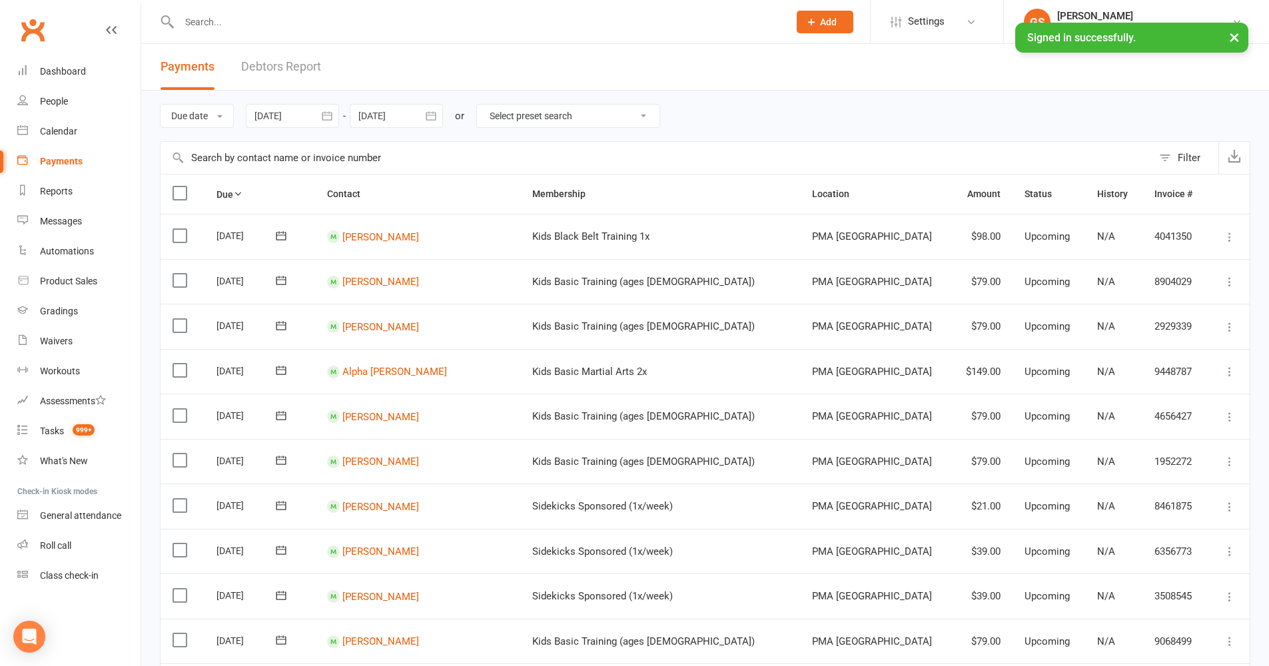
click at [207, 67] on span "Payments" at bounding box center [188, 66] width 54 height 14
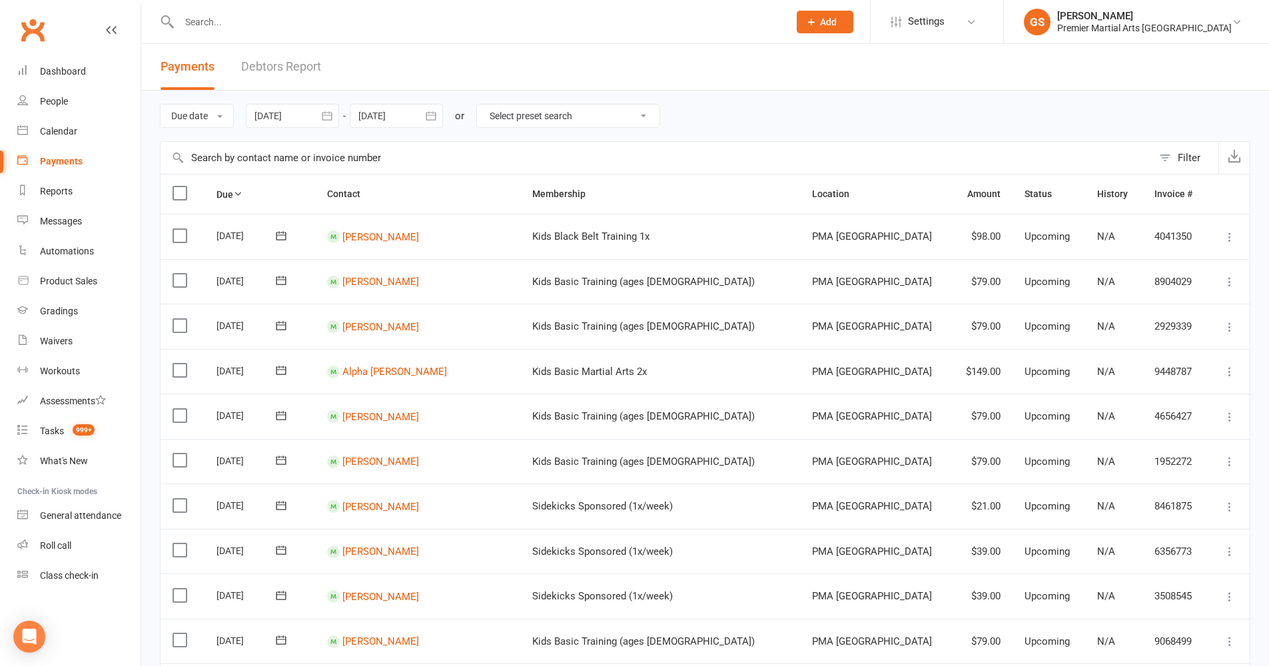
click at [331, 105] on button "button" at bounding box center [327, 116] width 24 height 24
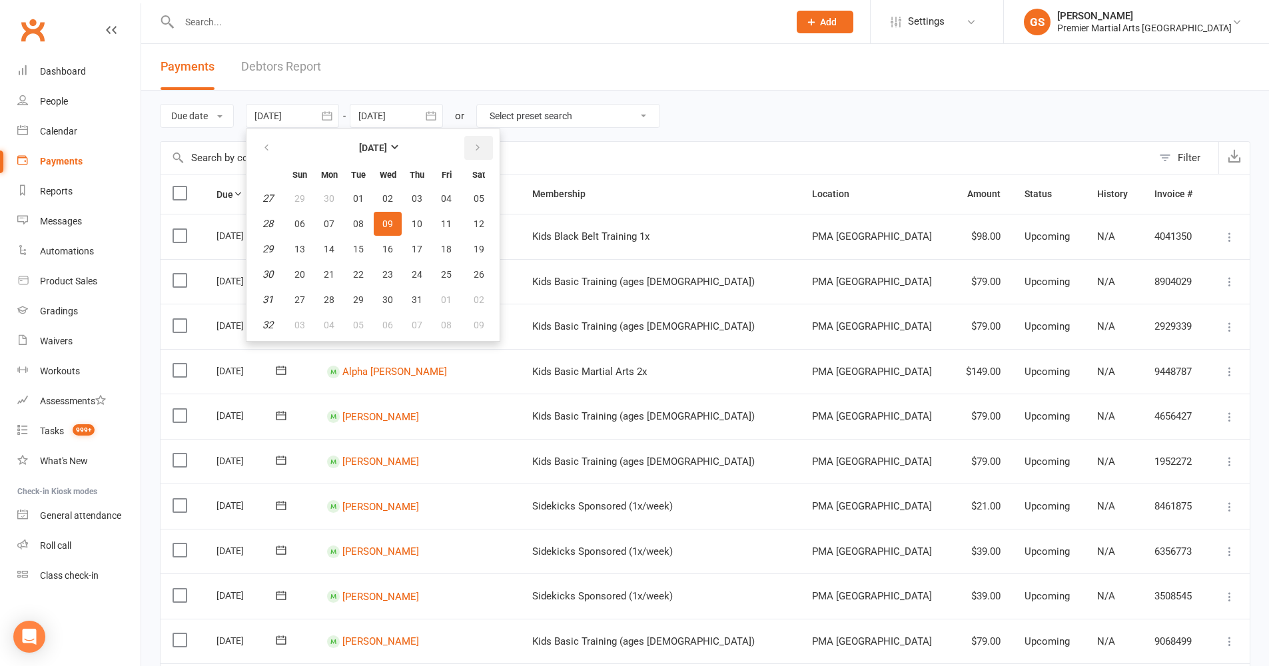
click at [476, 149] on icon "button" at bounding box center [477, 148] width 9 height 11
click at [299, 249] on span "10" at bounding box center [300, 249] width 11 height 11
type input "[DATE]"
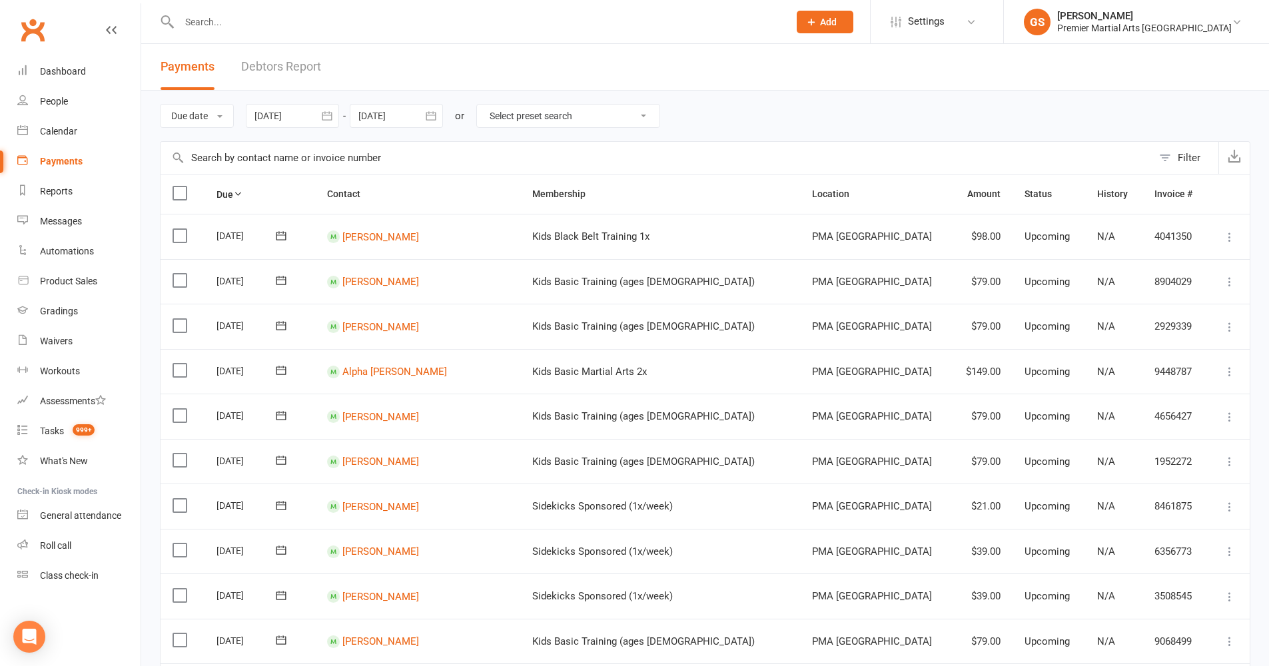
click at [436, 117] on icon "button" at bounding box center [431, 115] width 10 height 9
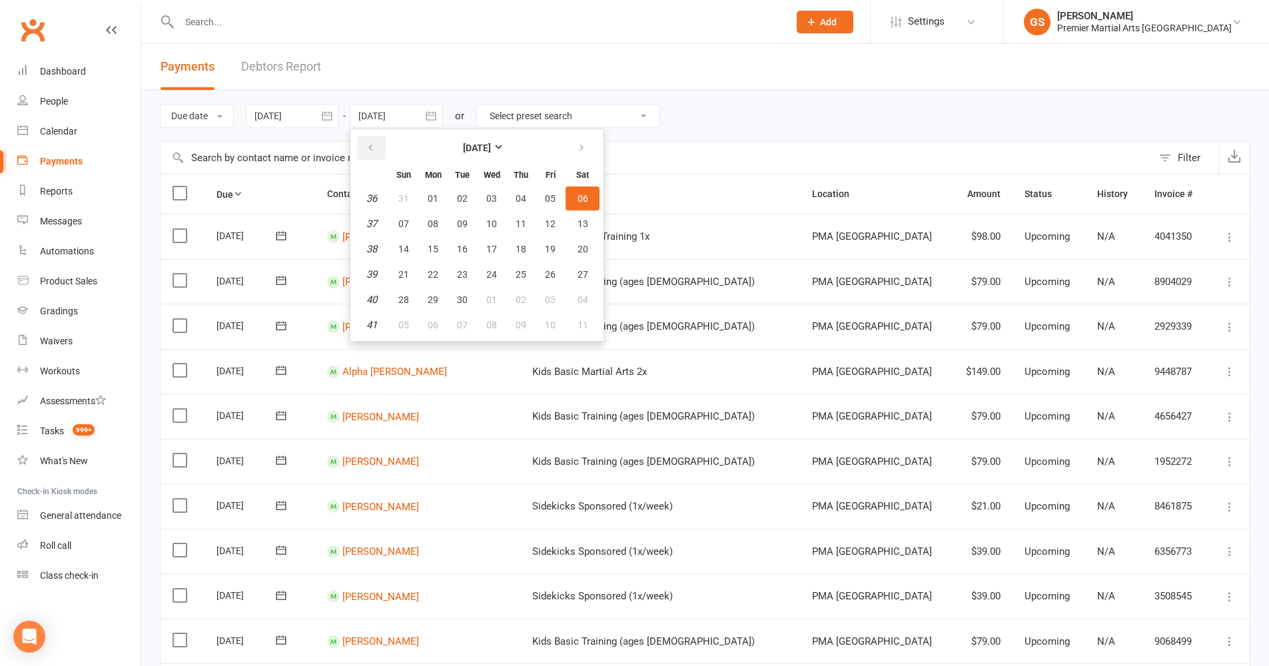
click at [382, 151] on button "button" at bounding box center [371, 148] width 29 height 24
click at [404, 273] on span "17" at bounding box center [403, 274] width 11 height 11
type input "[DATE]"
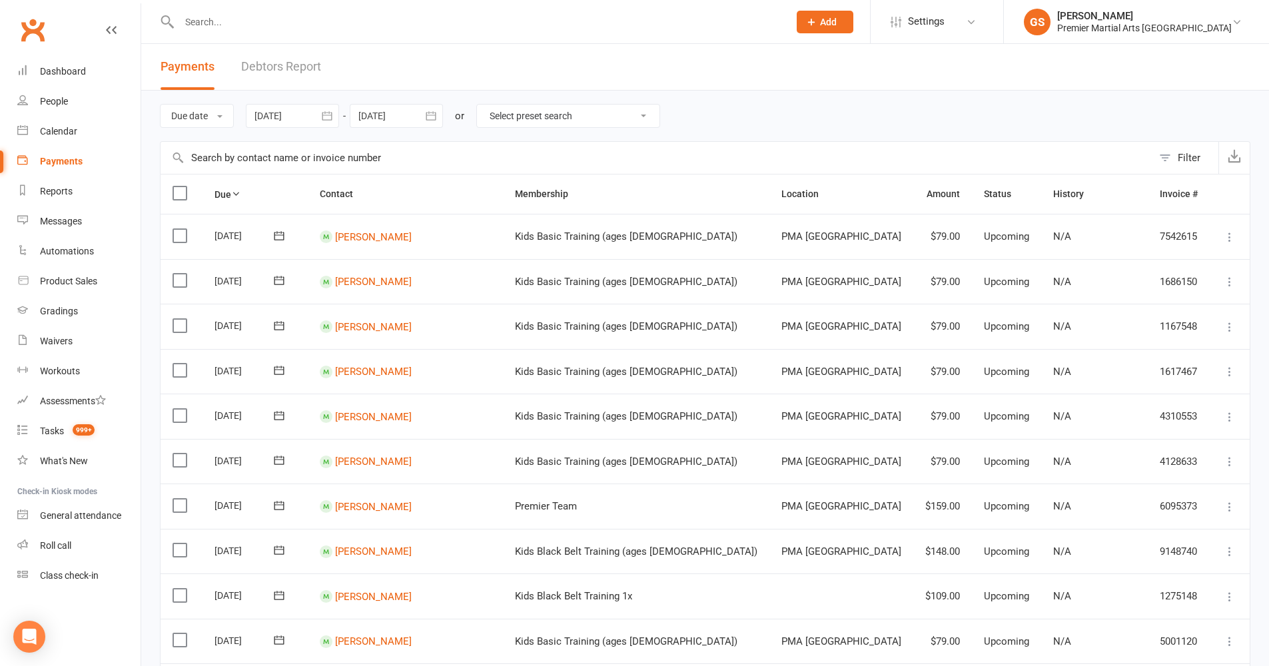
scroll to position [831, 0]
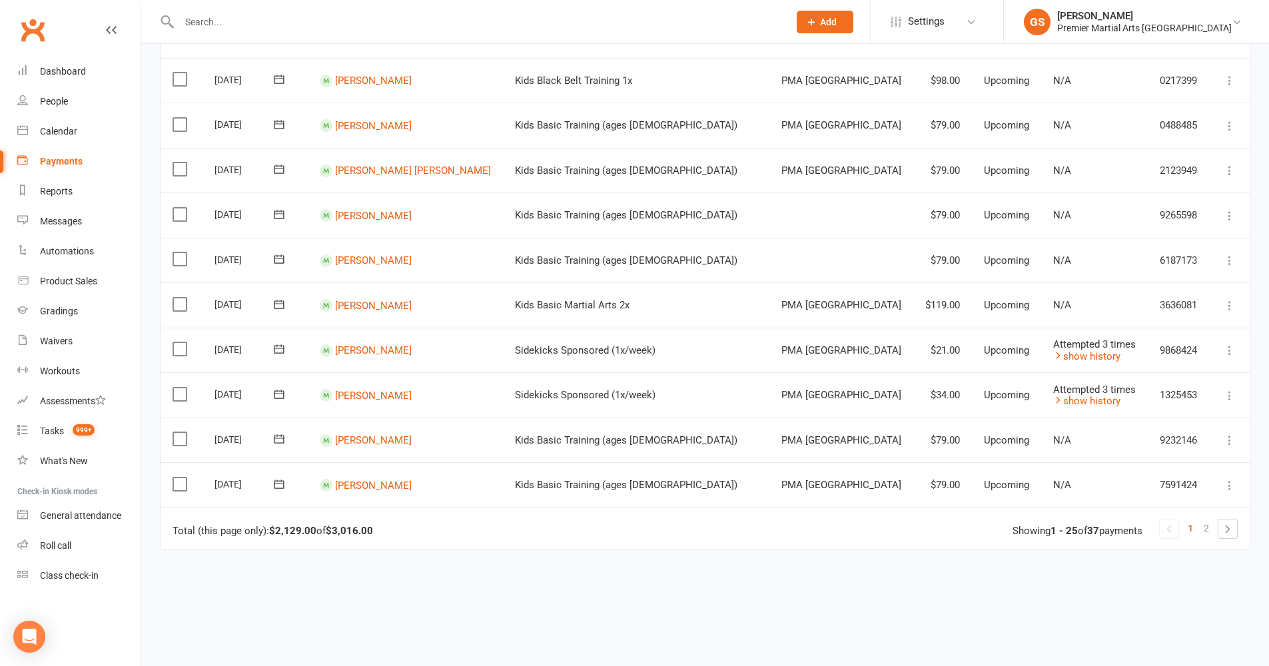
click at [1230, 479] on icon at bounding box center [1229, 485] width 13 height 13
click at [1129, 605] on link "Change amount" at bounding box center [1158, 618] width 157 height 27
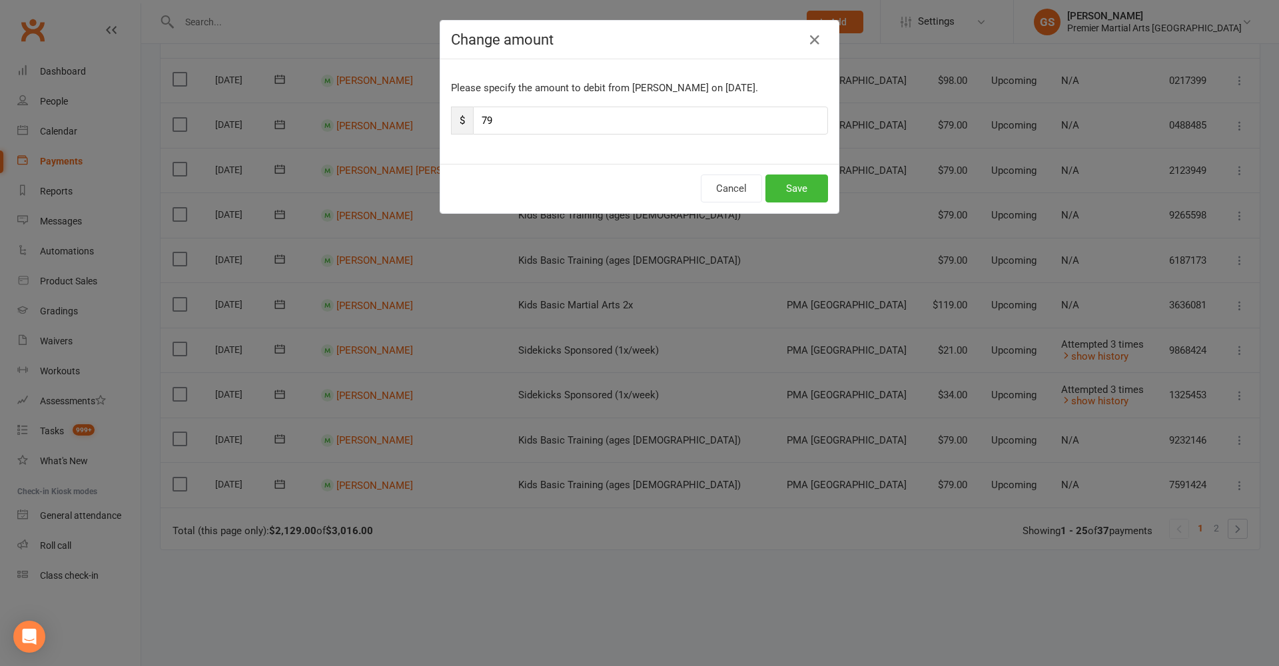
drag, startPoint x: 502, startPoint y: 125, endPoint x: 412, endPoint y: 117, distance: 90.3
click at [412, 117] on div "Change amount Please specify the amount to debit from [PERSON_NAME] on [DATE]. …" at bounding box center [639, 333] width 1279 height 666
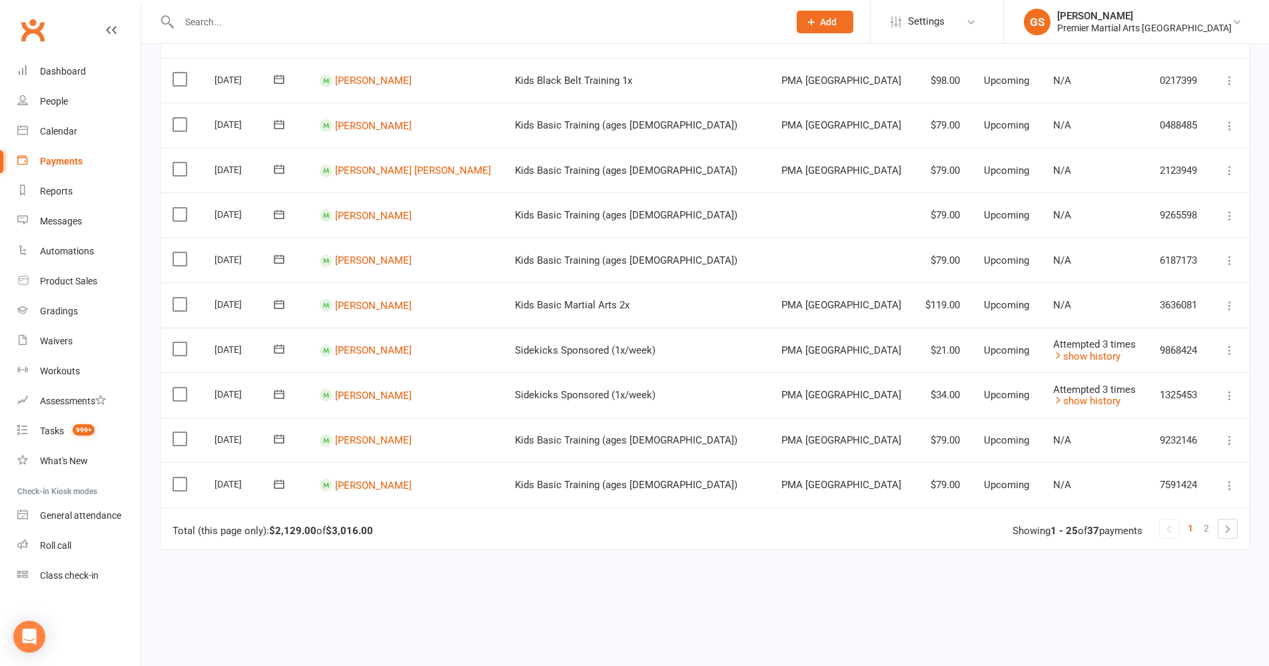
click at [1237, 478] on button at bounding box center [1230, 486] width 16 height 16
click at [1140, 605] on link "Change amount" at bounding box center [1158, 618] width 157 height 27
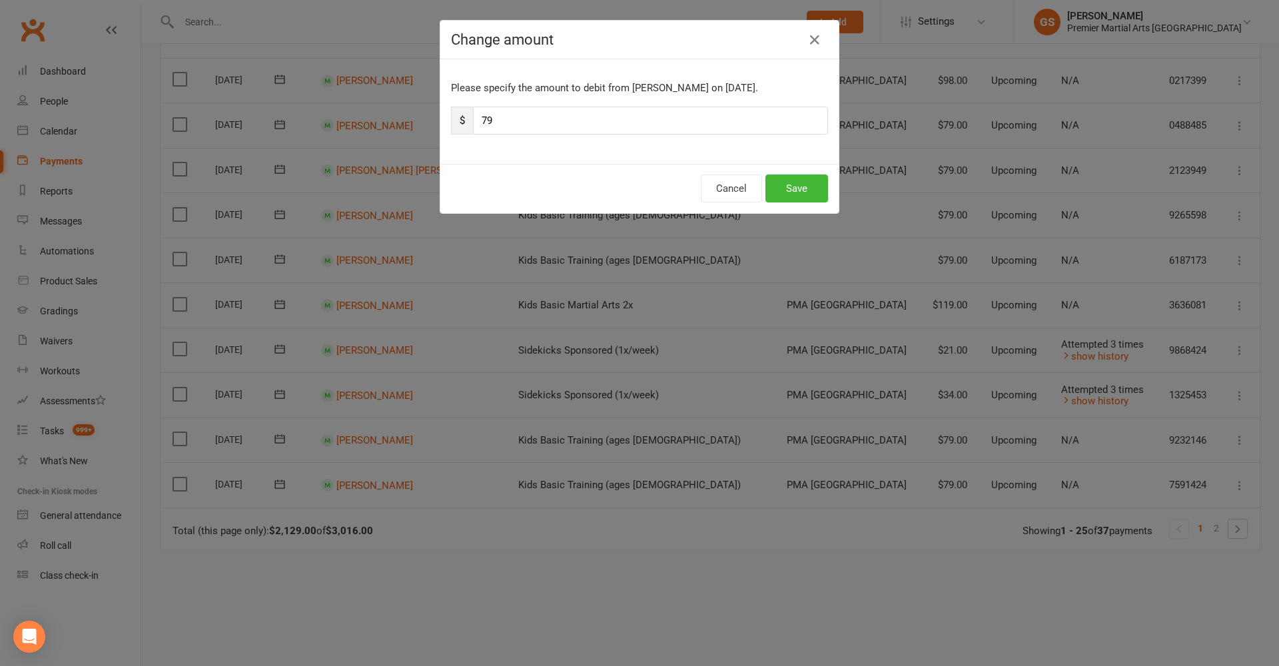
drag, startPoint x: 492, startPoint y: 101, endPoint x: 497, endPoint y: 115, distance: 15.0
click at [492, 105] on div "Please specify the amount to debit from [PERSON_NAME] on [DATE]. $ 79" at bounding box center [639, 111] width 398 height 105
drag, startPoint x: 498, startPoint y: 120, endPoint x: 449, endPoint y: 121, distance: 48.7
click at [451, 121] on div "$ 79" at bounding box center [639, 121] width 377 height 28
type input "59"
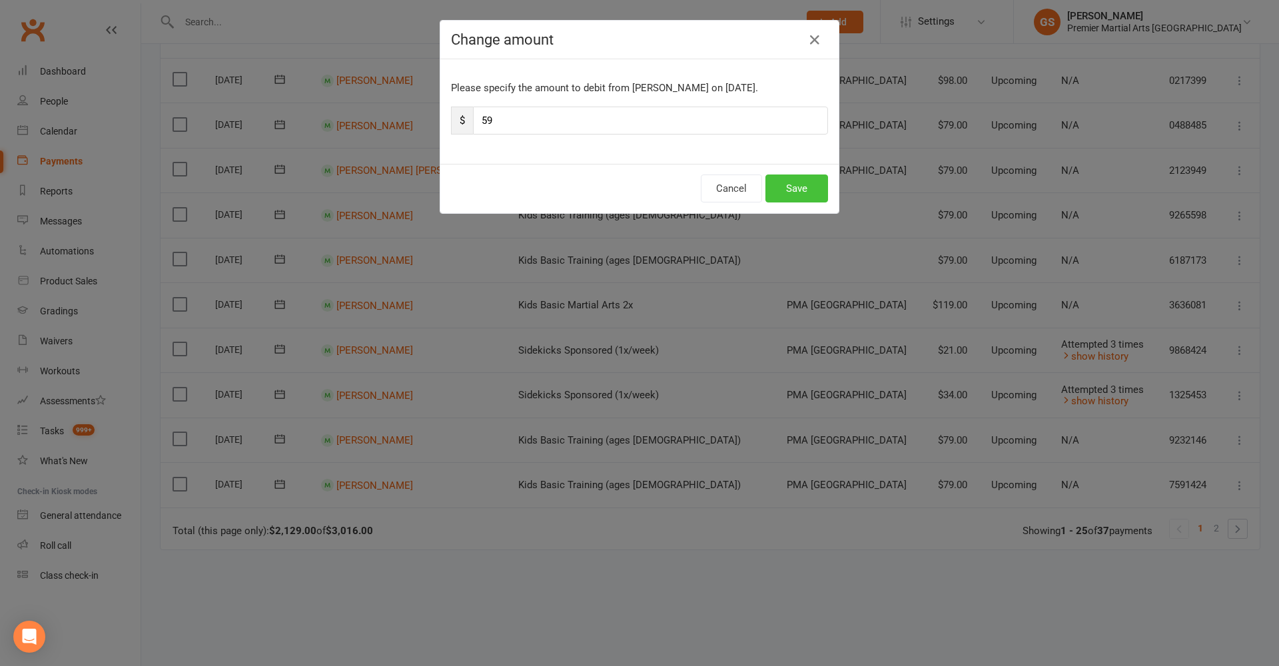
click at [770, 185] on button "Save" at bounding box center [797, 189] width 63 height 28
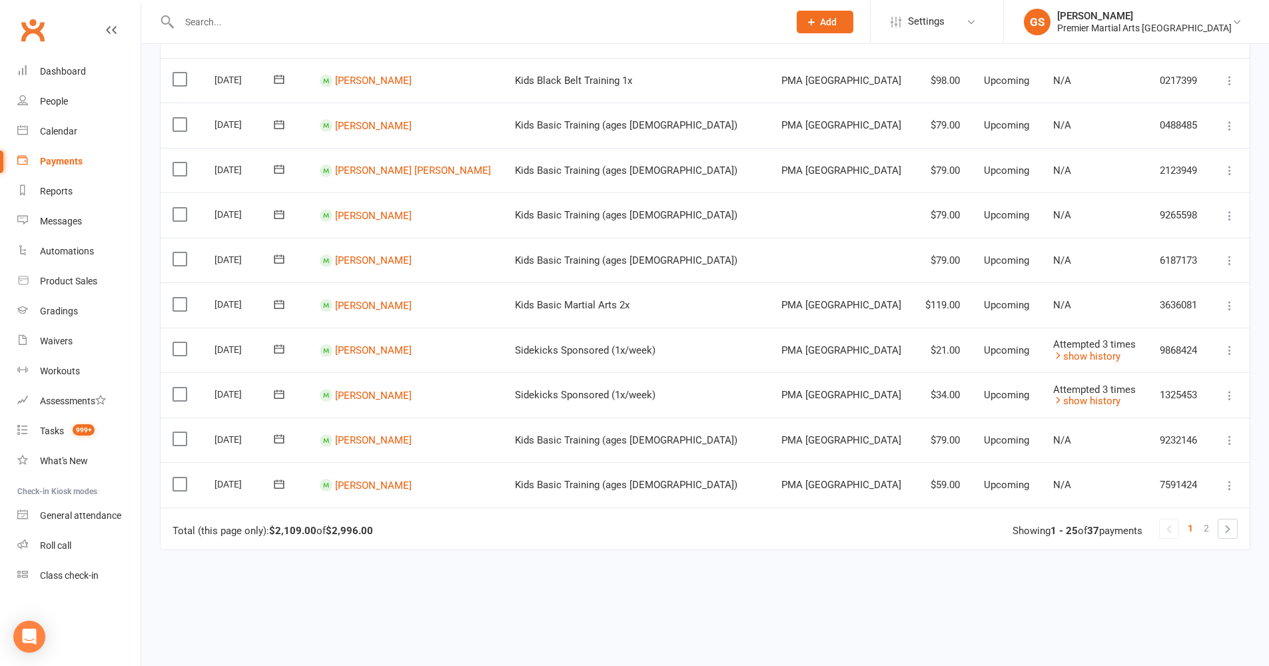
click at [1229, 434] on icon at bounding box center [1229, 440] width 13 height 13
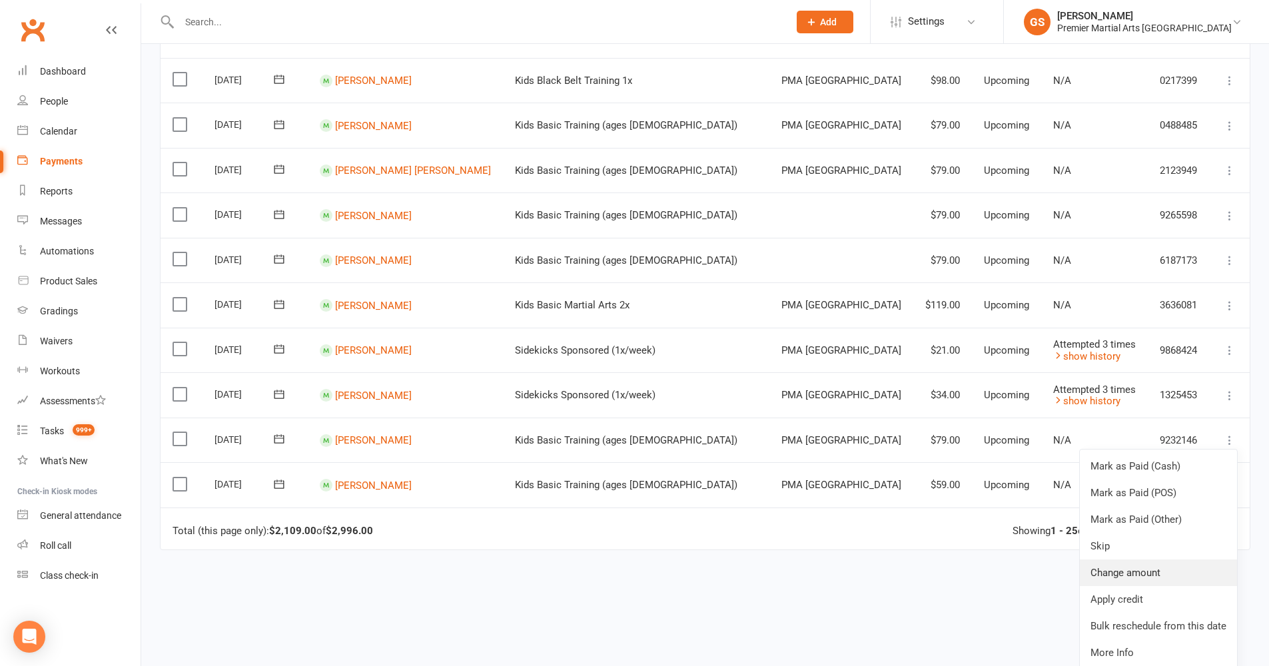
click at [1142, 560] on link "Change amount" at bounding box center [1158, 573] width 157 height 27
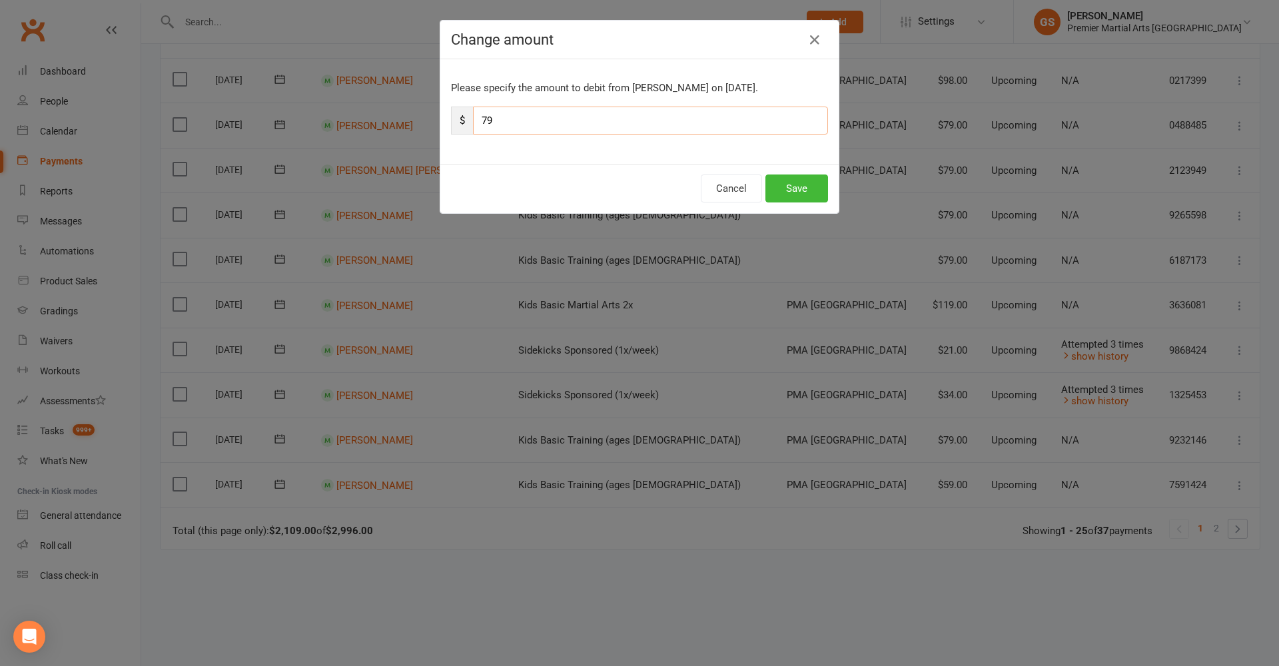
click at [507, 115] on input "79" at bounding box center [650, 121] width 355 height 28
type input "7"
type input "59"
click at [792, 194] on button "Save" at bounding box center [797, 189] width 63 height 28
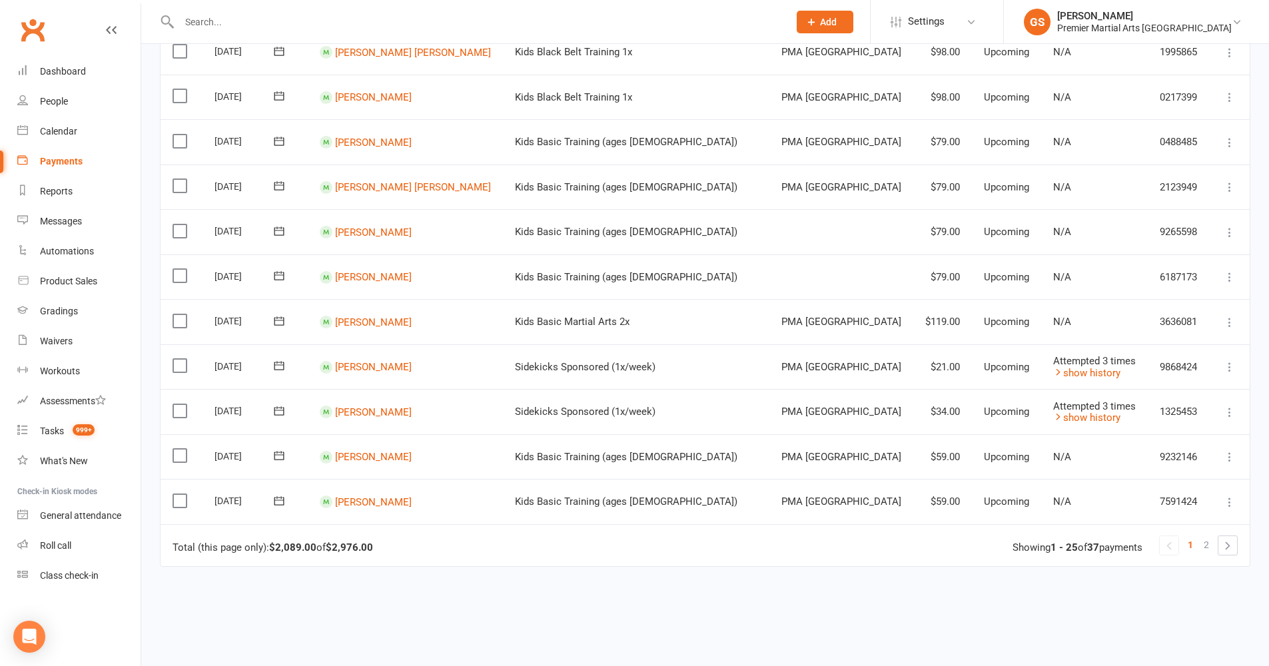
scroll to position [812, 0]
click at [1229, 319] on icon at bounding box center [1229, 325] width 13 height 13
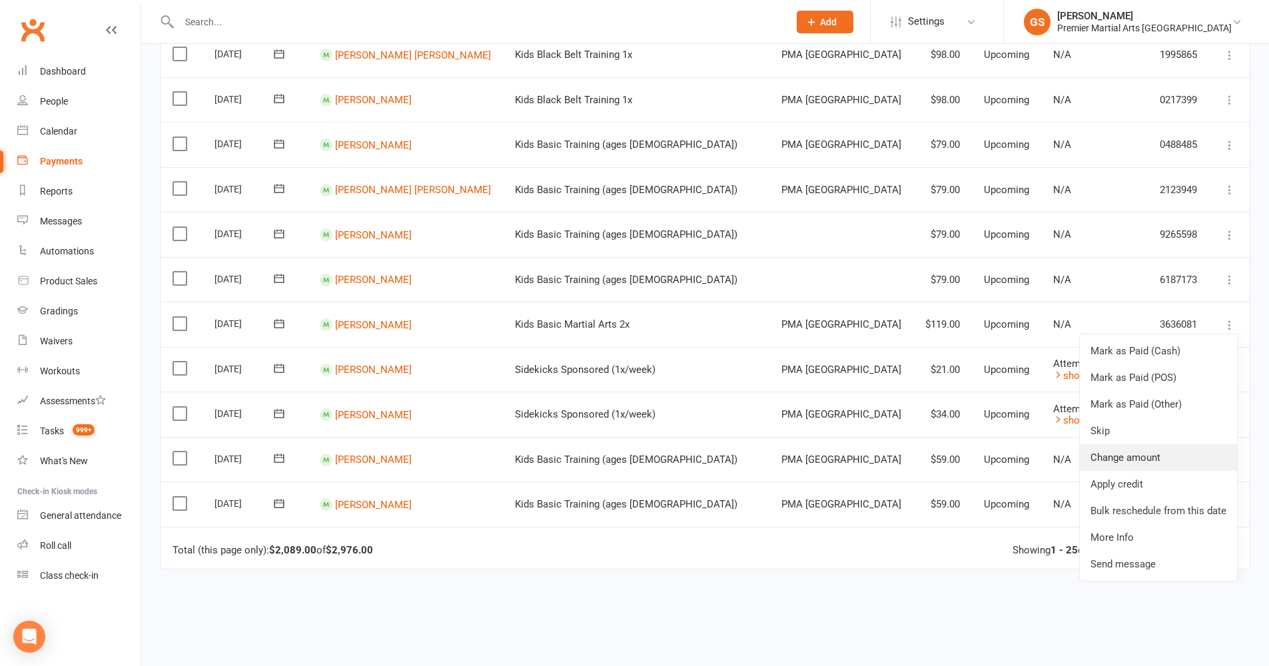
click at [1146, 444] on link "Change amount" at bounding box center [1158, 457] width 157 height 27
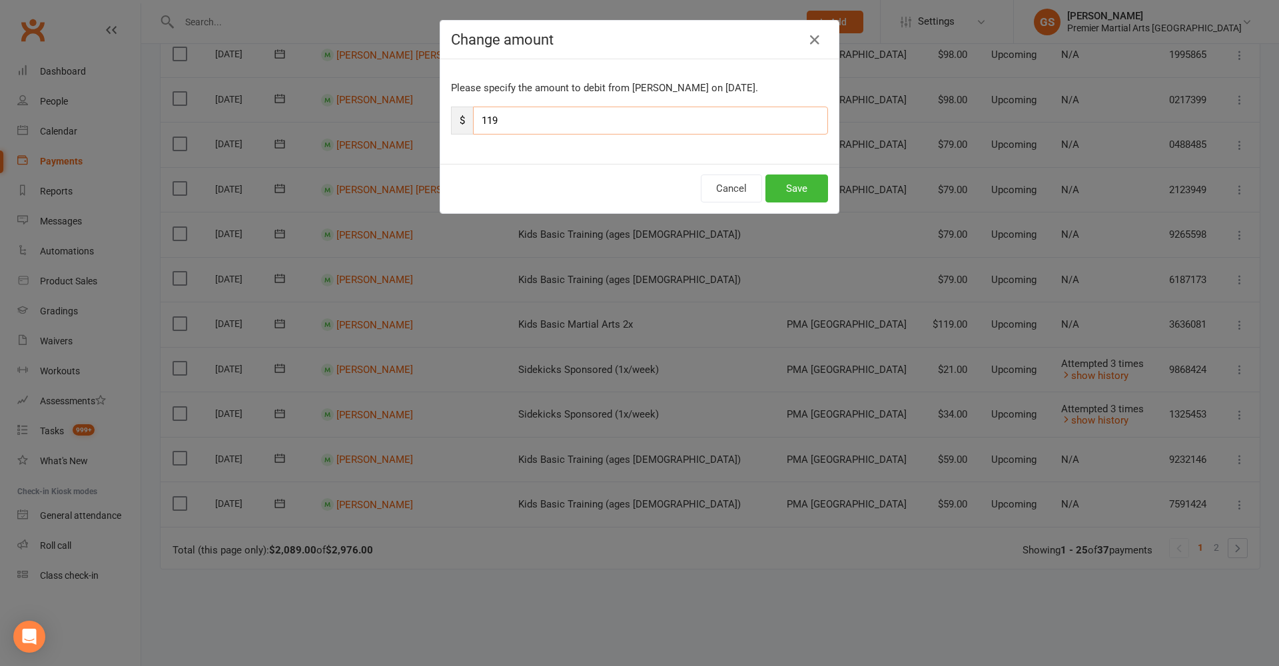
click at [496, 119] on input "119" at bounding box center [650, 121] width 355 height 28
type input "1"
type input "89"
click at [788, 194] on button "Save" at bounding box center [797, 189] width 63 height 28
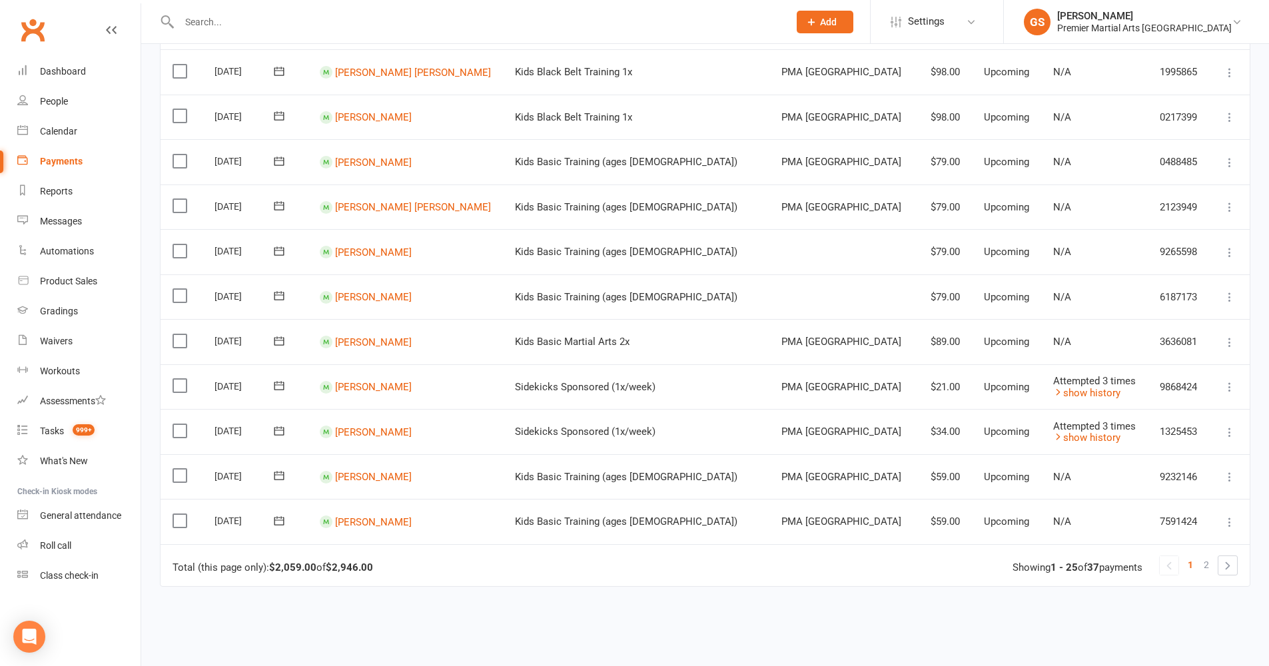
scroll to position [767, 0]
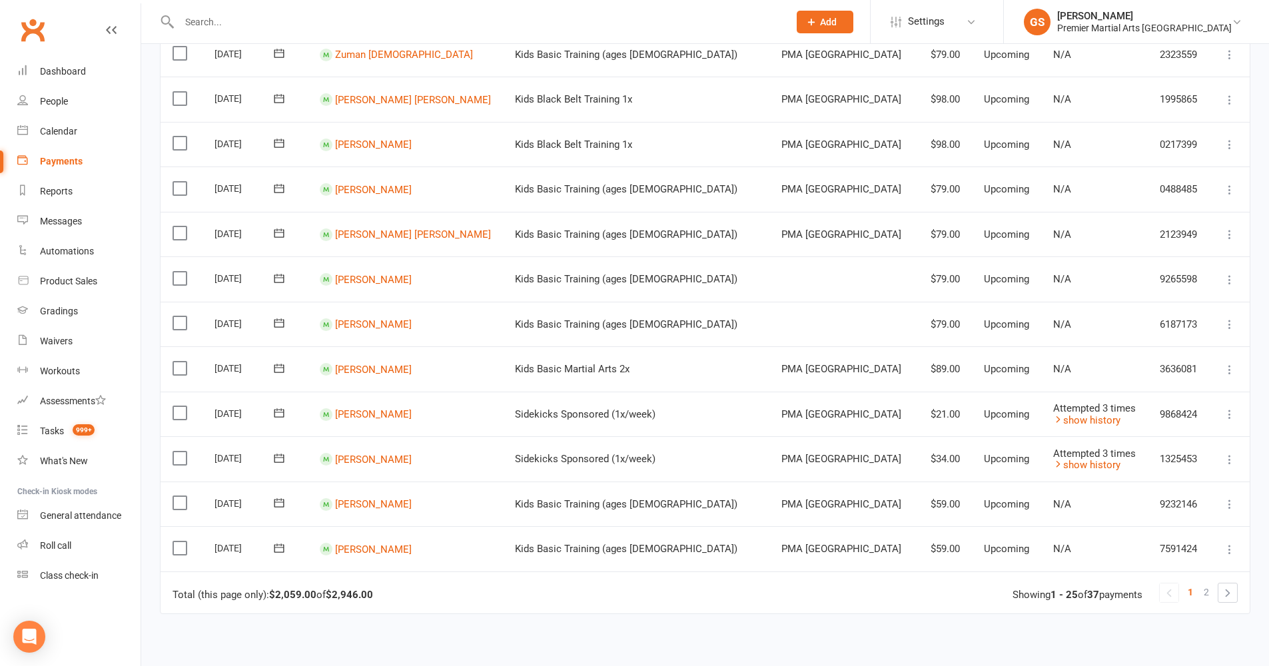
click at [1236, 318] on icon at bounding box center [1229, 324] width 13 height 13
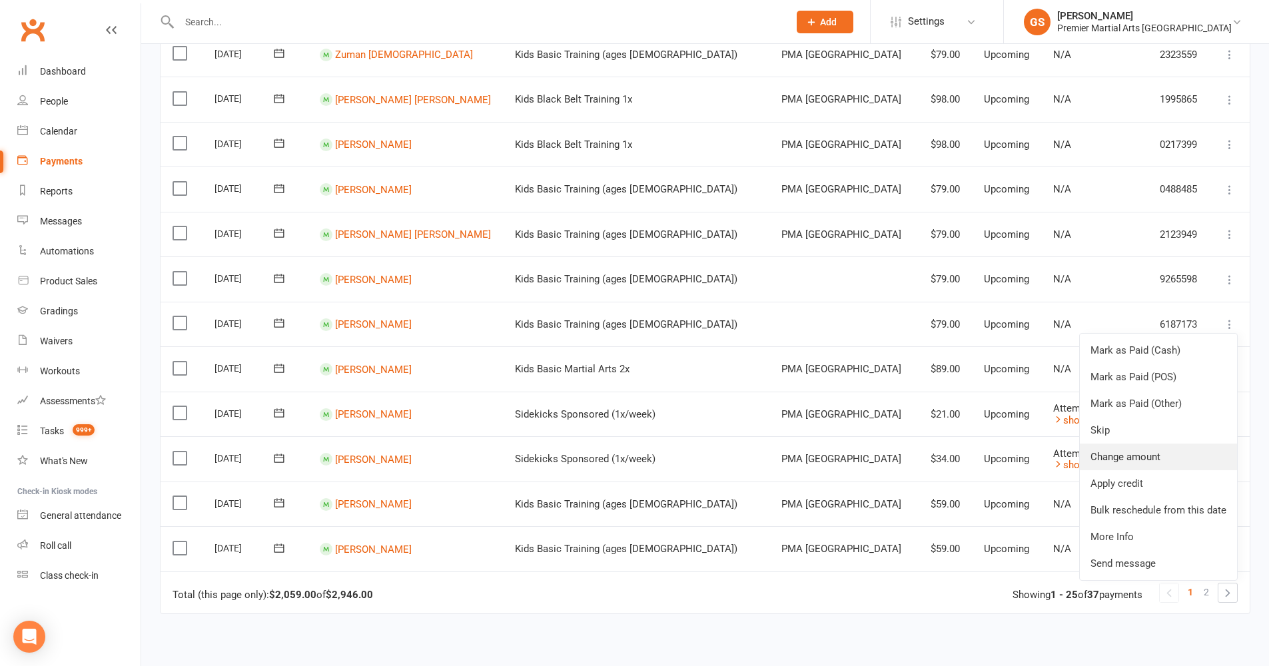
click at [1138, 444] on link "Change amount" at bounding box center [1158, 457] width 157 height 27
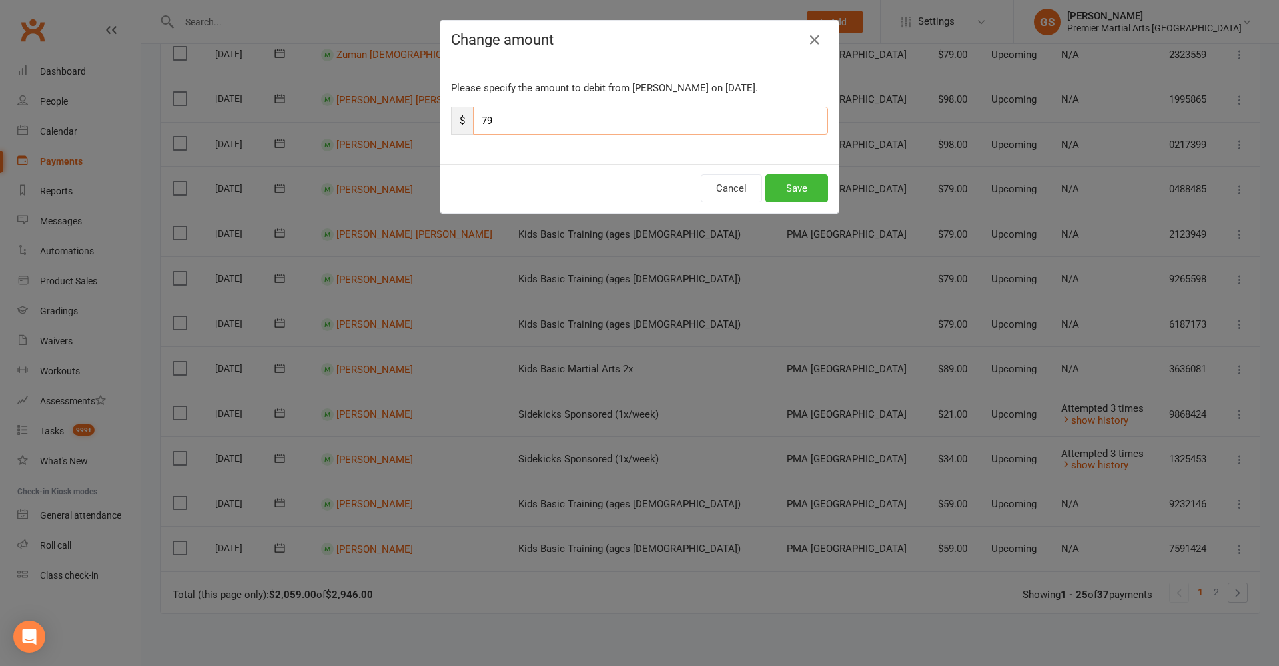
click at [510, 116] on input "79" at bounding box center [650, 121] width 355 height 28
type input "7"
type input "59"
click at [809, 195] on button "Save" at bounding box center [797, 189] width 63 height 28
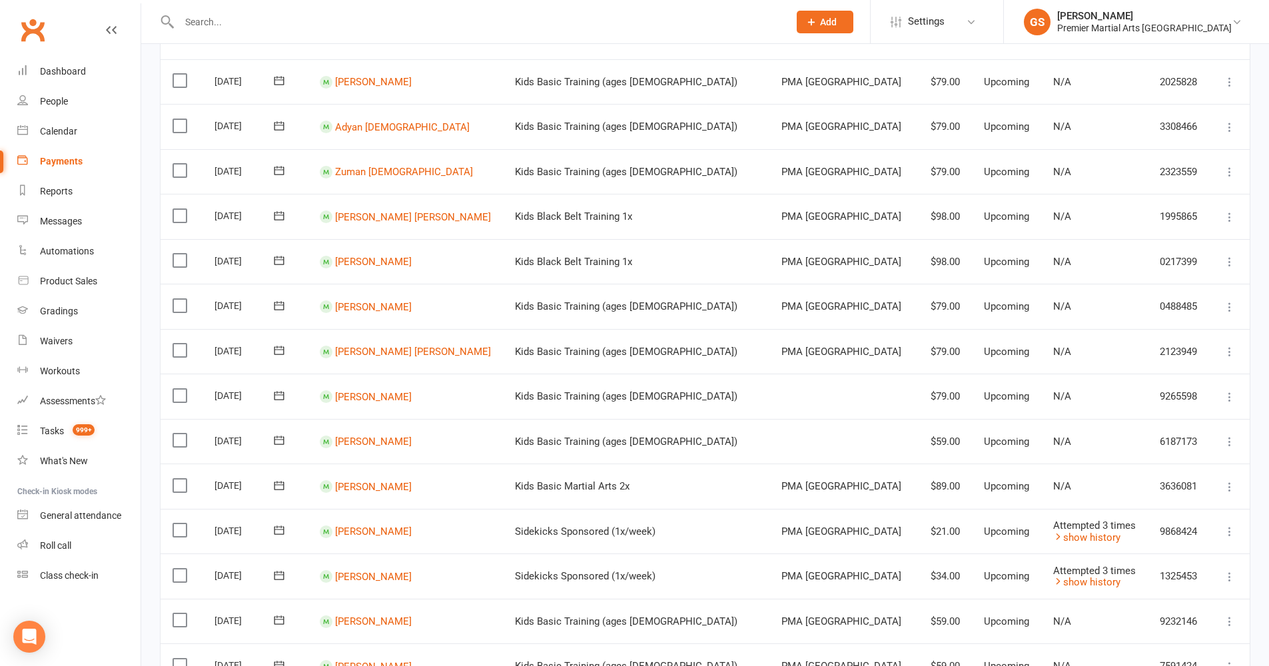
scroll to position [652, 0]
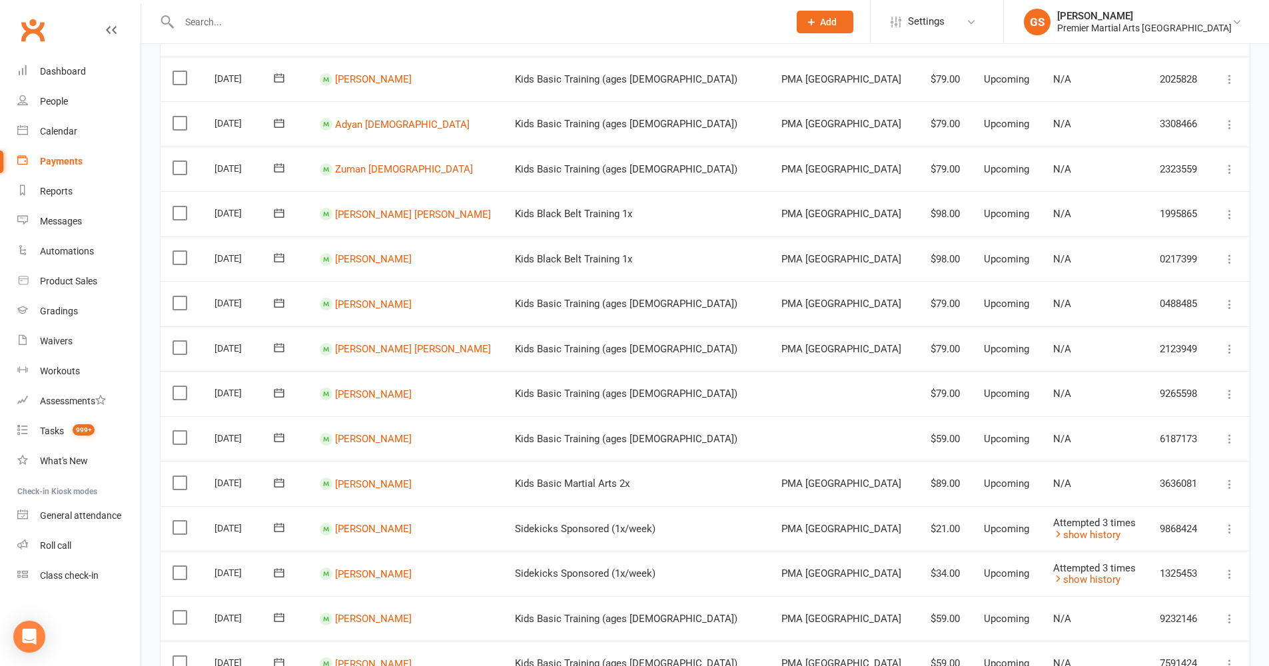
click at [1225, 388] on icon at bounding box center [1229, 394] width 13 height 13
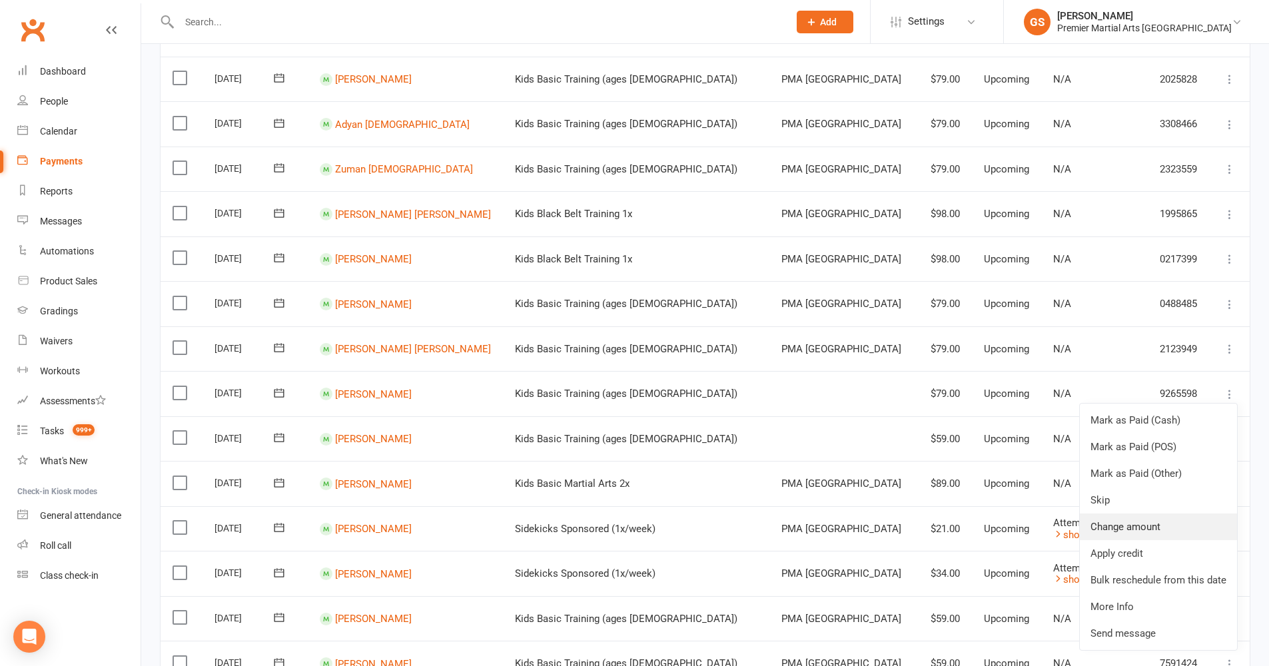
click at [1133, 514] on link "Change amount" at bounding box center [1158, 527] width 157 height 27
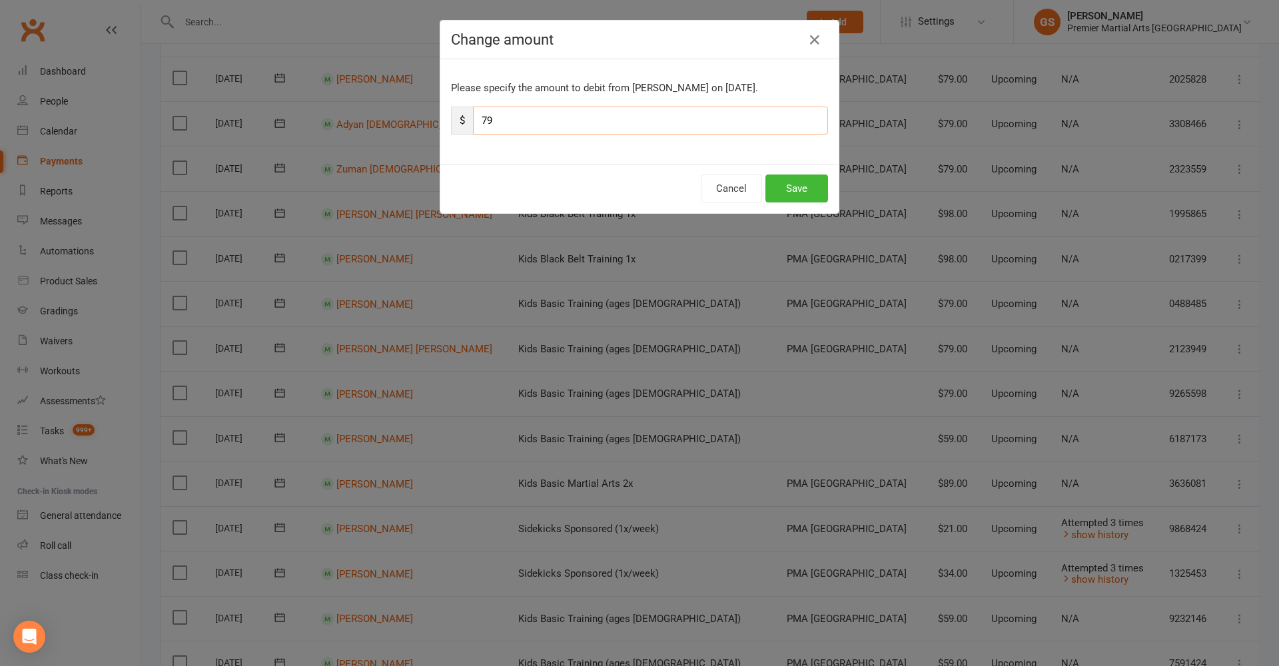
drag, startPoint x: 533, startPoint y: 115, endPoint x: 450, endPoint y: 113, distance: 82.7
click at [451, 113] on div "$ 79" at bounding box center [639, 121] width 377 height 28
type input "59"
click at [792, 187] on button "Save" at bounding box center [797, 189] width 63 height 28
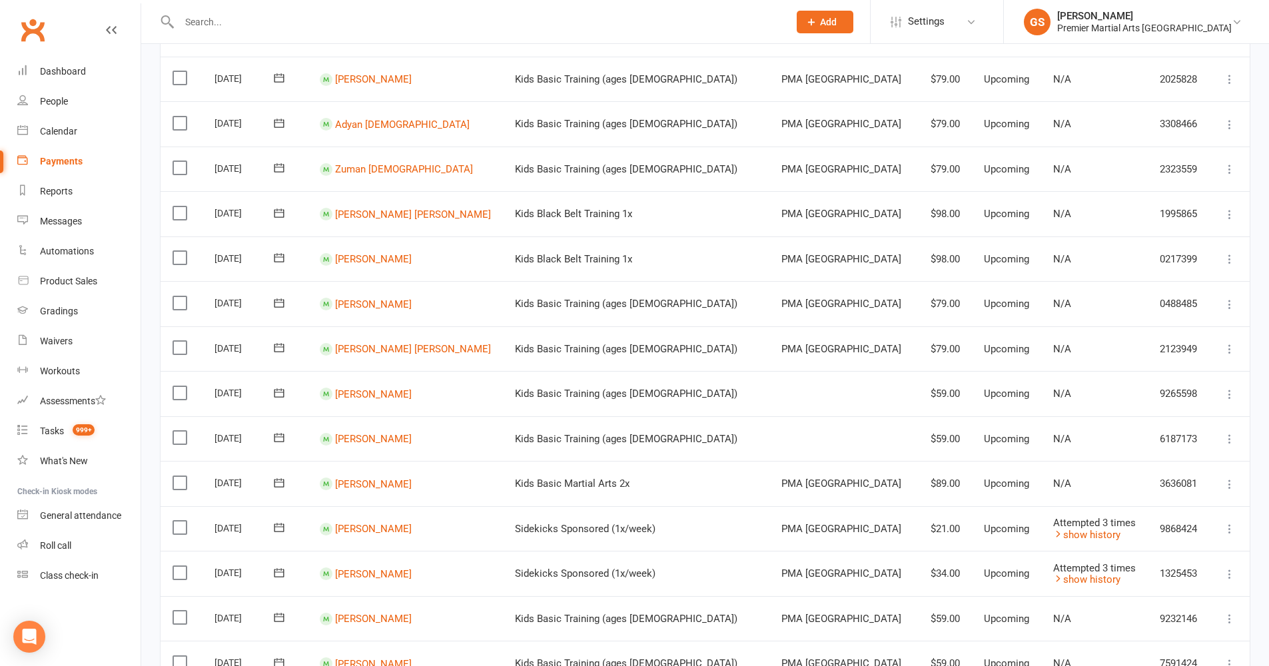
click at [1228, 343] on icon at bounding box center [1229, 349] width 13 height 13
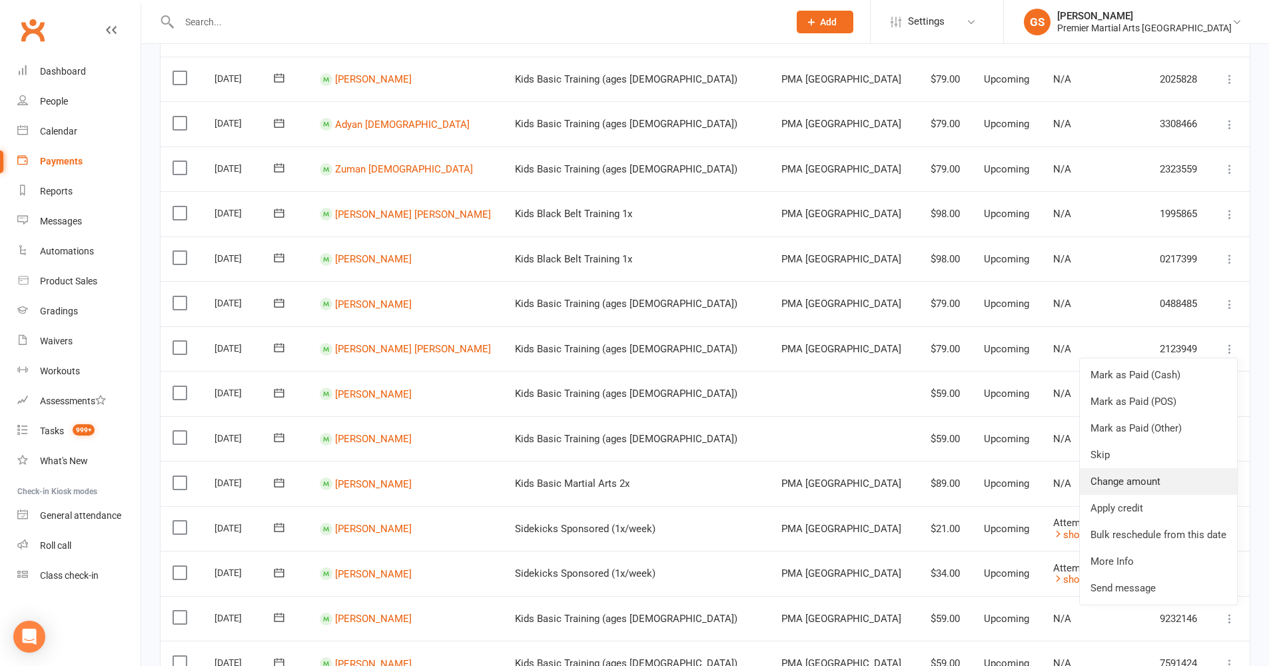
click at [1143, 468] on link "Change amount" at bounding box center [1158, 481] width 157 height 27
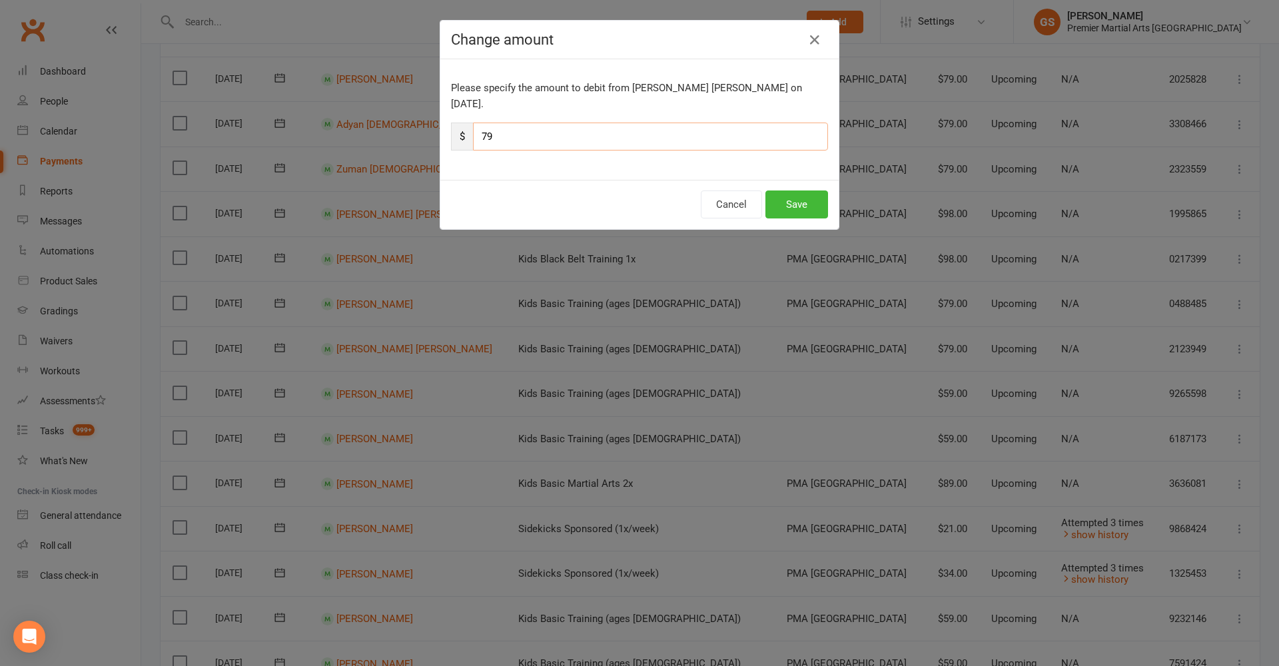
click at [547, 123] on input "79" at bounding box center [650, 137] width 355 height 28
type input "7"
type input "59"
click at [806, 191] on button "Save" at bounding box center [797, 205] width 63 height 28
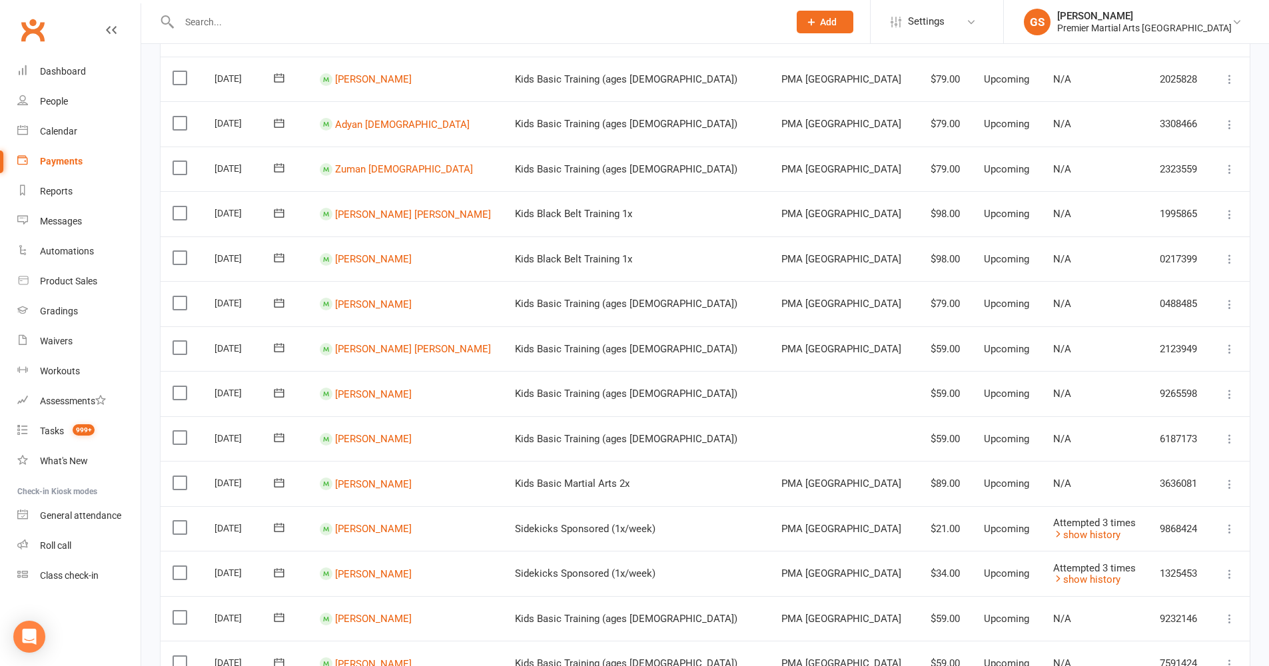
scroll to position [650, 0]
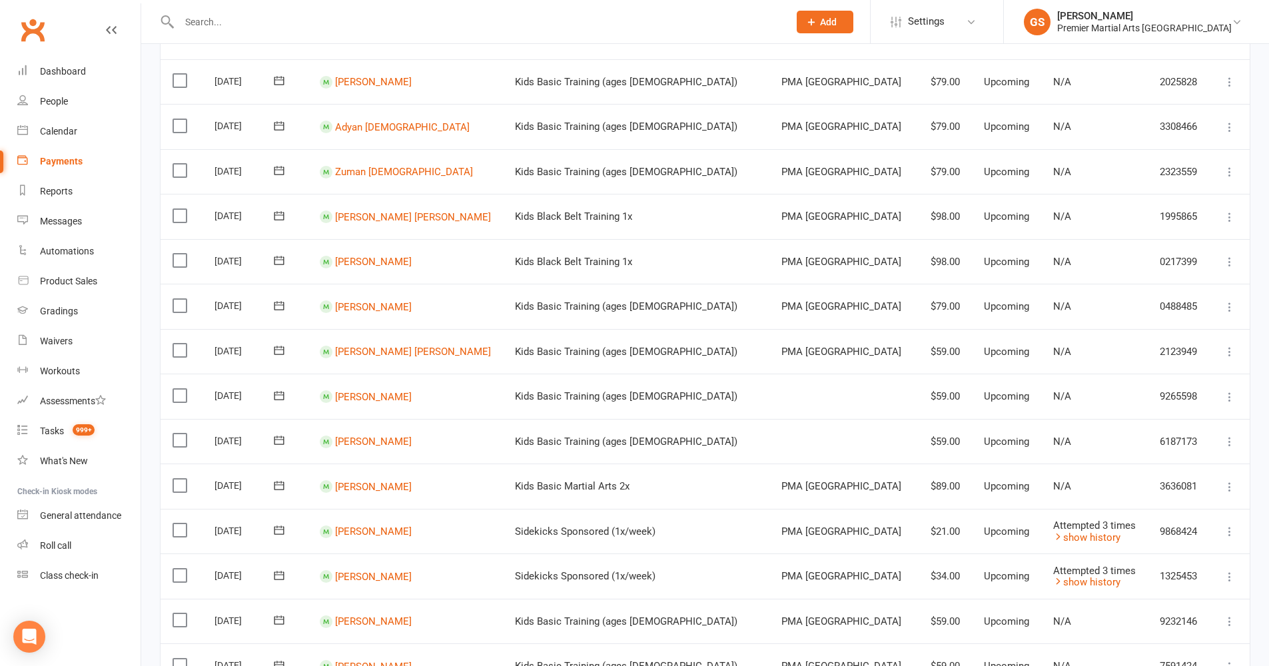
click at [1231, 301] on icon at bounding box center [1229, 307] width 13 height 13
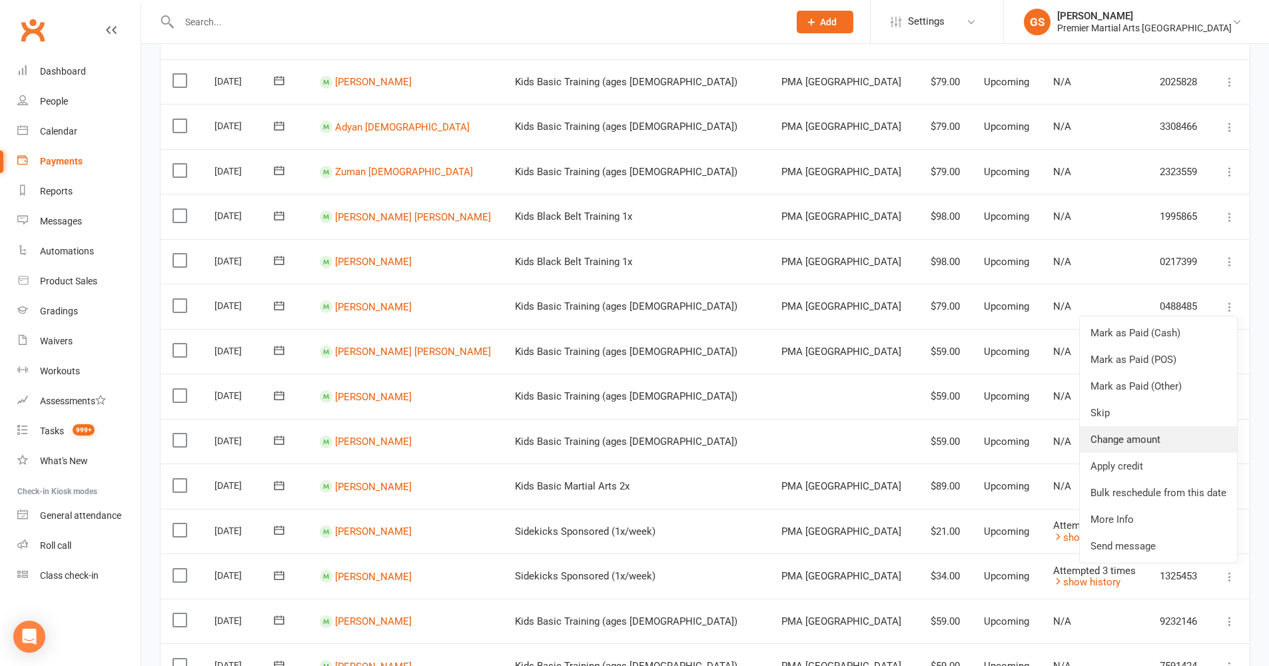
click at [1130, 426] on link "Change amount" at bounding box center [1158, 439] width 157 height 27
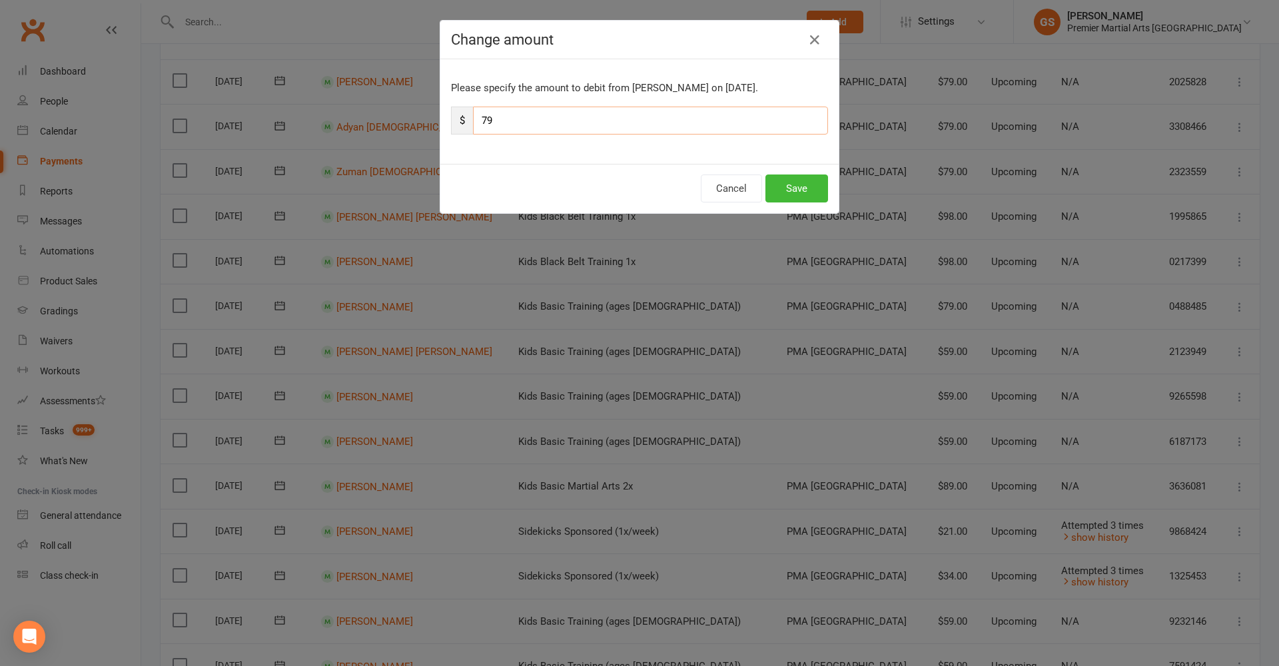
click at [484, 121] on input "79" at bounding box center [650, 121] width 355 height 28
type input "59"
click at [829, 201] on div "Cancel Save" at bounding box center [639, 188] width 398 height 49
click at [814, 191] on button "Save" at bounding box center [797, 189] width 63 height 28
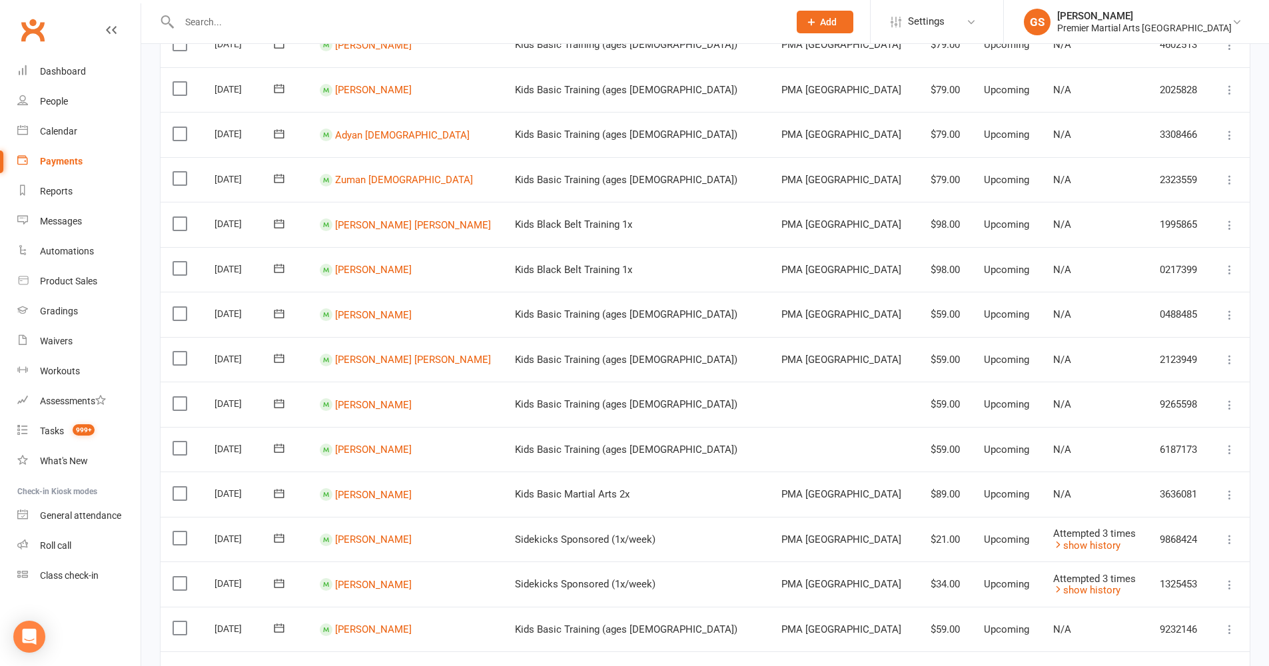
scroll to position [610, 0]
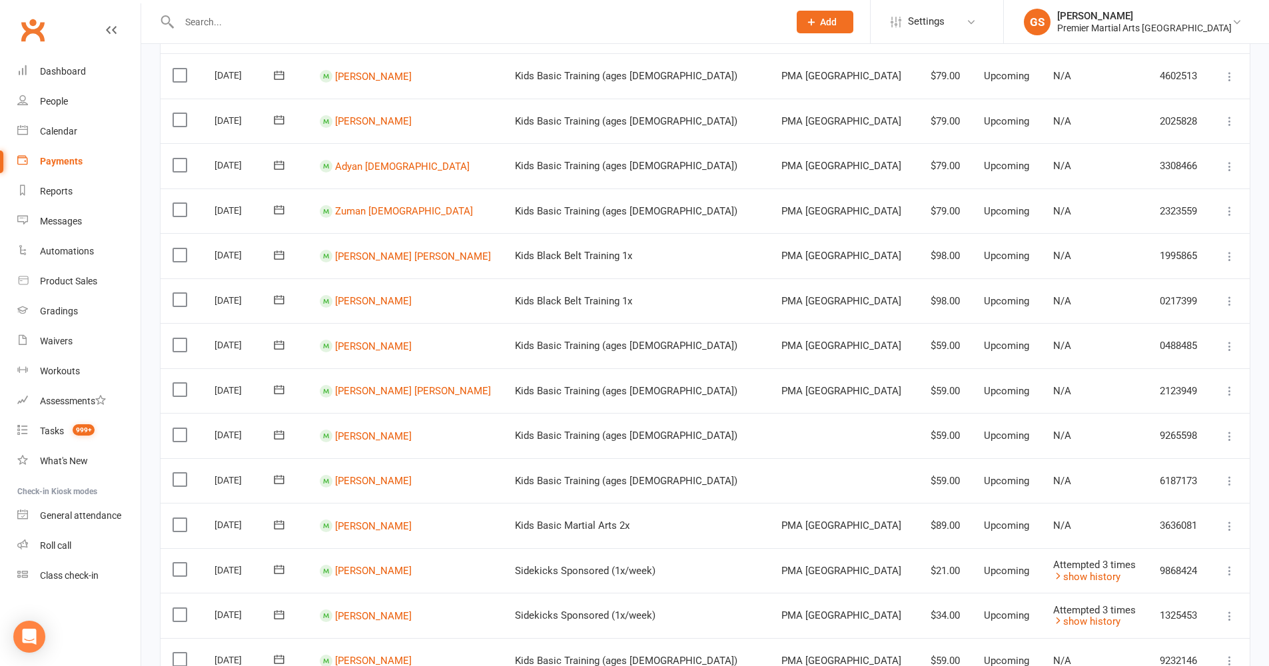
click at [1230, 295] on icon at bounding box center [1229, 301] width 13 height 13
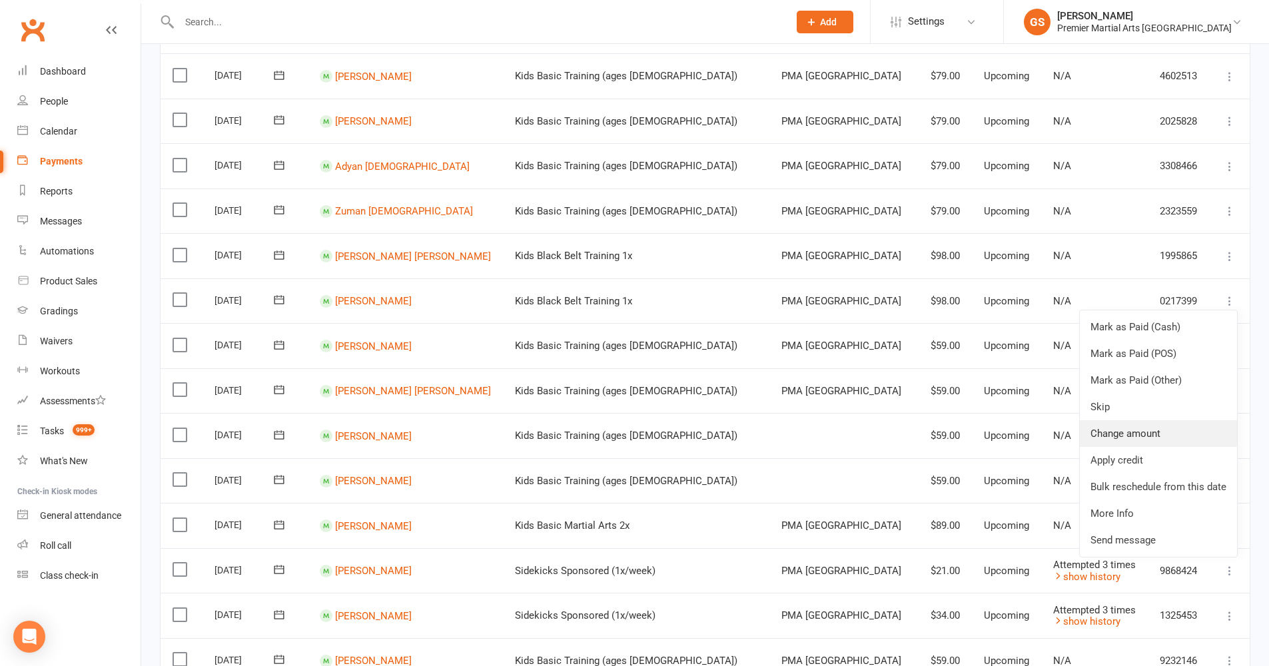
click at [1163, 420] on link "Change amount" at bounding box center [1158, 433] width 157 height 27
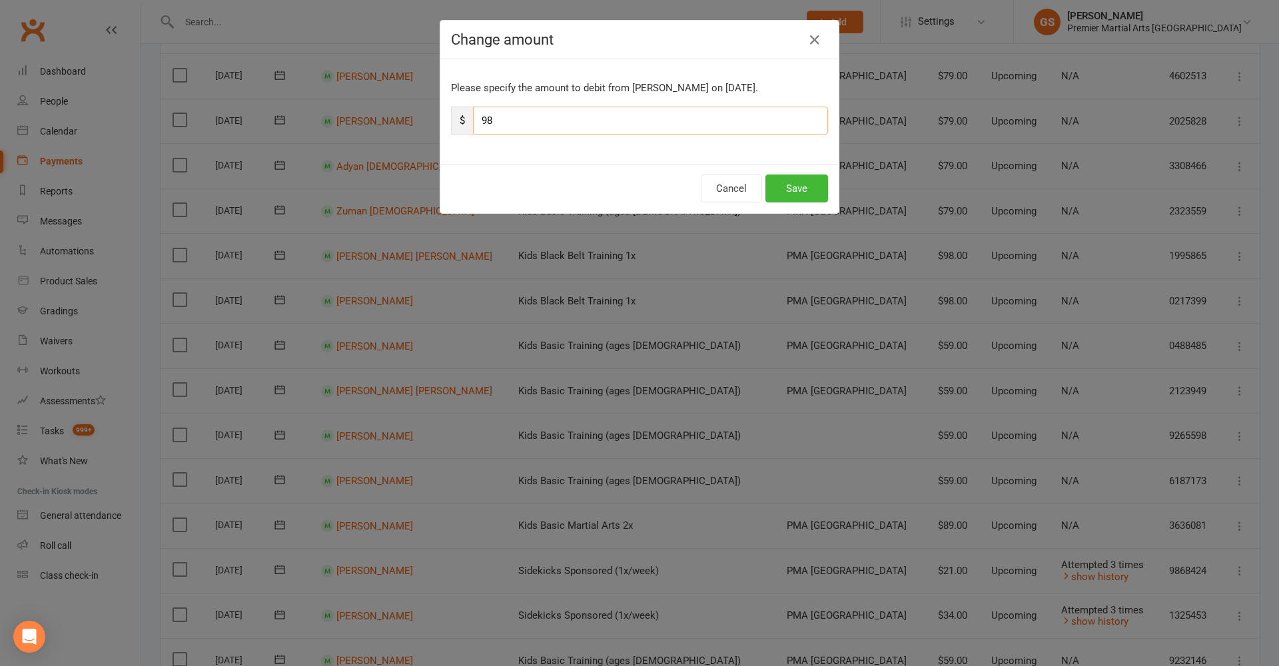
click at [505, 117] on input "98" at bounding box center [650, 121] width 355 height 28
type input "9"
type input "74"
click at [781, 186] on button "Save" at bounding box center [797, 189] width 63 height 28
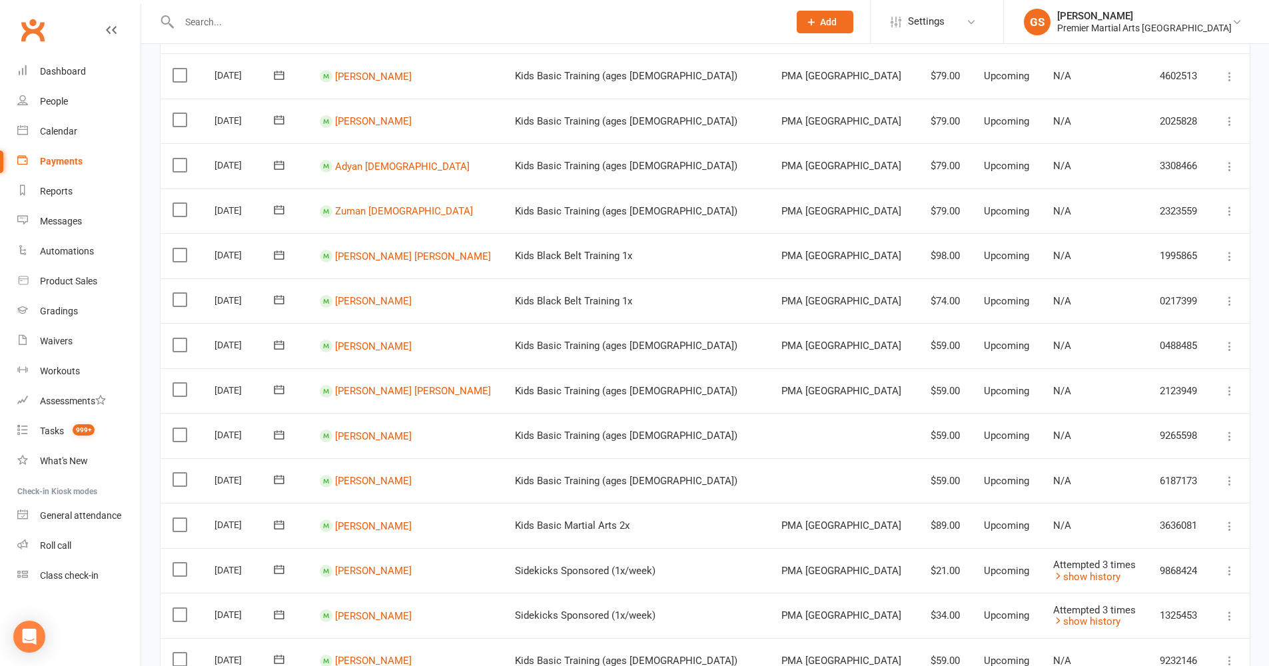
click at [1232, 250] on icon at bounding box center [1229, 256] width 13 height 13
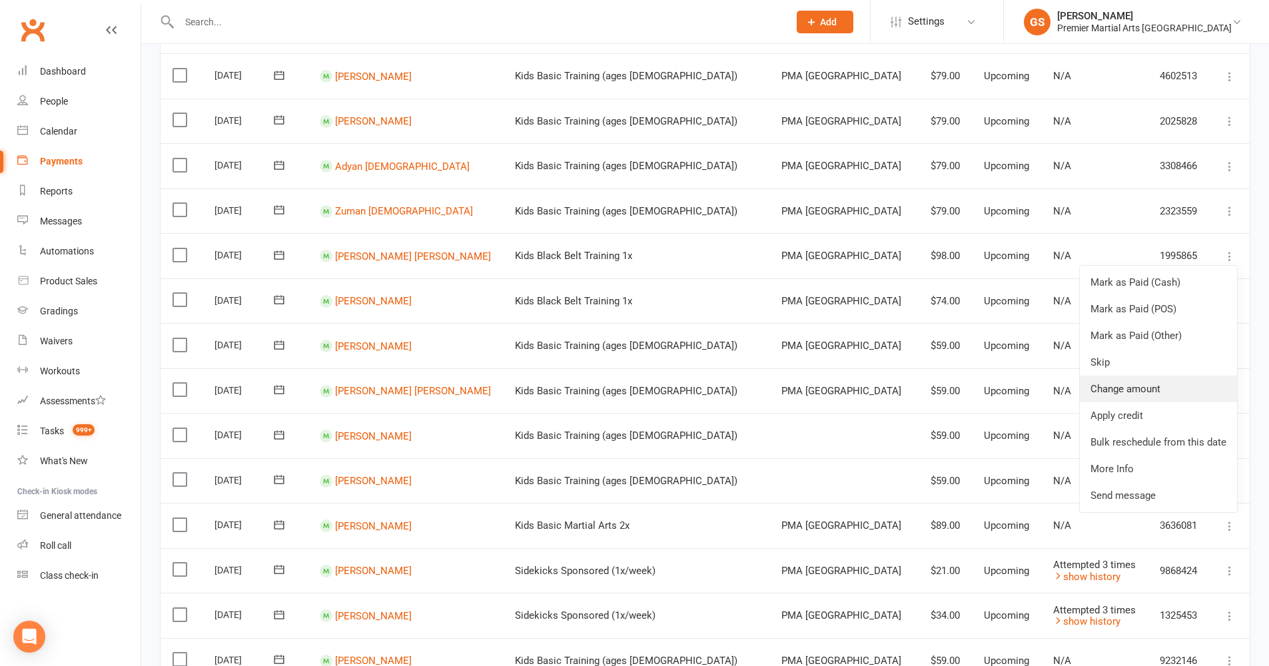
click at [1142, 376] on link "Change amount" at bounding box center [1158, 389] width 157 height 27
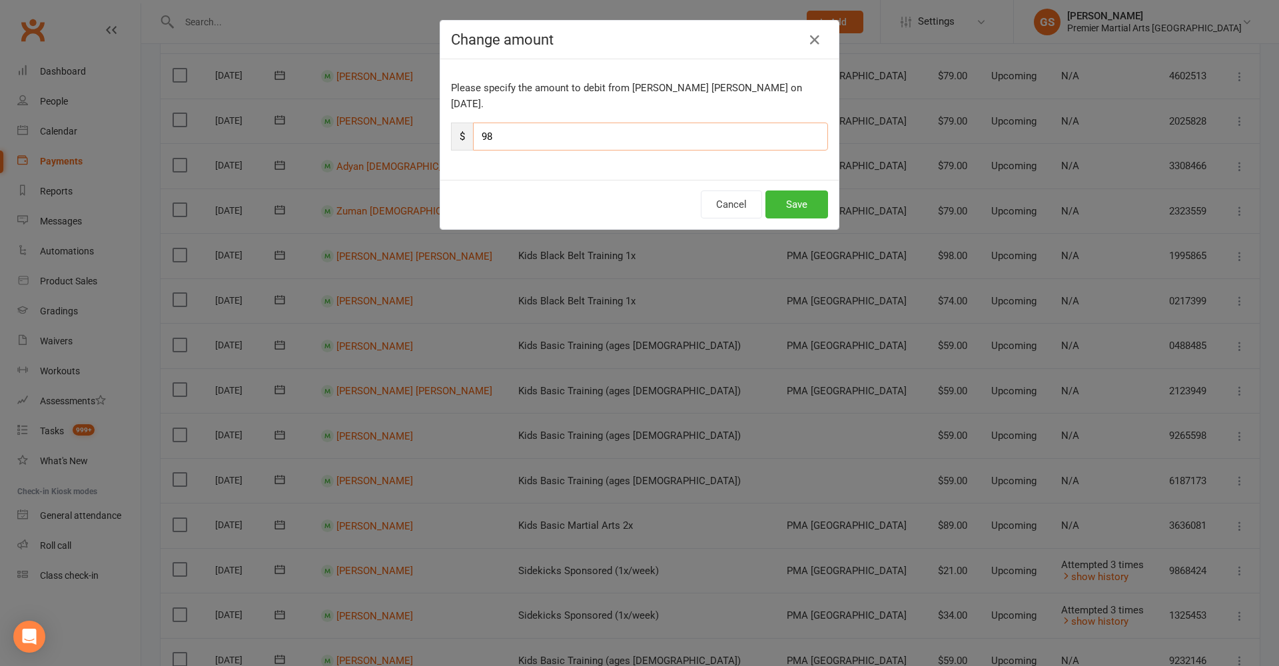
click at [493, 128] on input "98" at bounding box center [650, 137] width 355 height 28
type input "9"
type input "74"
click at [780, 193] on button "Save" at bounding box center [797, 205] width 63 height 28
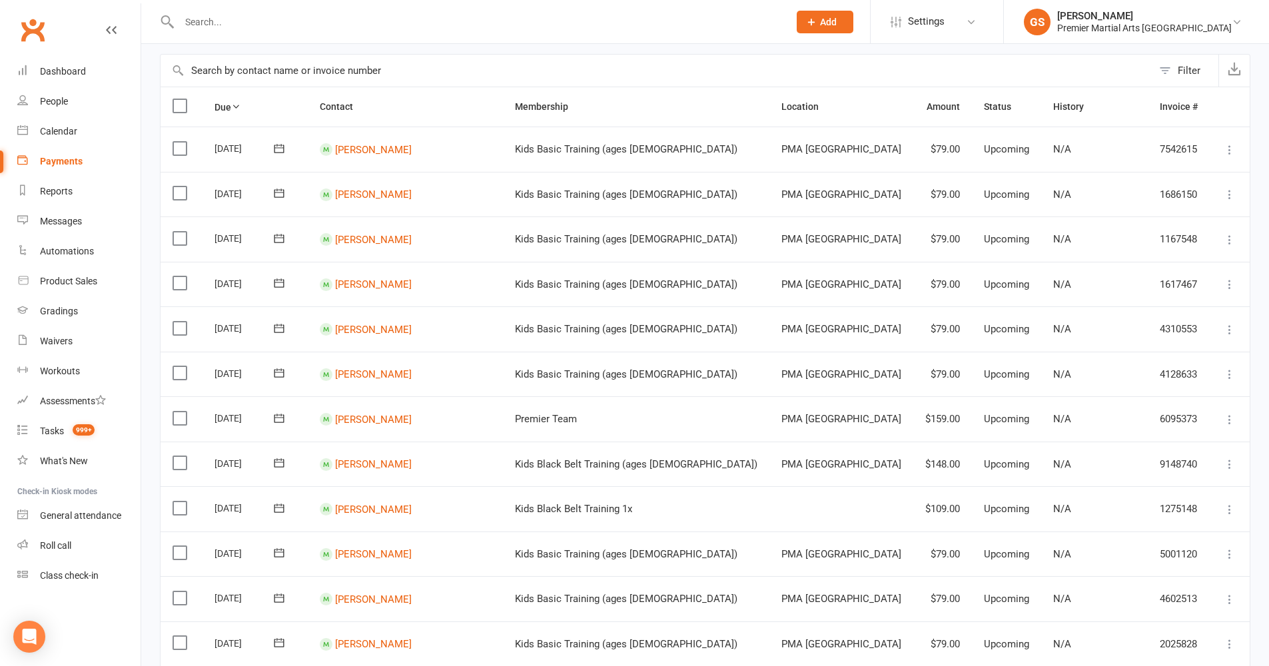
scroll to position [0, 0]
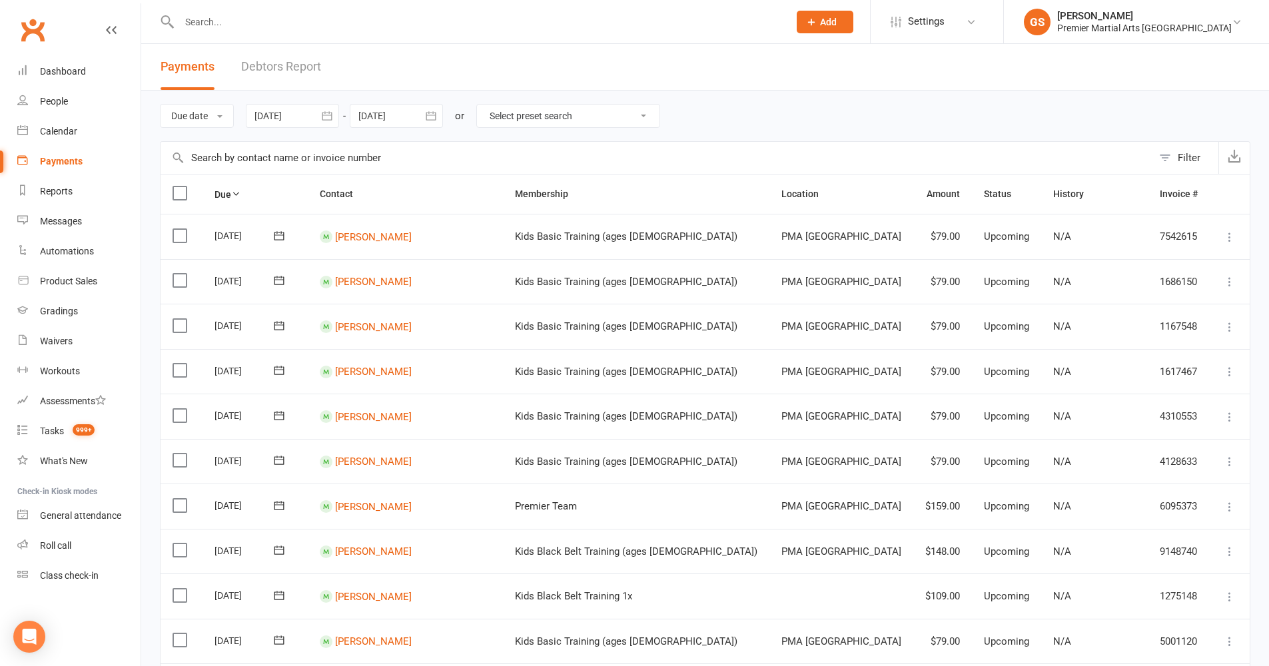
click at [327, 112] on icon "button" at bounding box center [327, 115] width 10 height 9
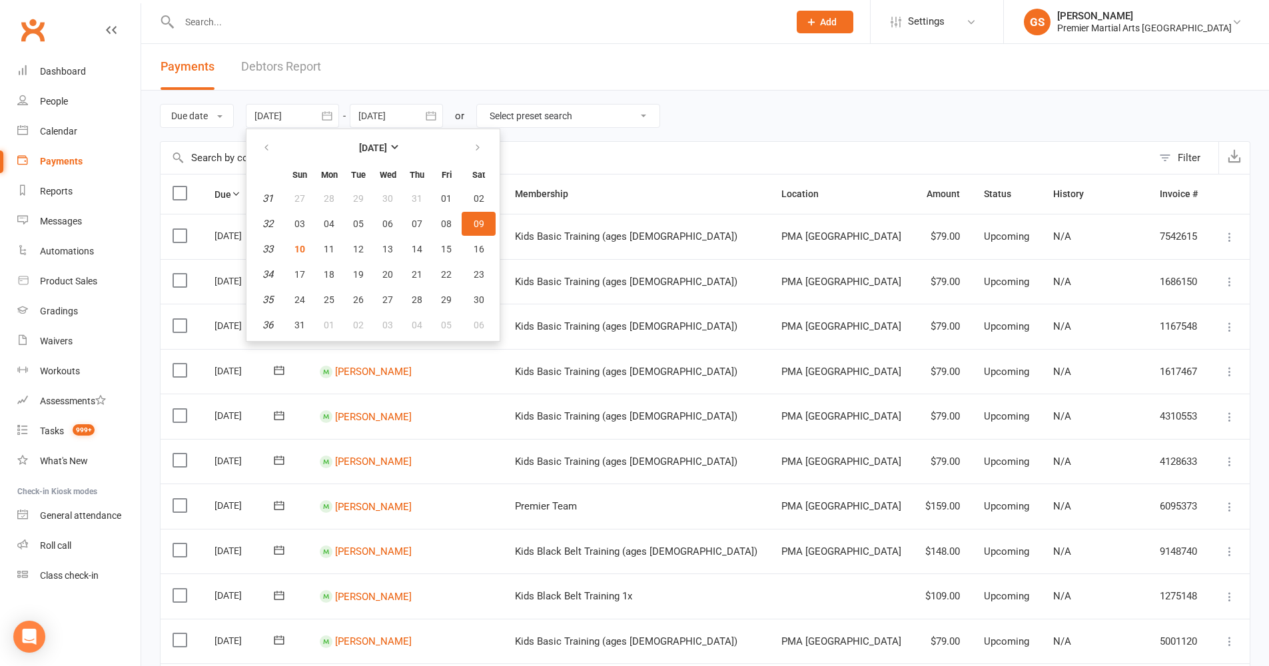
click at [481, 224] on span "09" at bounding box center [479, 224] width 11 height 11
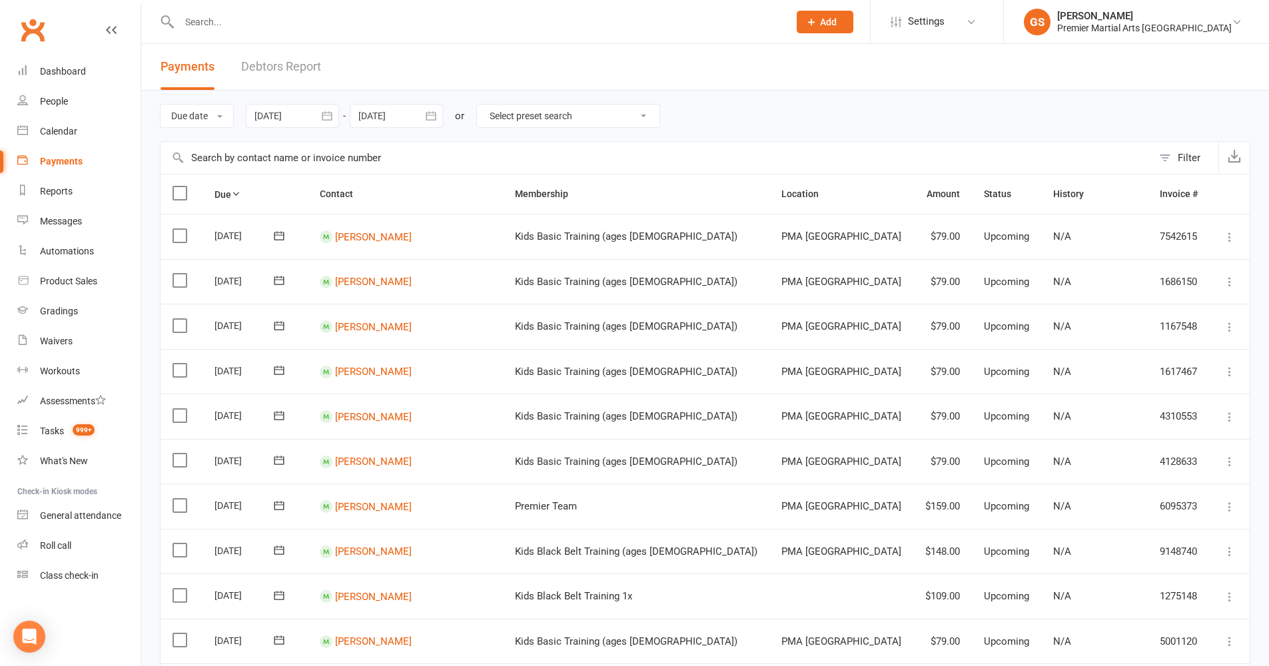
click at [309, 116] on div at bounding box center [292, 116] width 93 height 24
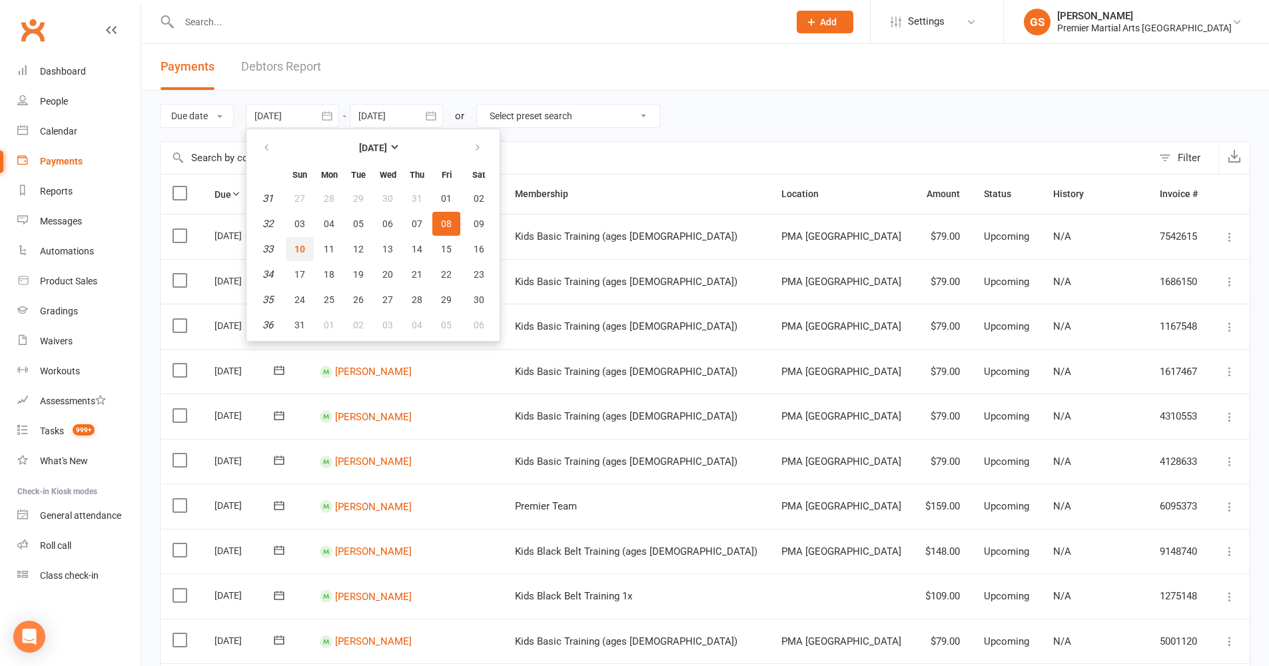
click at [304, 247] on span "10" at bounding box center [300, 249] width 11 height 11
type input "[DATE]"
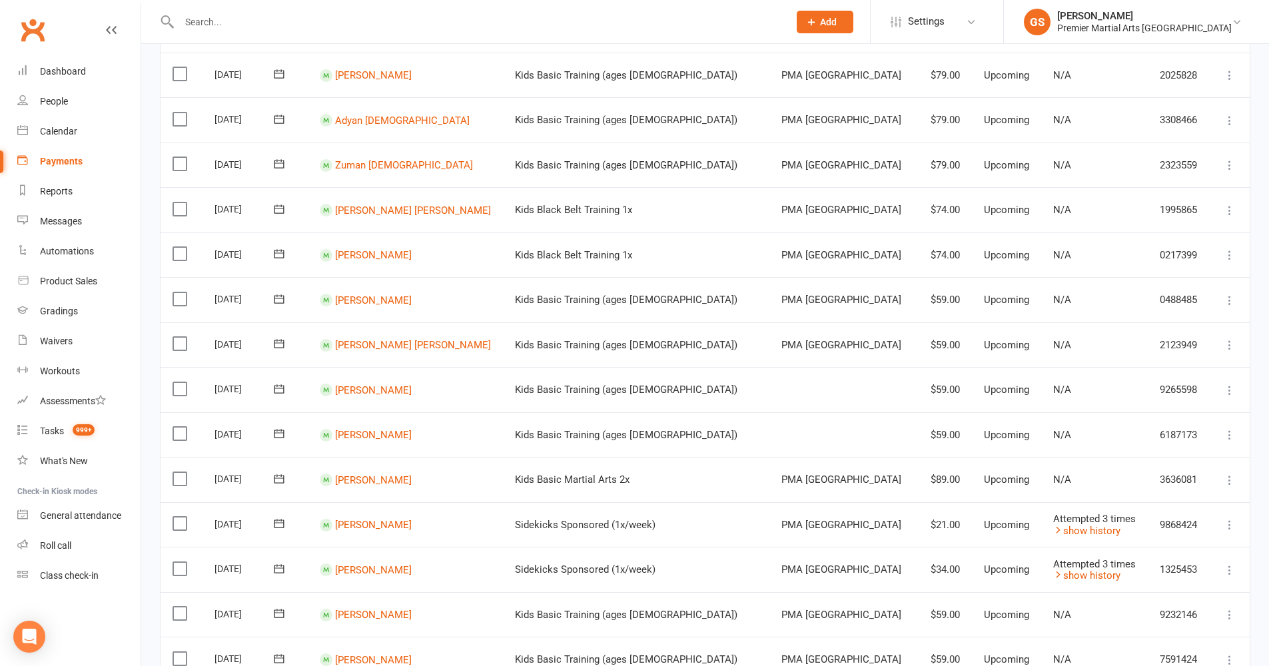
scroll to position [831, 0]
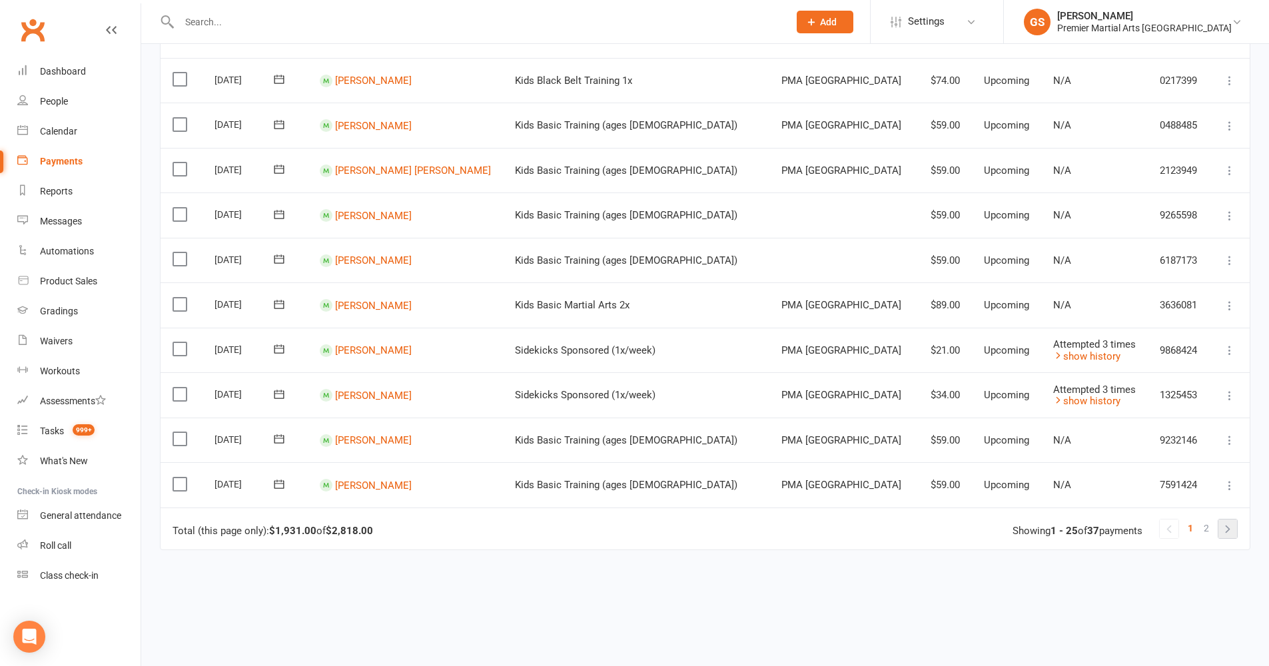
click at [1227, 520] on link at bounding box center [1228, 529] width 19 height 19
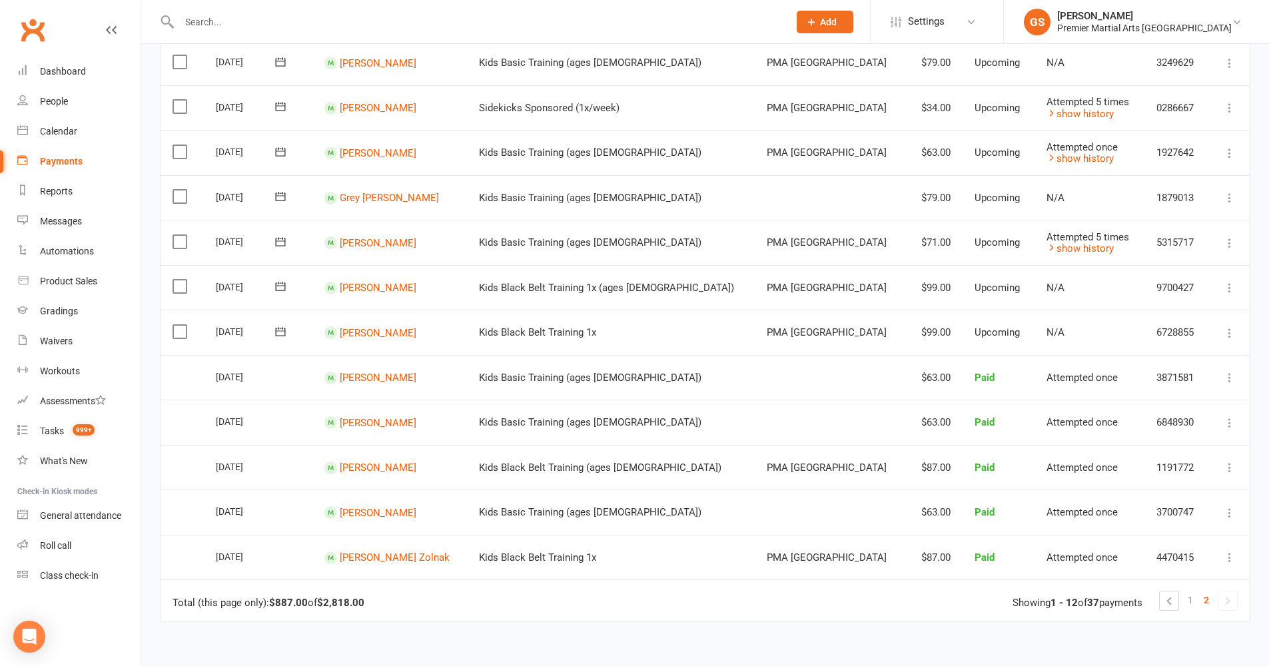
scroll to position [67, 0]
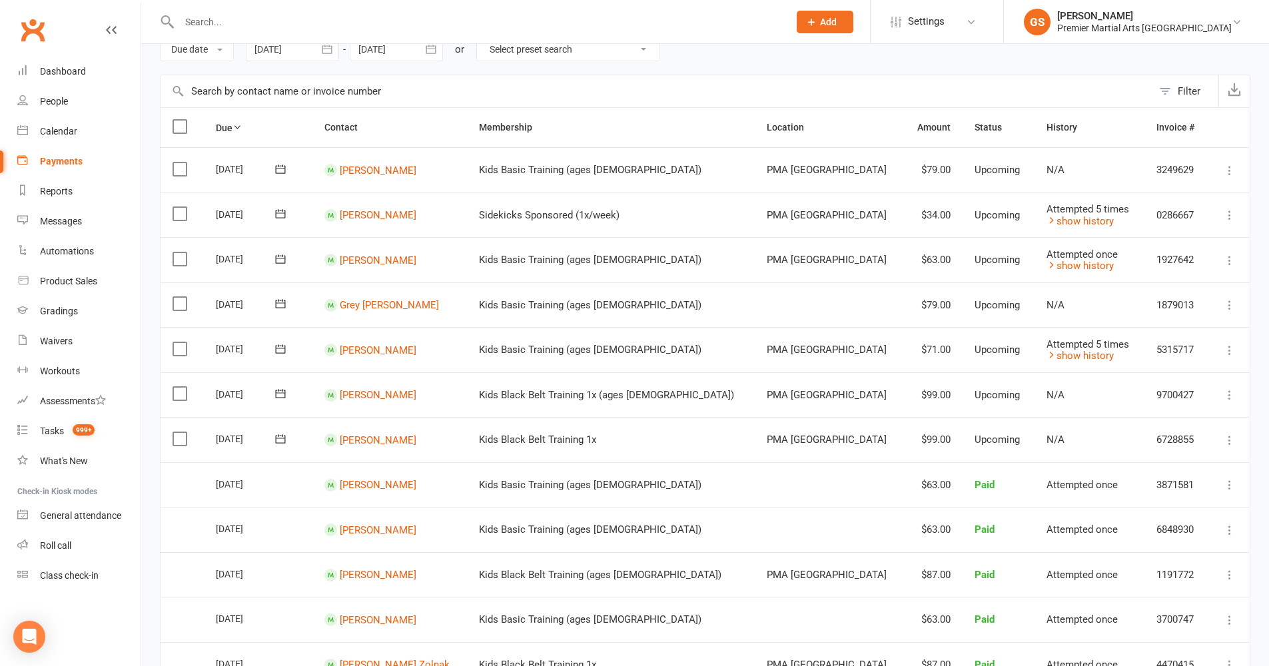
click at [1232, 434] on icon at bounding box center [1229, 440] width 13 height 13
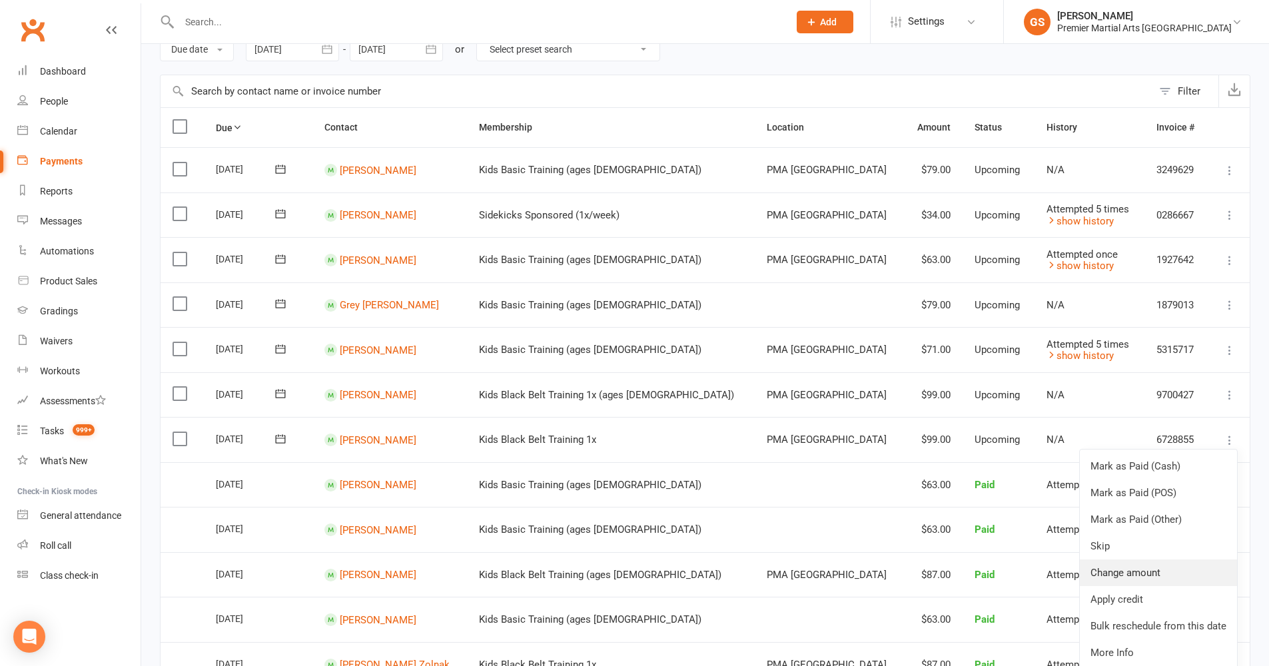
click at [1148, 560] on link "Change amount" at bounding box center [1158, 573] width 157 height 27
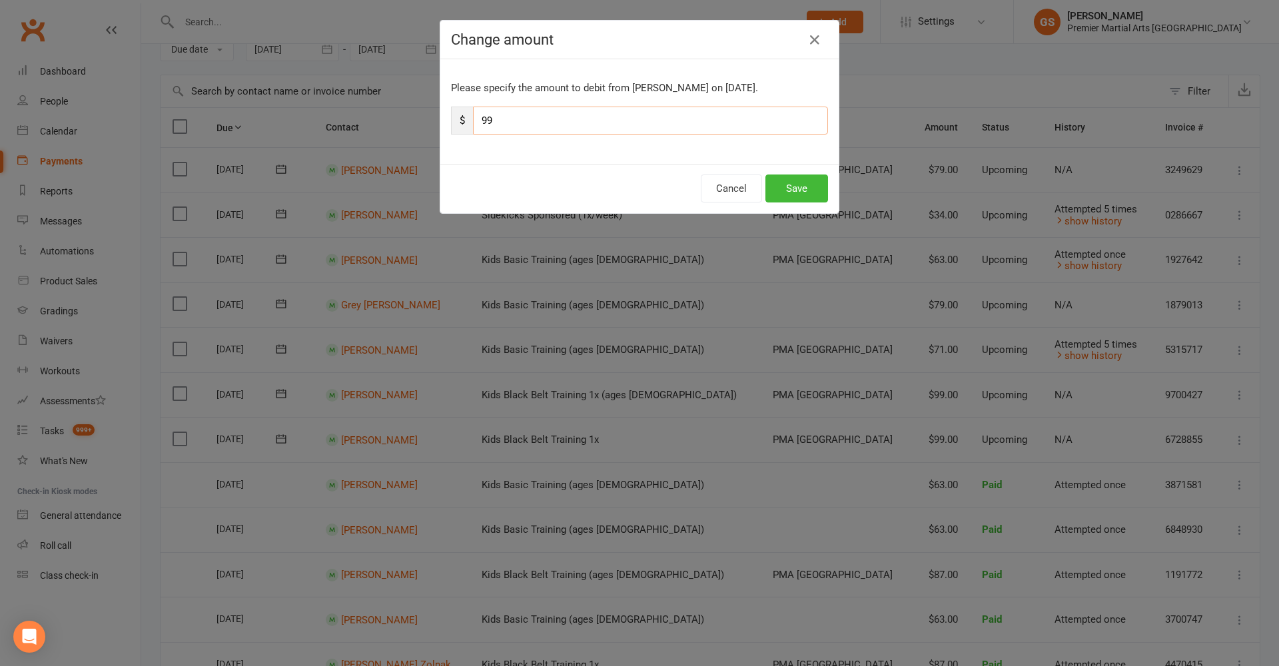
click at [512, 117] on input "99" at bounding box center [650, 121] width 355 height 28
type input "9"
type input "74"
click at [800, 188] on button "Save" at bounding box center [797, 189] width 63 height 28
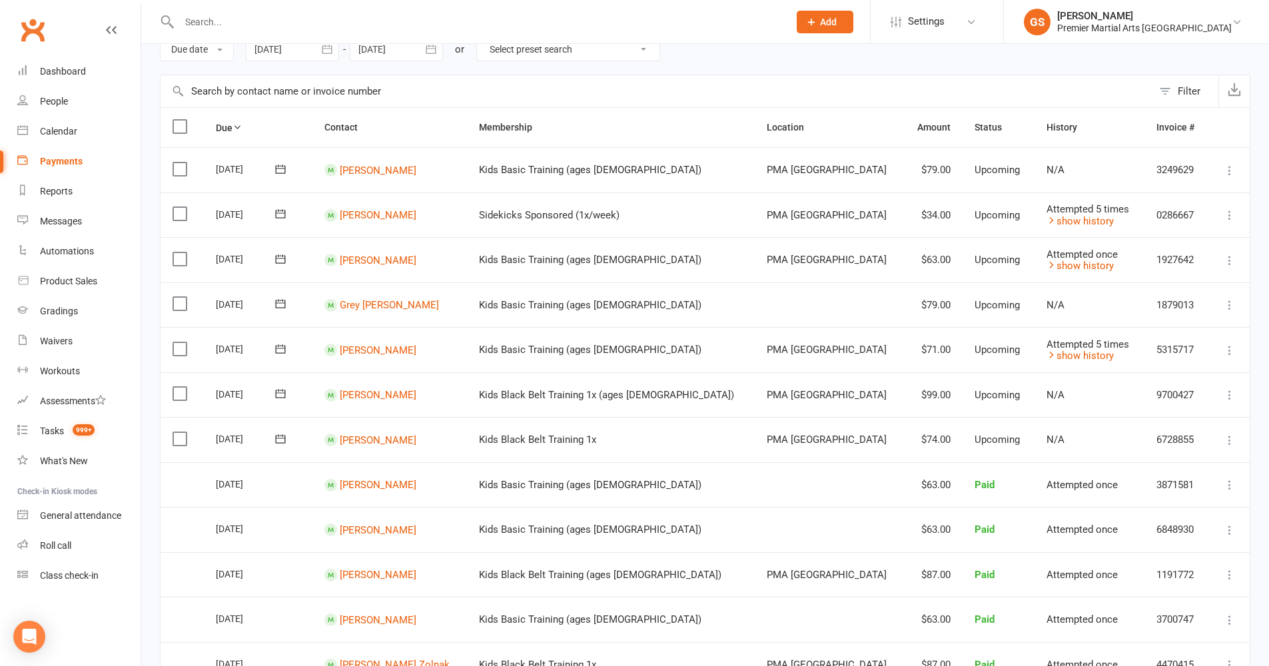
click at [1223, 387] on button at bounding box center [1230, 395] width 16 height 16
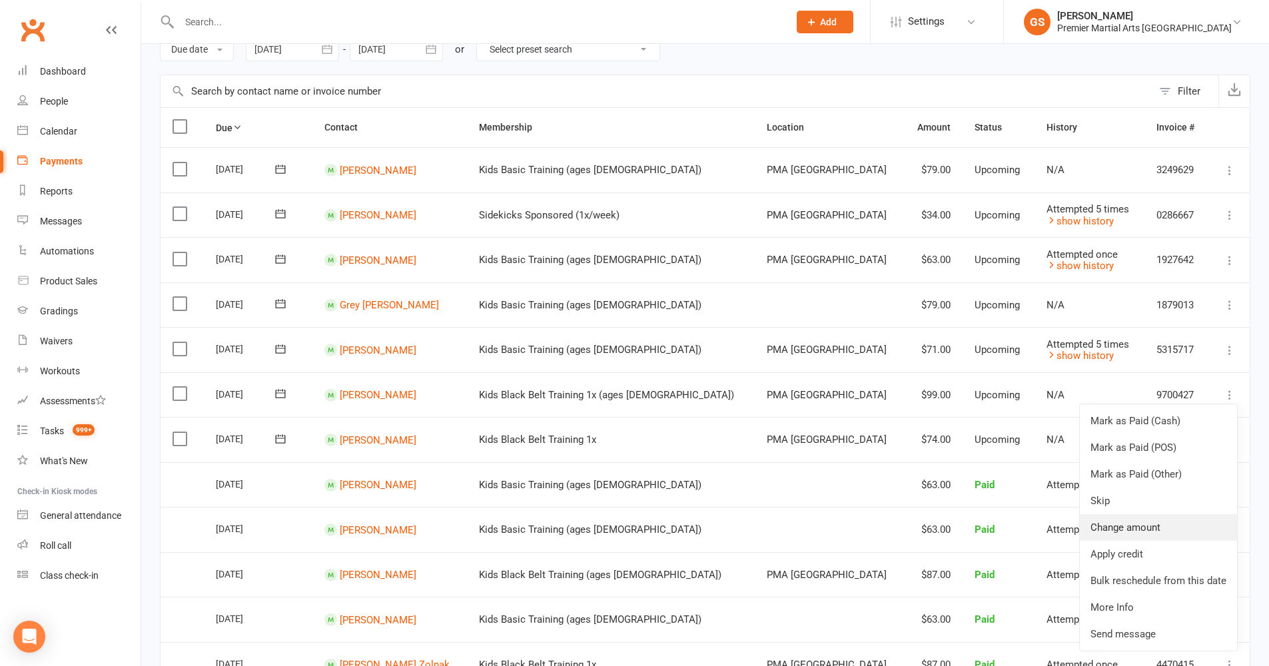
click at [1149, 514] on link "Change amount" at bounding box center [1158, 527] width 157 height 27
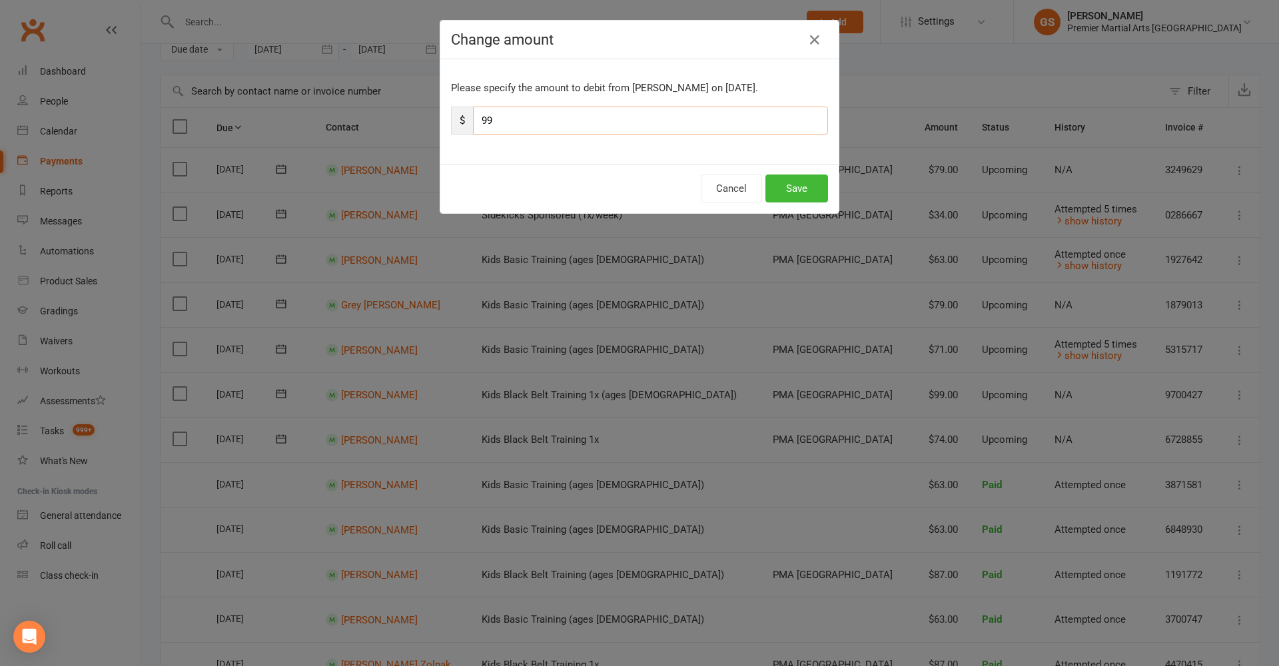
click at [500, 107] on input "99" at bounding box center [650, 121] width 355 height 28
type input "9"
type input "74"
click at [818, 196] on button "Save" at bounding box center [797, 189] width 63 height 28
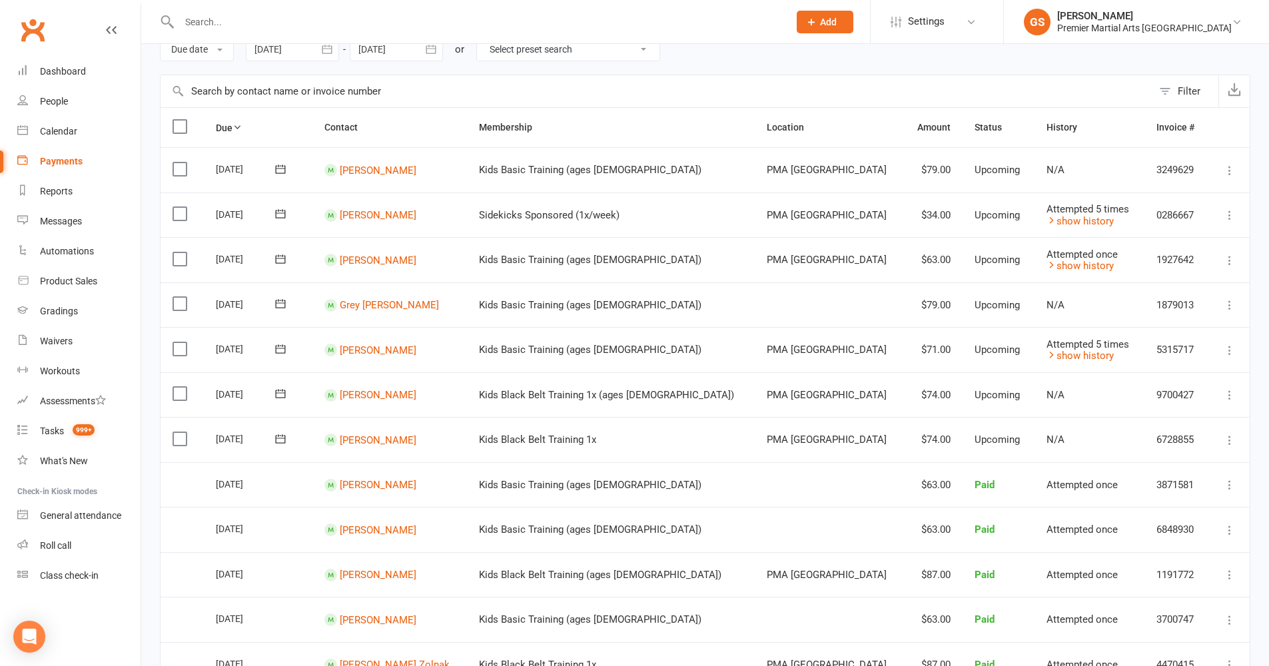
scroll to position [56, 0]
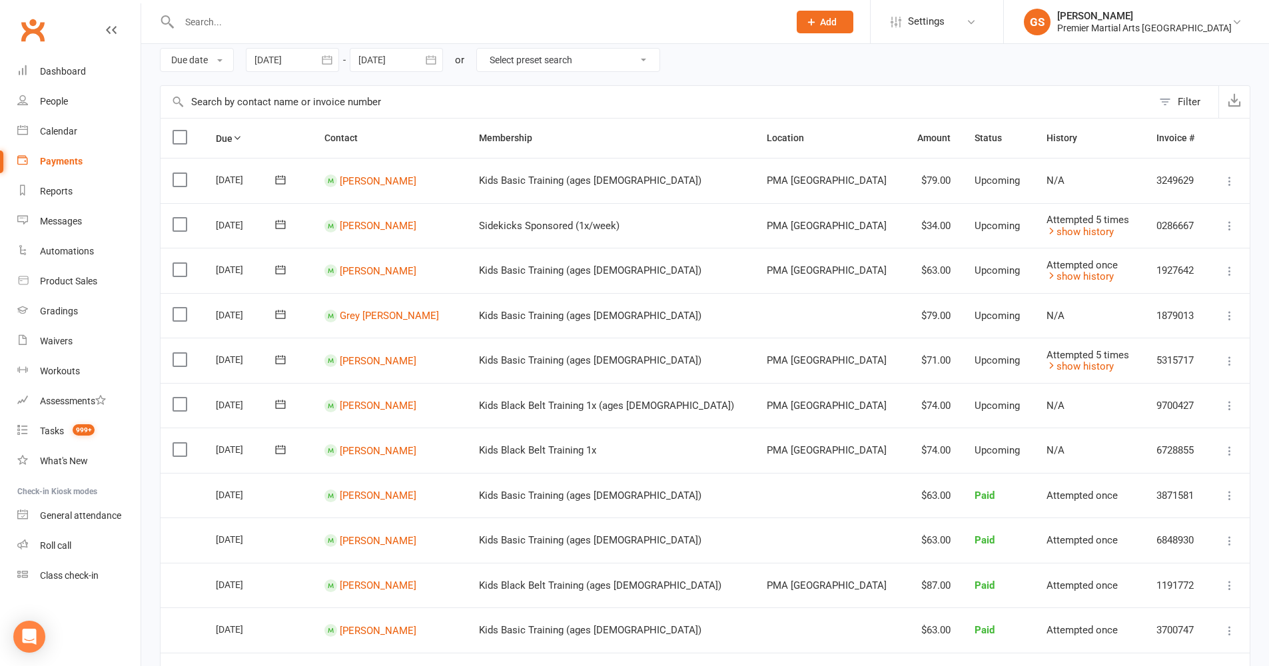
click at [1237, 310] on button at bounding box center [1230, 316] width 16 height 16
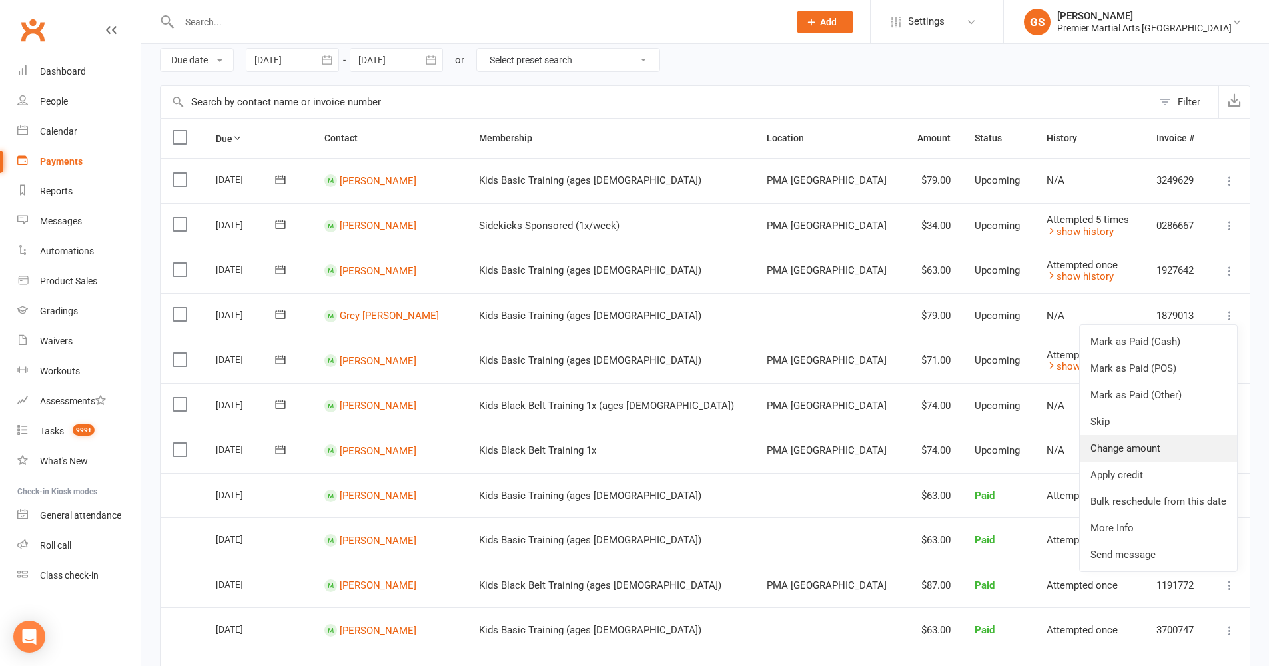
click at [1160, 435] on link "Change amount" at bounding box center [1158, 448] width 157 height 27
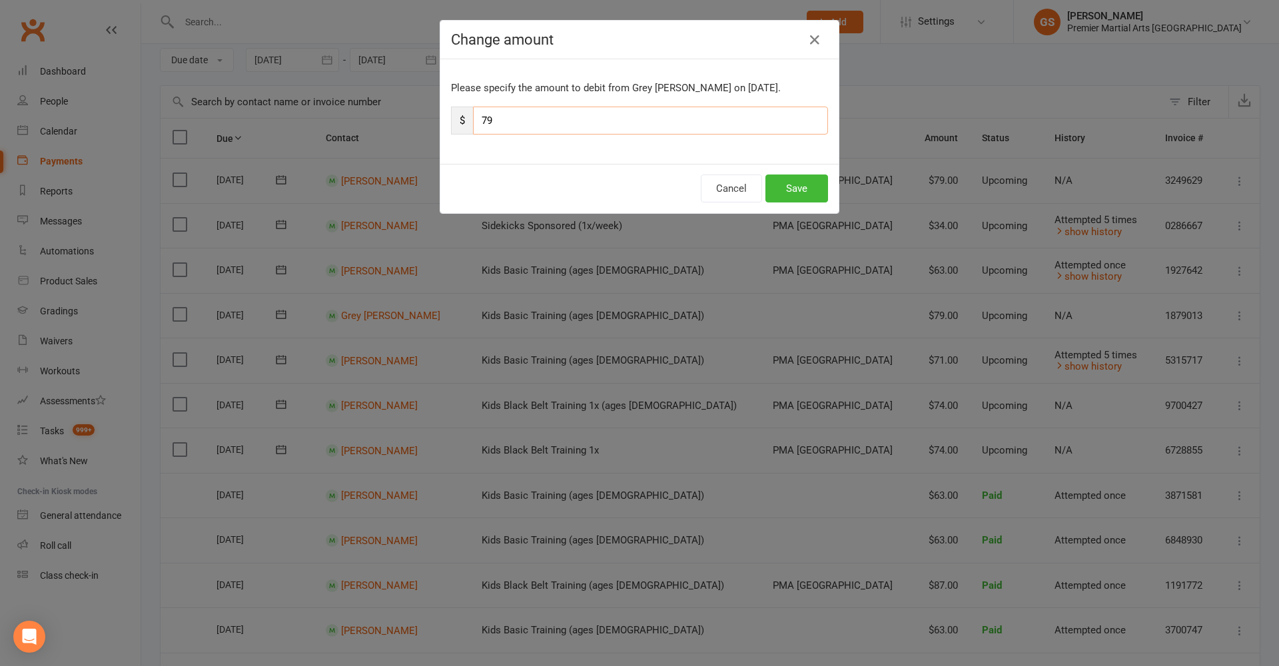
click at [504, 121] on input "79" at bounding box center [650, 121] width 355 height 28
type input "7"
type input "59"
click at [788, 194] on button "Save" at bounding box center [797, 189] width 63 height 28
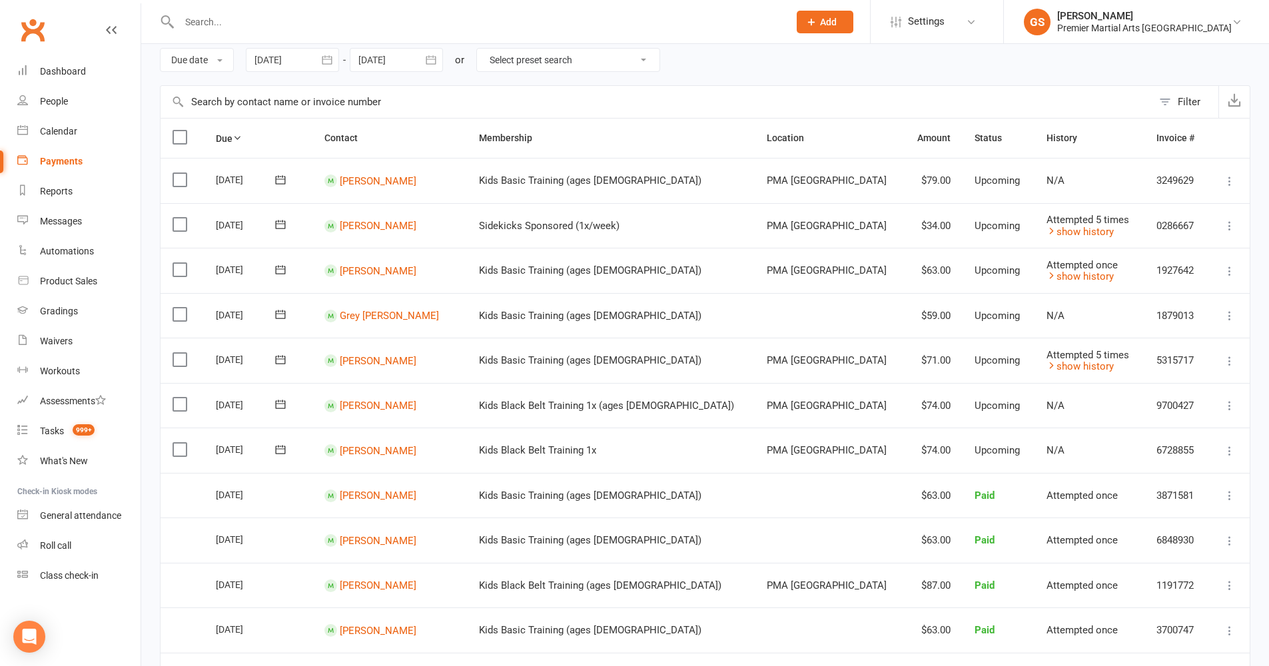
scroll to position [33, 0]
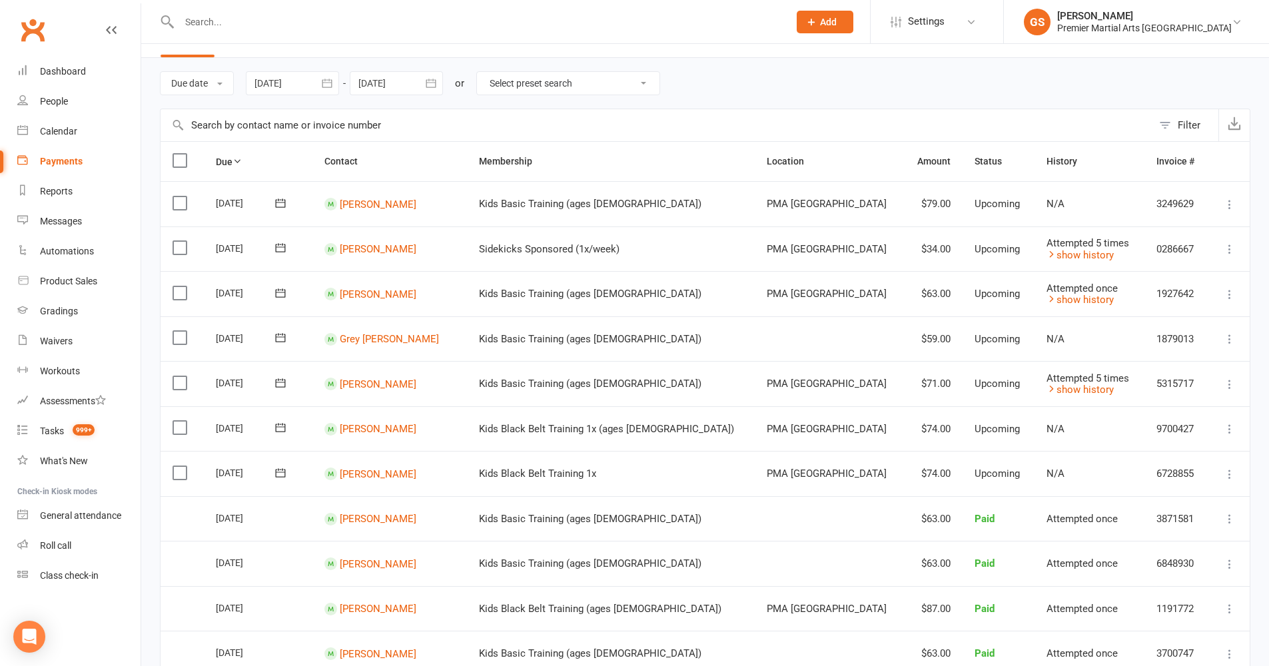
click at [1229, 203] on icon at bounding box center [1229, 204] width 13 height 13
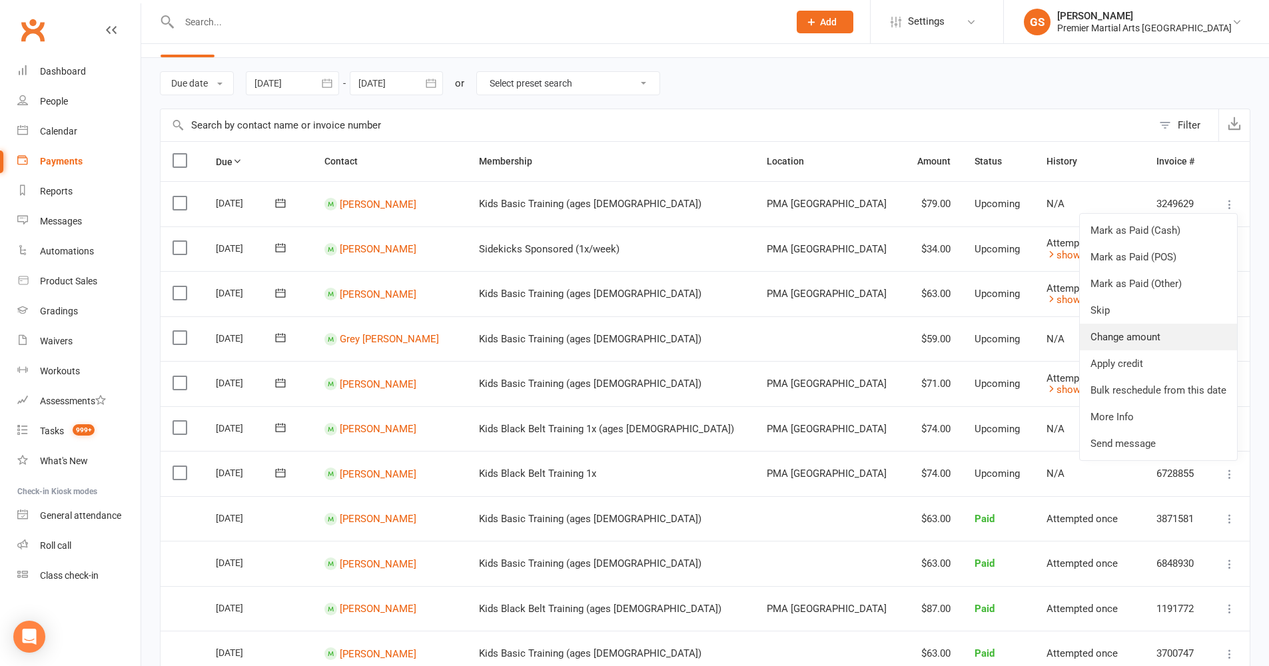
click at [1145, 341] on link "Change amount" at bounding box center [1158, 337] width 157 height 27
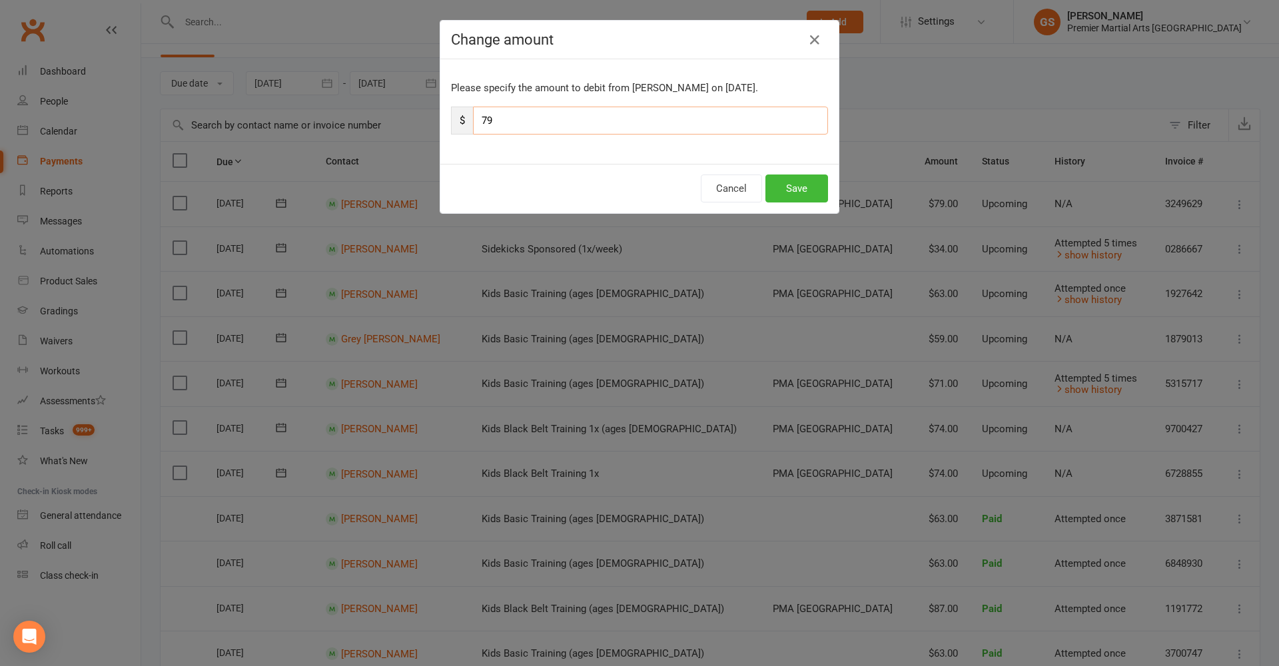
click at [496, 115] on input "79" at bounding box center [650, 121] width 355 height 28
type input "7"
type input "59"
click at [802, 189] on button "Save" at bounding box center [797, 189] width 63 height 28
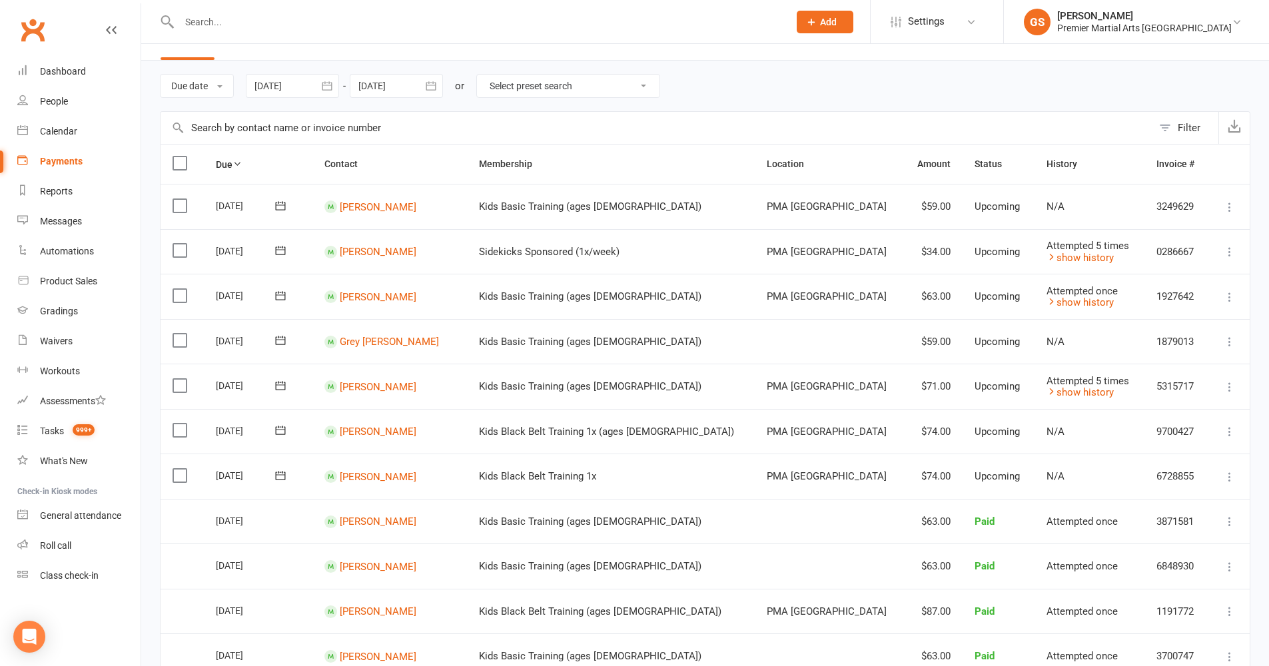
scroll to position [297, 0]
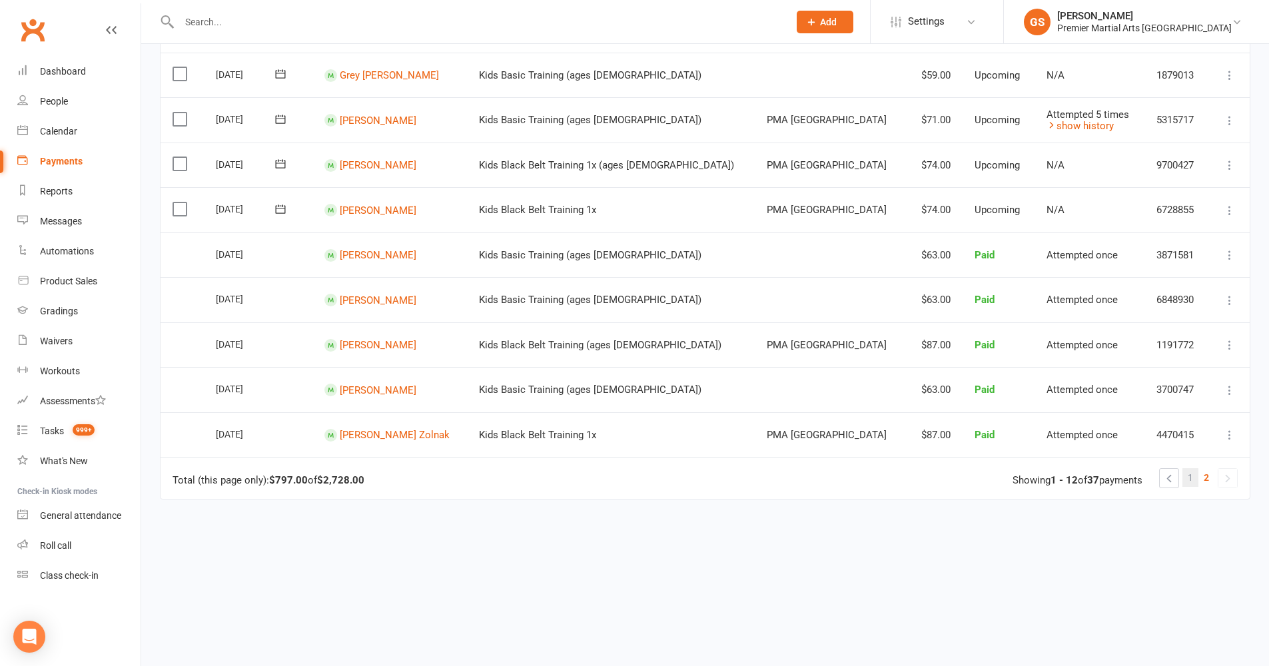
click at [1187, 468] on link "1" at bounding box center [1191, 477] width 16 height 19
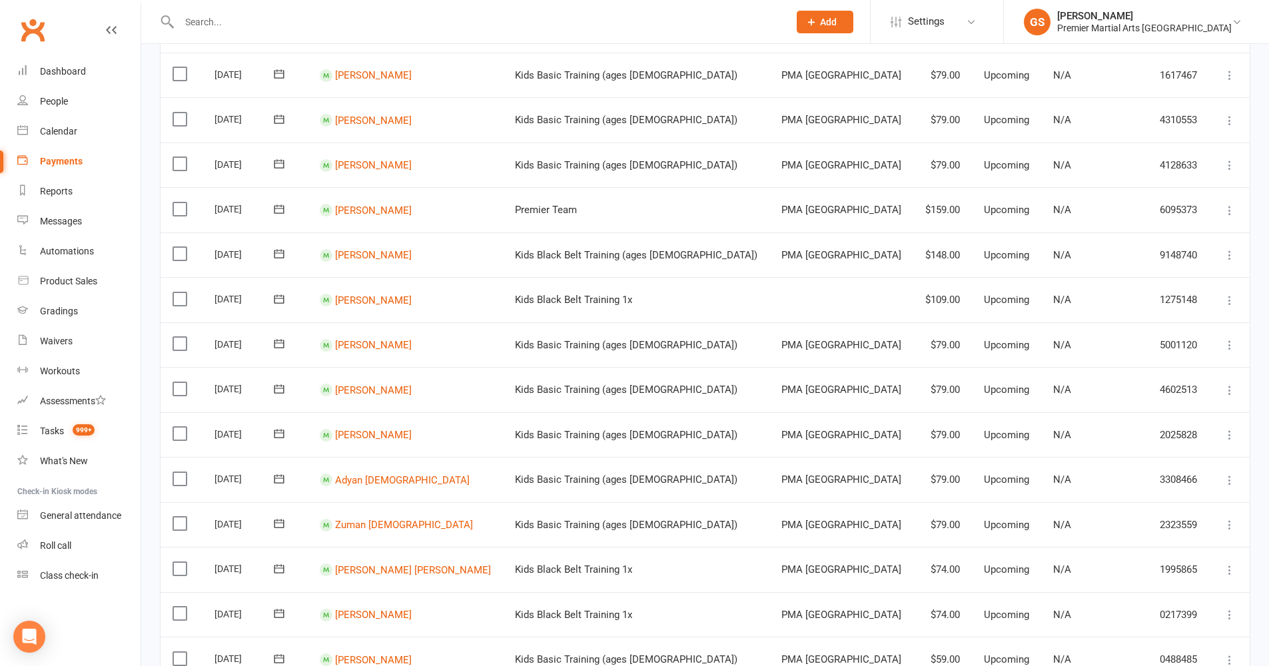
scroll to position [831, 0]
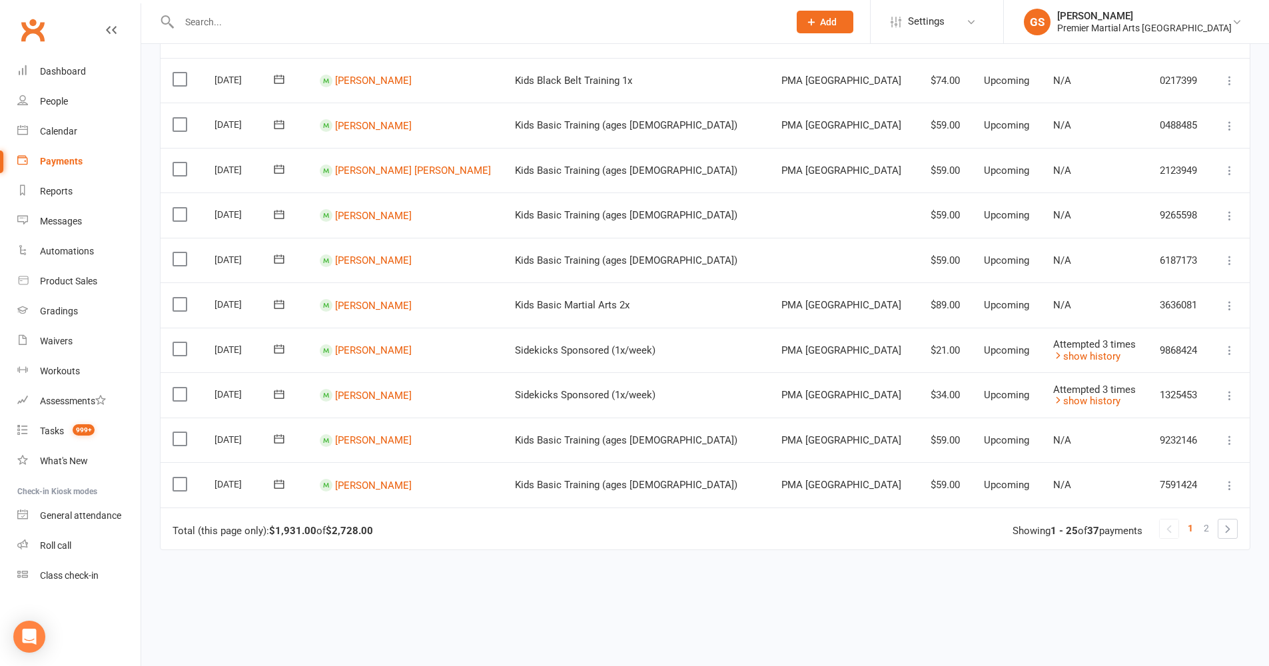
click at [1232, 479] on icon at bounding box center [1229, 485] width 13 height 13
click at [1136, 605] on link "Change amount" at bounding box center [1158, 618] width 157 height 27
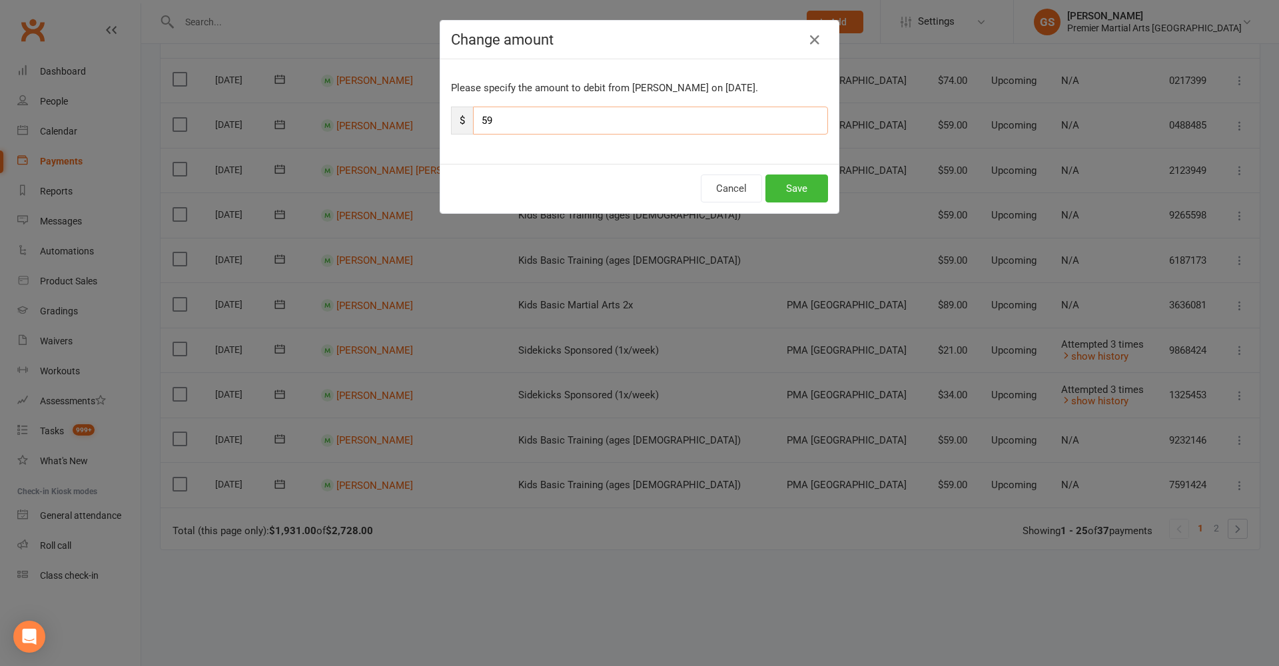
click at [528, 111] on input "59" at bounding box center [650, 121] width 355 height 28
type input "55"
click at [798, 197] on button "Save" at bounding box center [797, 189] width 63 height 28
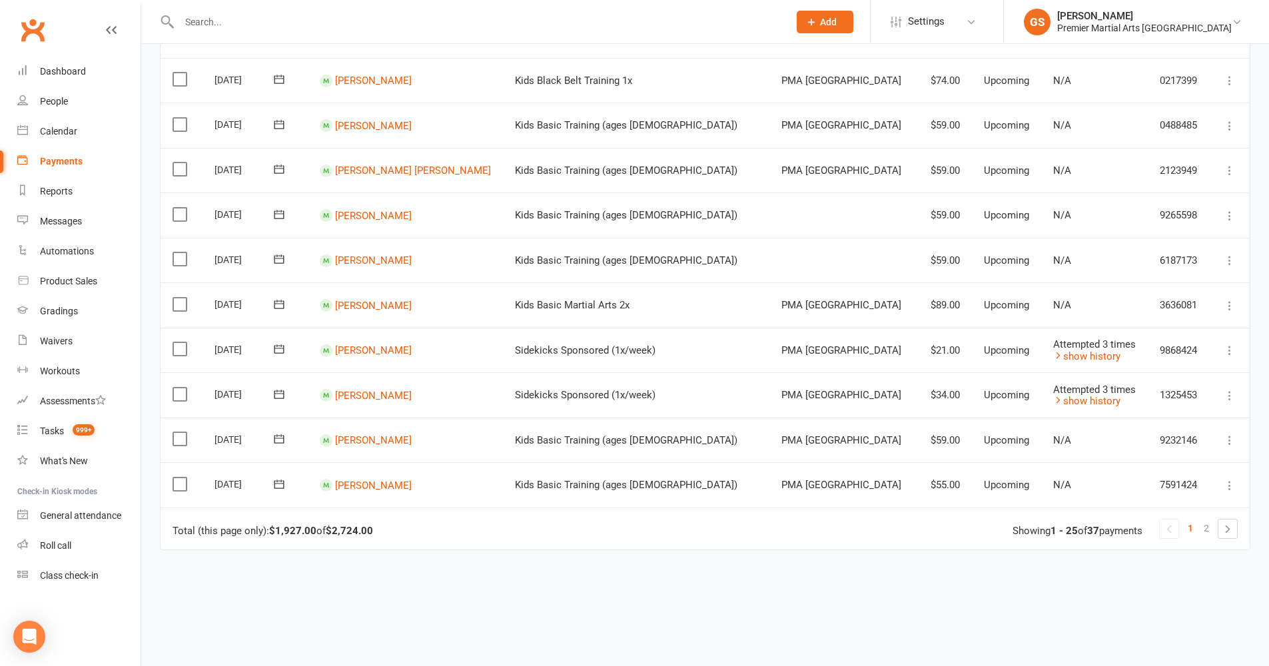
click at [1228, 434] on icon at bounding box center [1229, 440] width 13 height 13
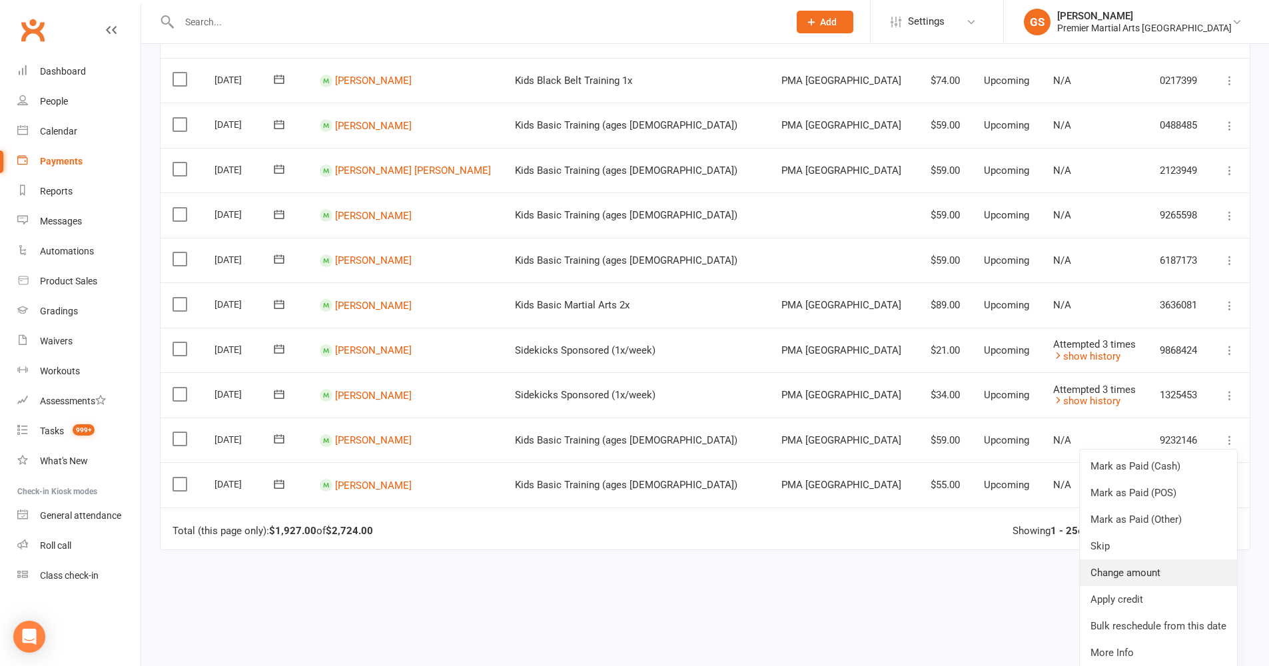
click at [1151, 560] on link "Change amount" at bounding box center [1158, 573] width 157 height 27
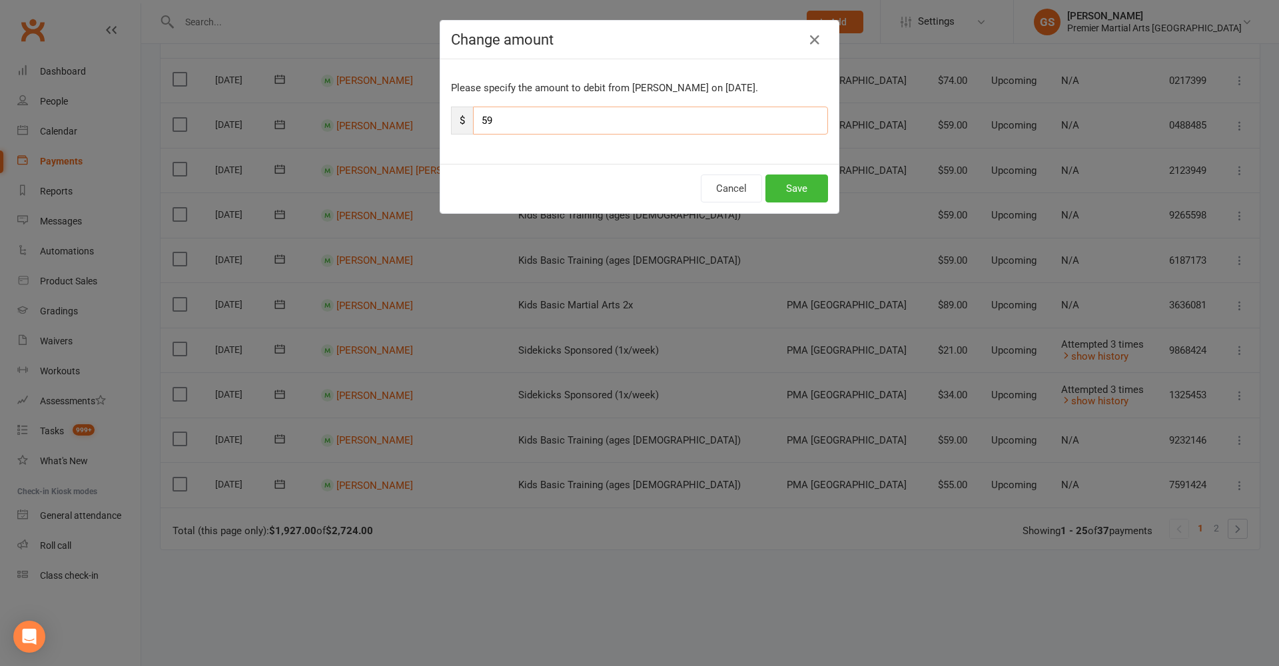
click at [492, 121] on input "59" at bounding box center [650, 121] width 355 height 28
type input "55"
click at [778, 197] on button "Save" at bounding box center [797, 189] width 63 height 28
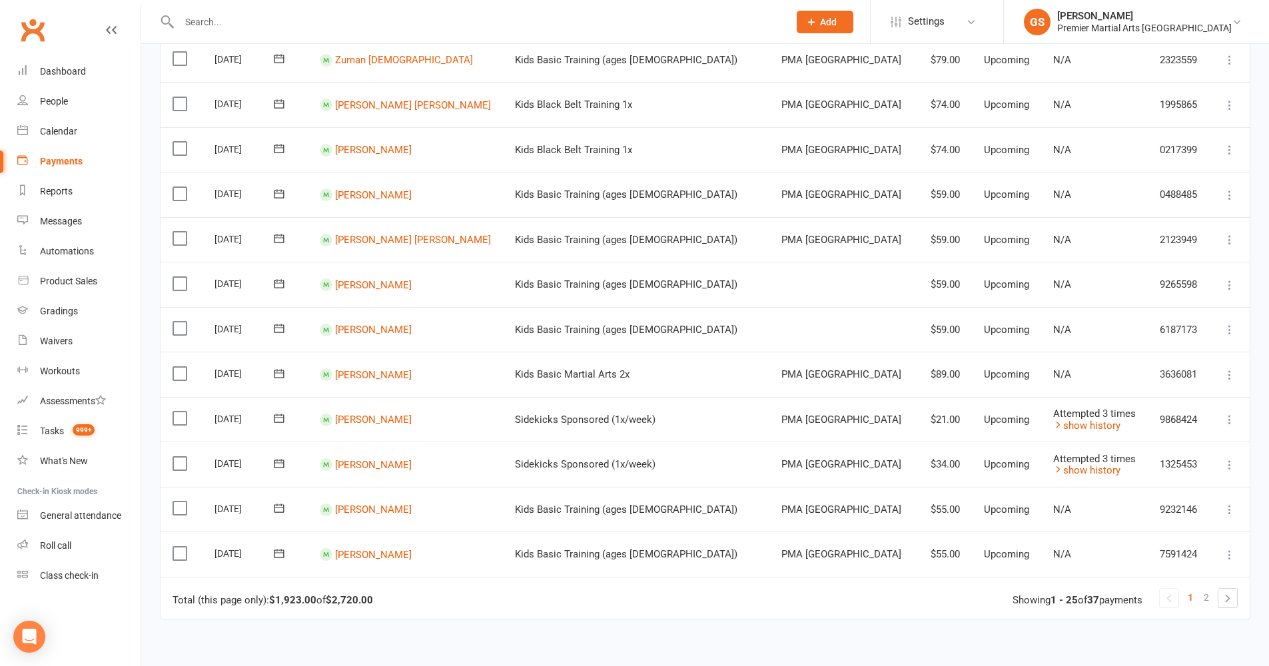
scroll to position [734, 0]
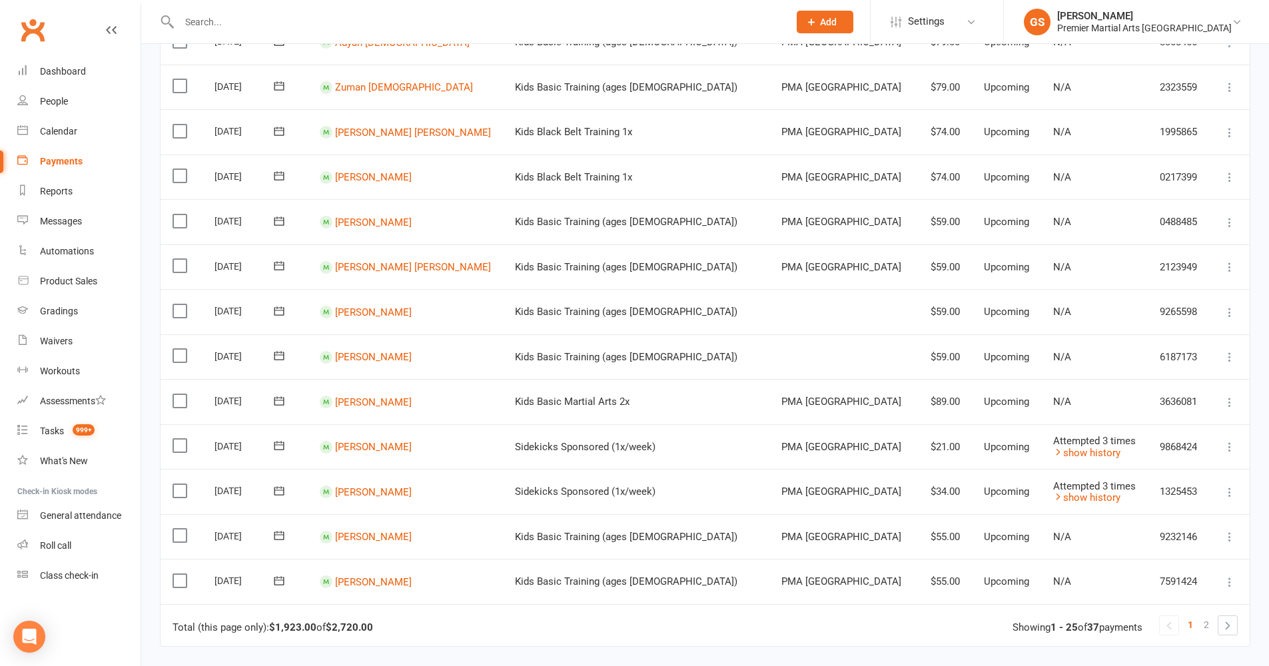
click at [1226, 351] on icon at bounding box center [1229, 357] width 13 height 13
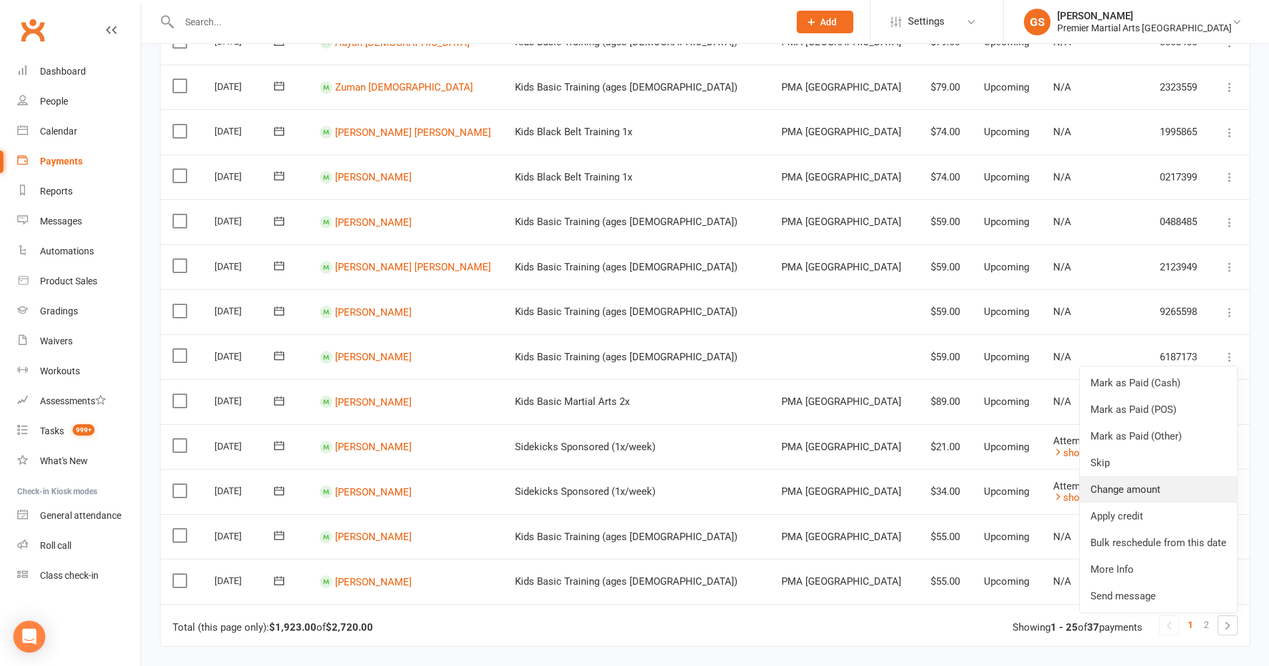
click at [1147, 476] on link "Change amount" at bounding box center [1158, 489] width 157 height 27
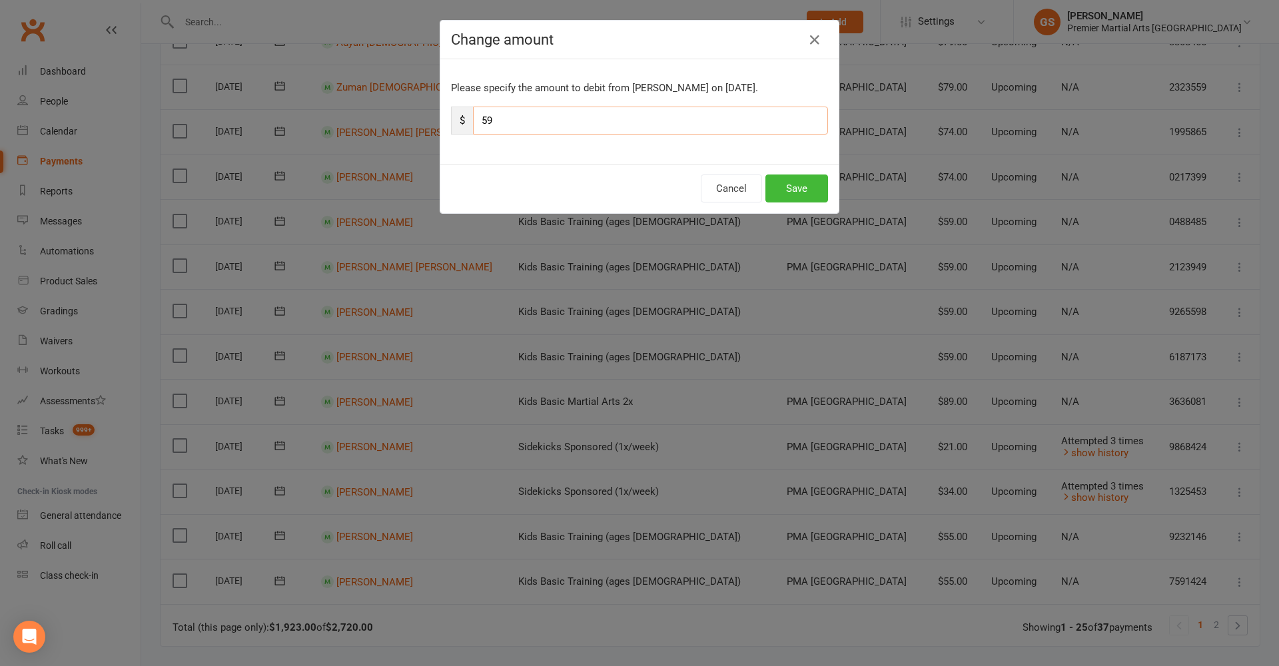
click at [533, 111] on input "59" at bounding box center [650, 121] width 355 height 28
type input "55"
click at [784, 179] on button "Save" at bounding box center [797, 189] width 63 height 28
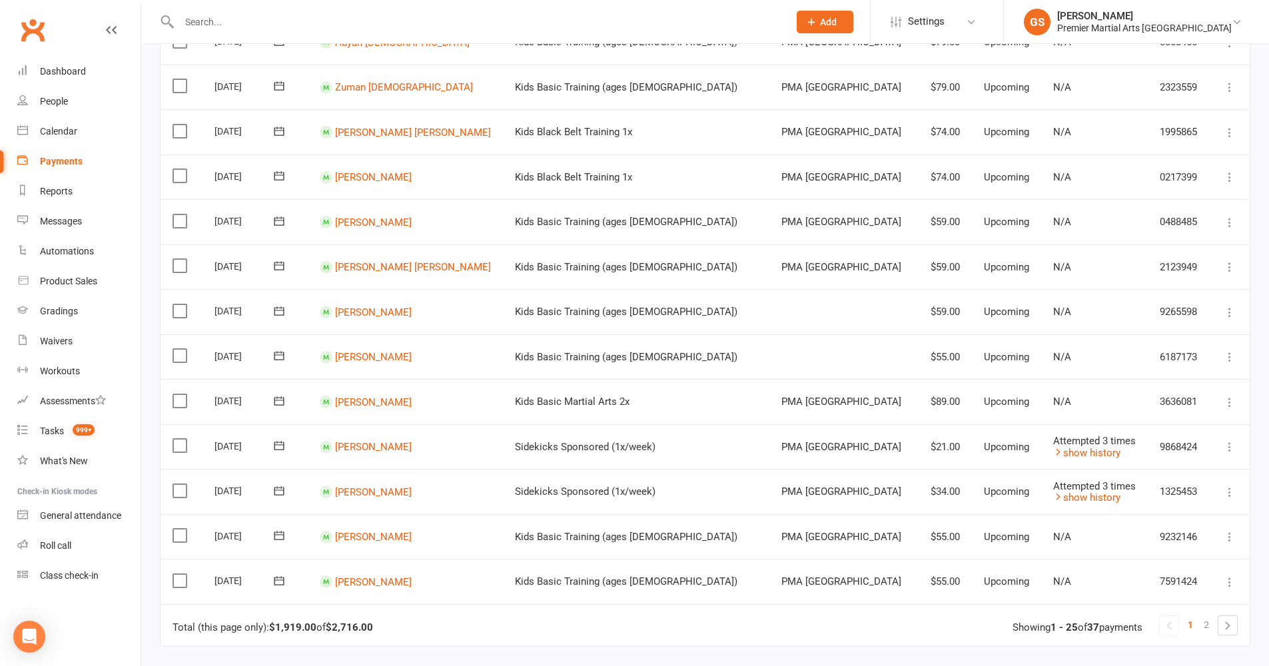
click at [1234, 306] on icon at bounding box center [1229, 312] width 13 height 13
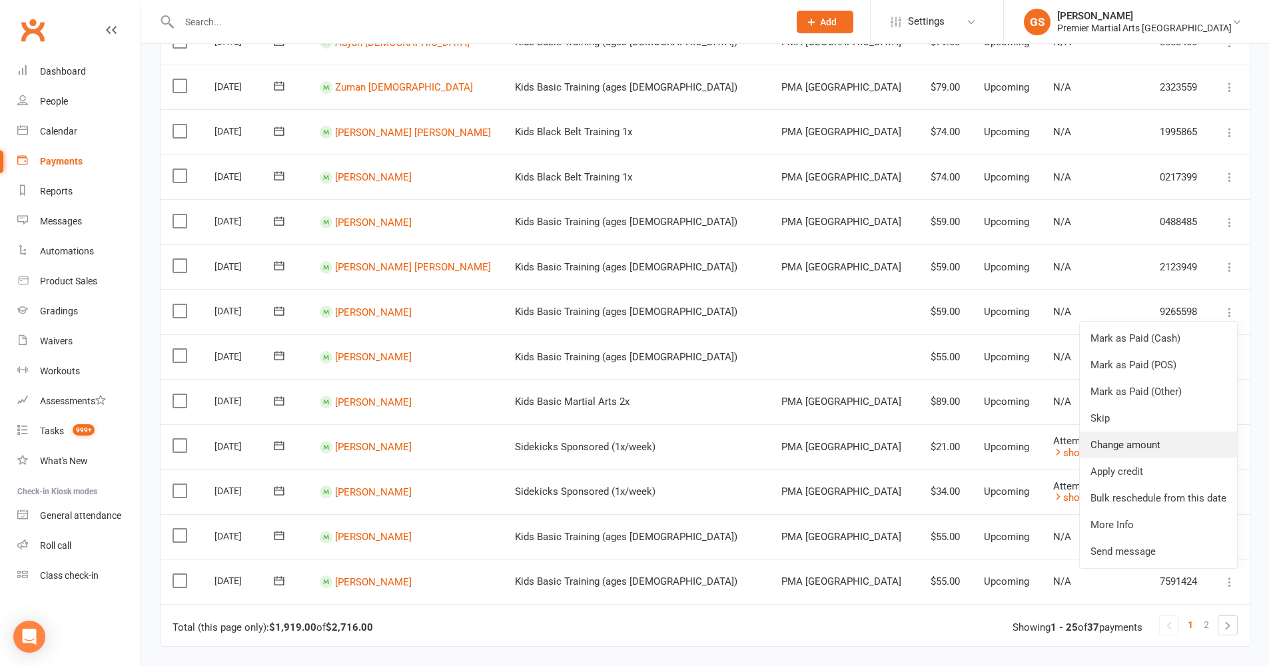
click at [1130, 432] on link "Change amount" at bounding box center [1158, 445] width 157 height 27
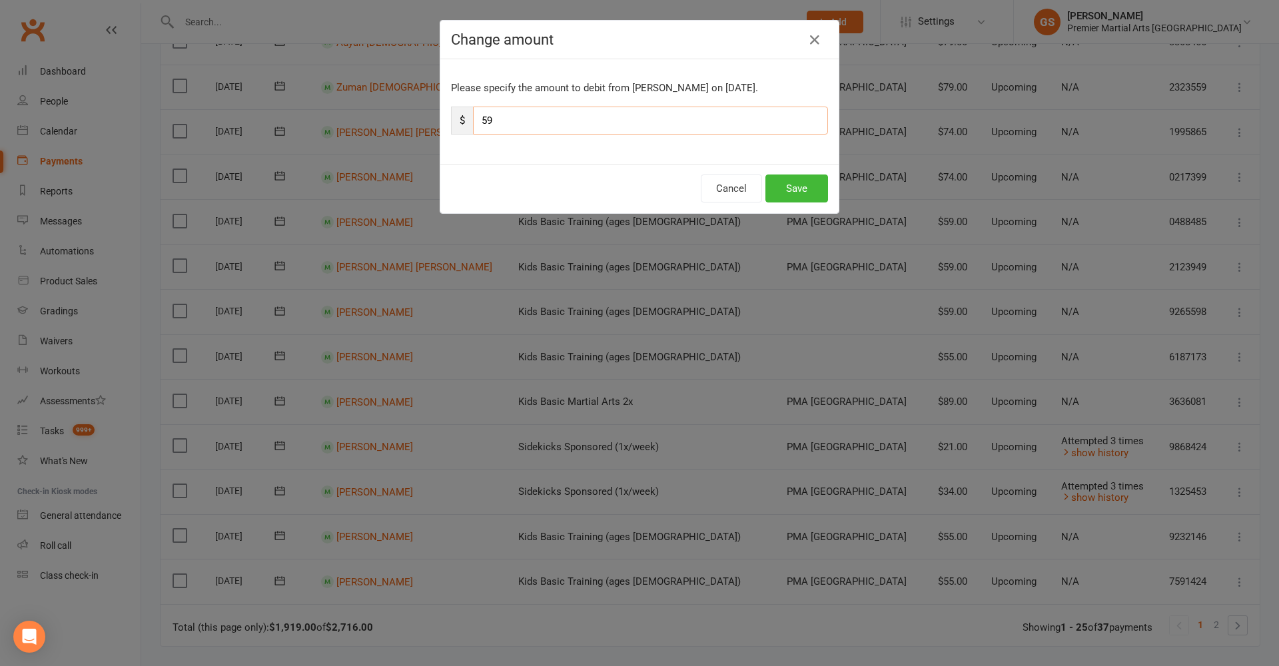
click at [523, 121] on input "59" at bounding box center [650, 121] width 355 height 28
type input "55"
click at [776, 195] on button "Save" at bounding box center [797, 189] width 63 height 28
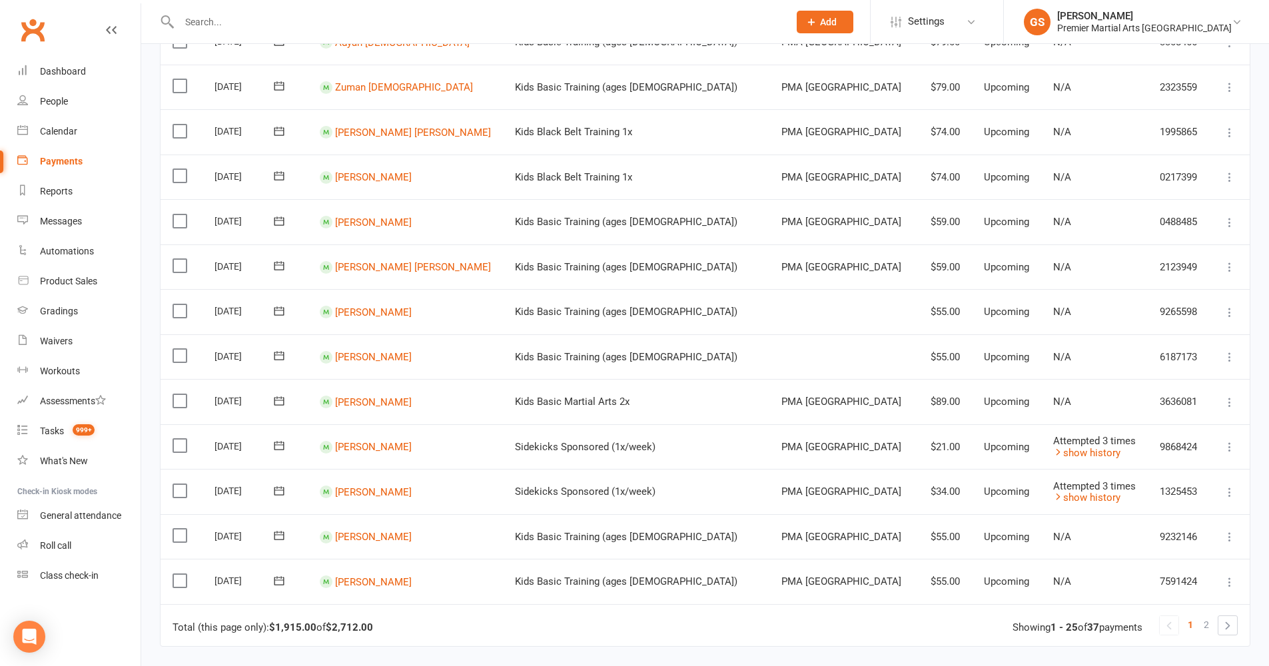
click at [1233, 306] on icon at bounding box center [1229, 312] width 13 height 13
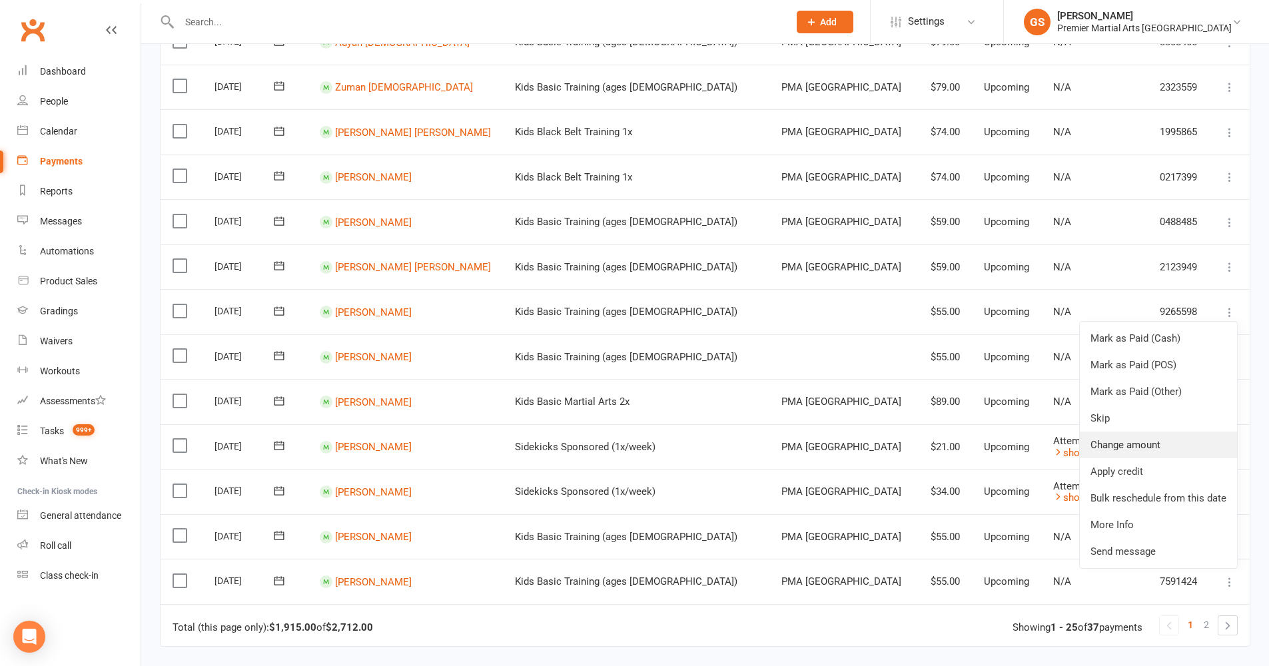
click at [1160, 432] on link "Change amount" at bounding box center [1158, 445] width 157 height 27
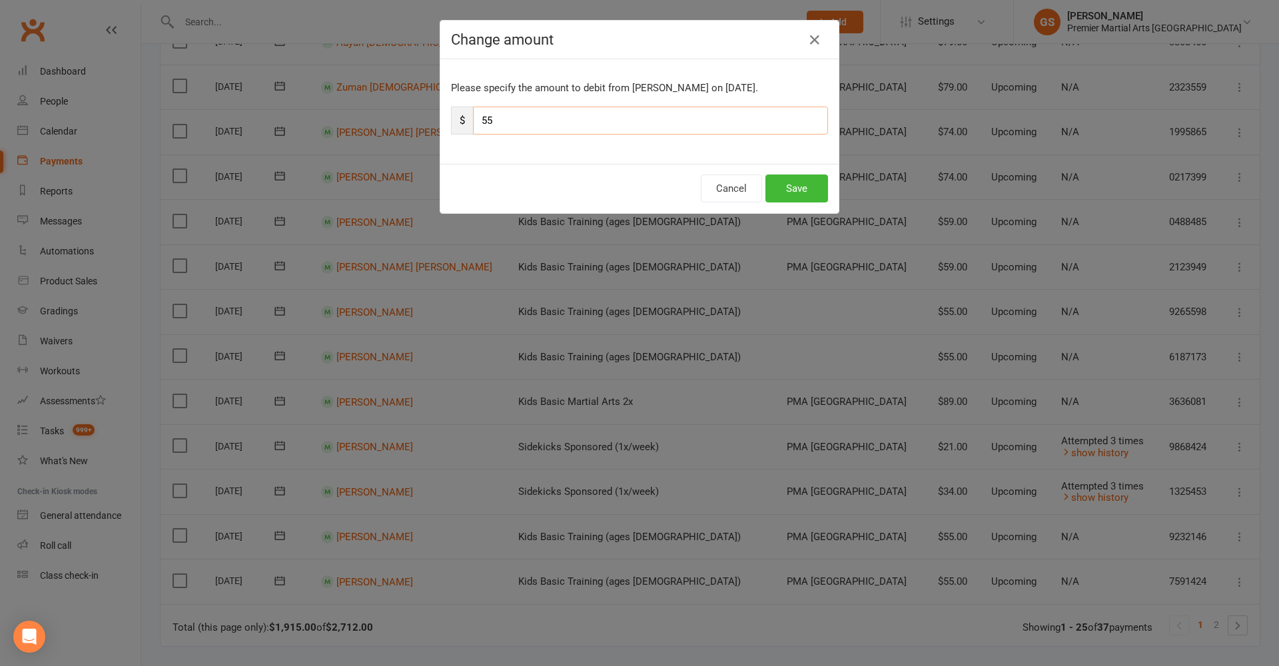
click at [538, 126] on input "55" at bounding box center [650, 121] width 355 height 28
type input "51"
click at [800, 193] on button "Save" at bounding box center [797, 189] width 63 height 28
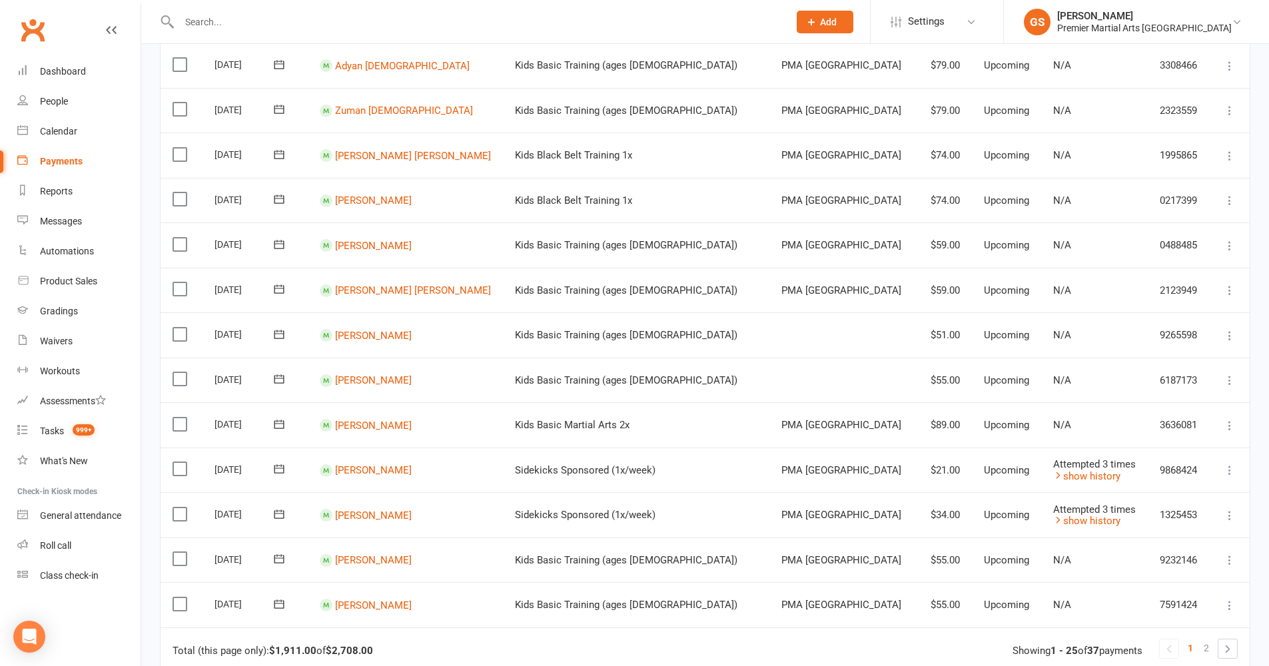
scroll to position [688, 0]
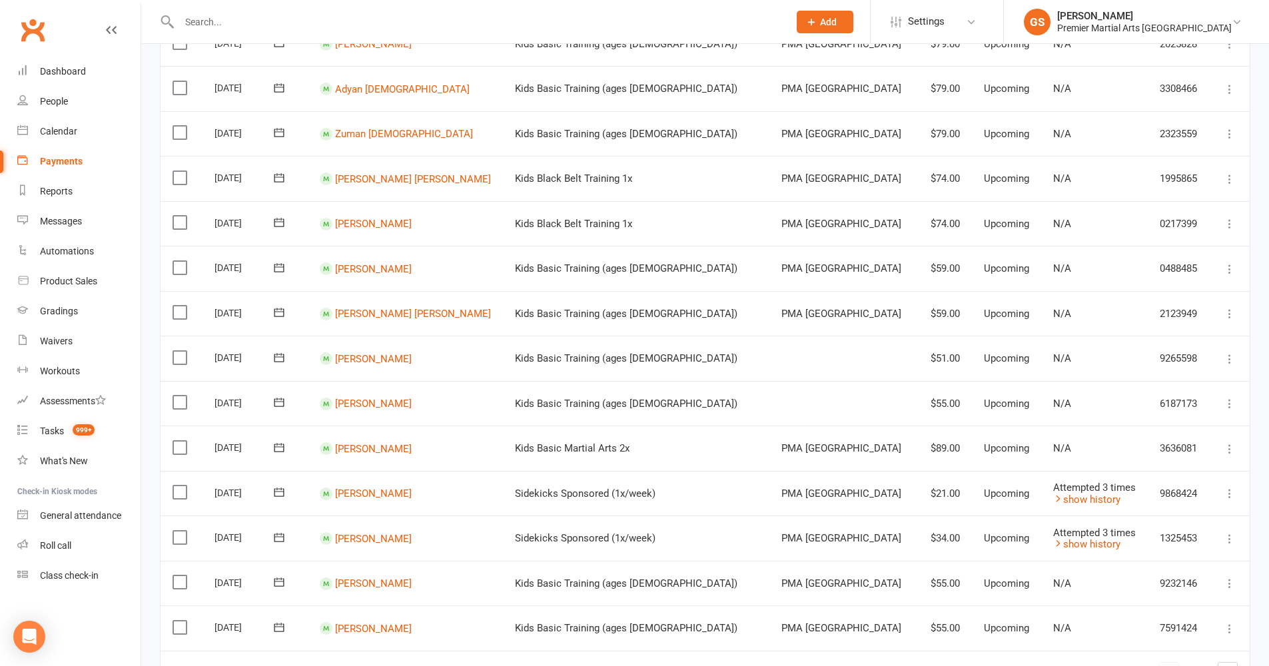
click at [1235, 307] on icon at bounding box center [1229, 313] width 13 height 13
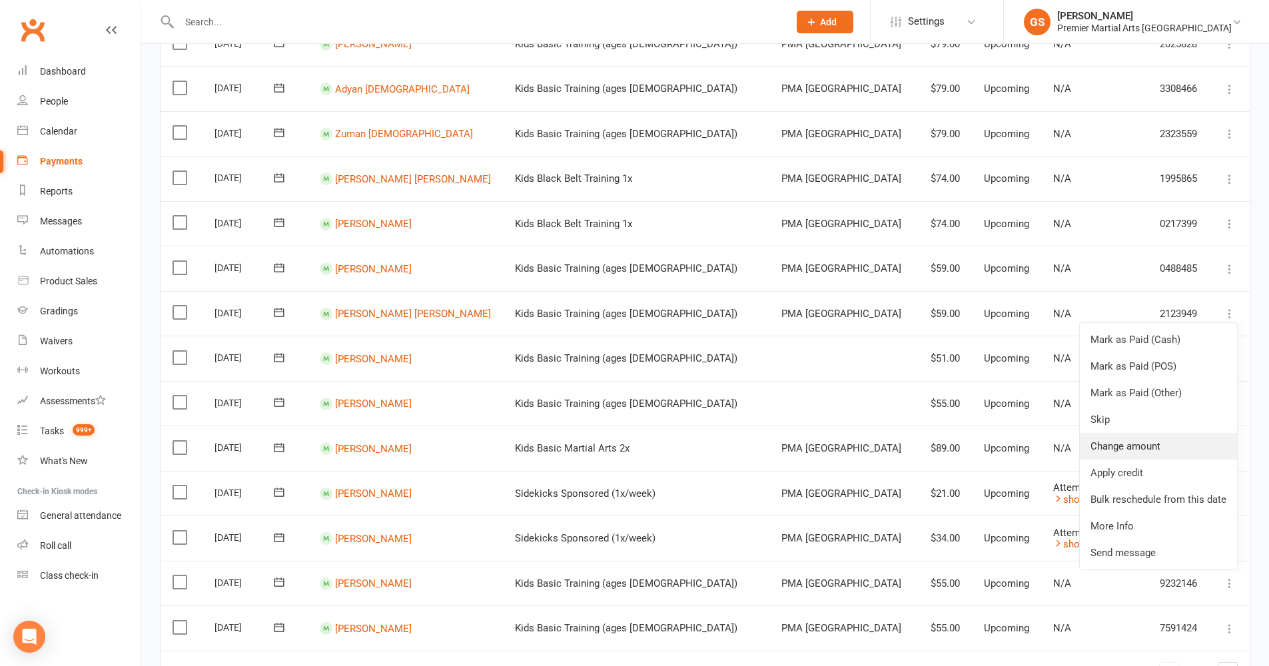
click at [1147, 433] on link "Change amount" at bounding box center [1158, 446] width 157 height 27
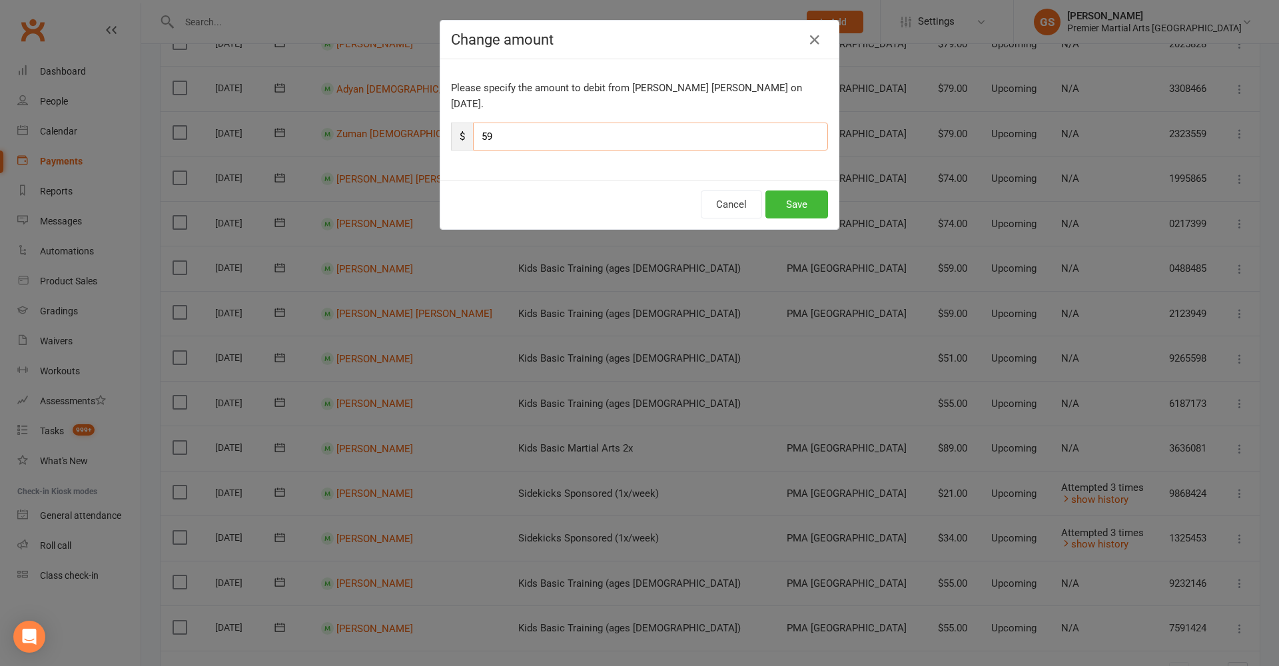
drag, startPoint x: 542, startPoint y: 126, endPoint x: 422, endPoint y: 110, distance: 121.0
click at [422, 110] on div "Change amount Please specify the amount to debit from [PERSON_NAME] [PERSON_NAM…" at bounding box center [639, 333] width 1279 height 666
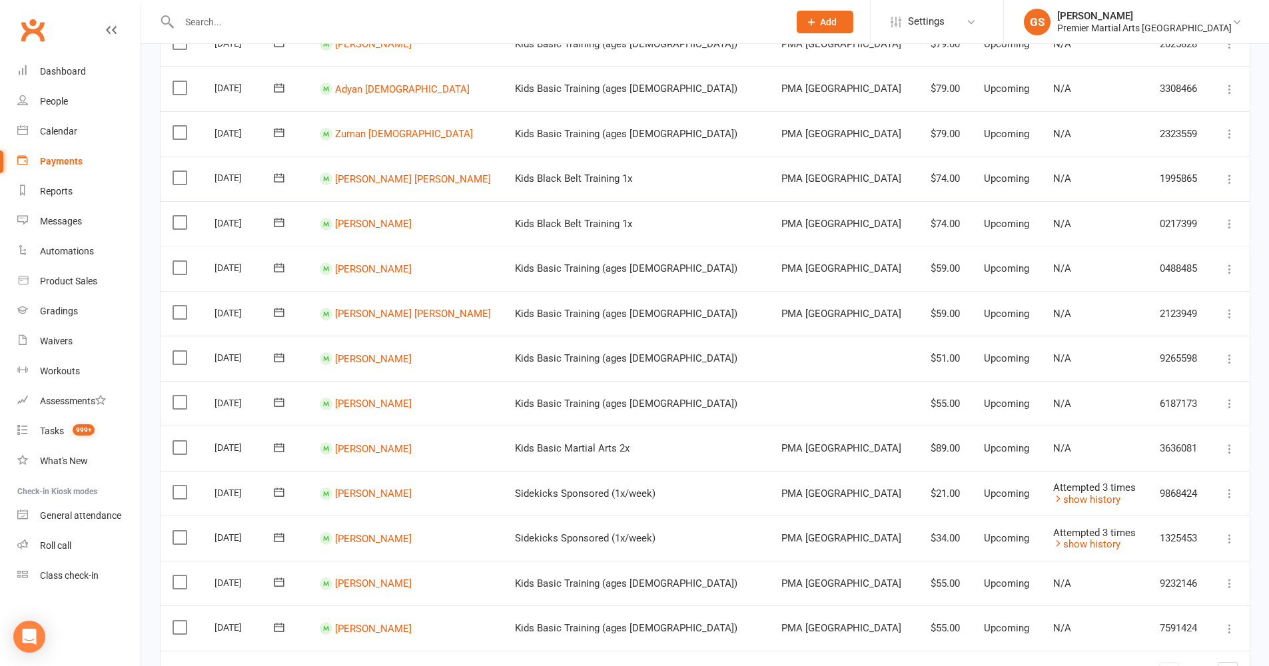
click at [1231, 307] on icon at bounding box center [1229, 313] width 13 height 13
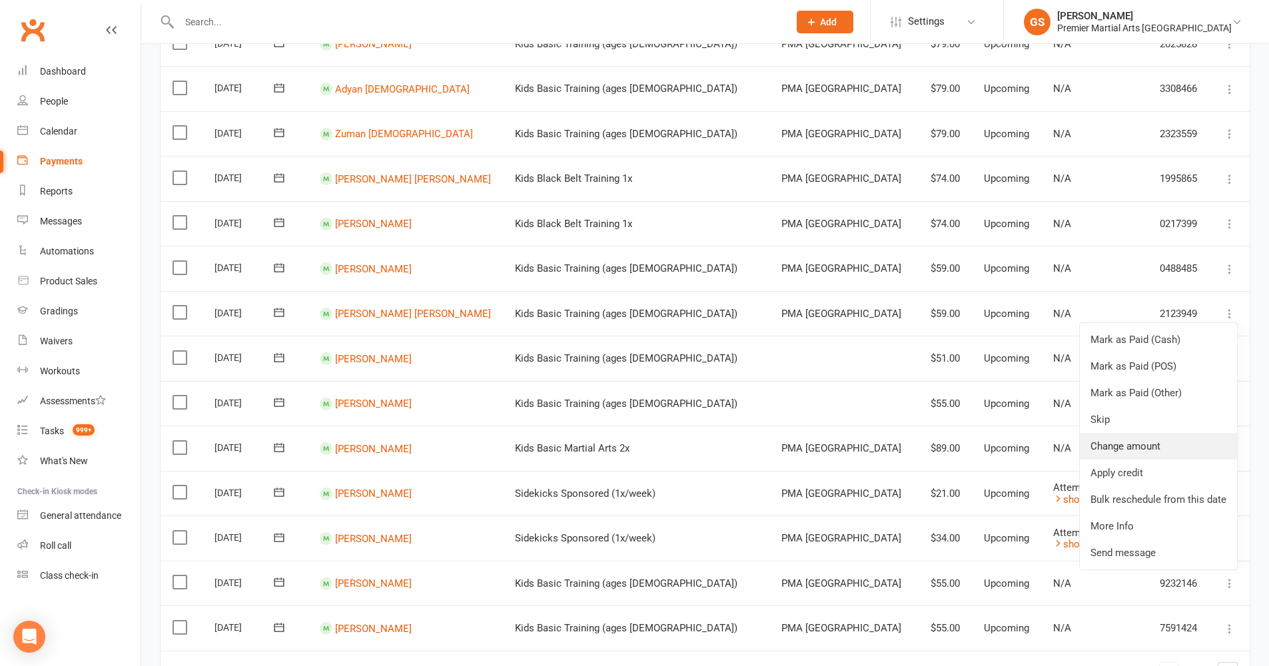
click at [1139, 433] on link "Change amount" at bounding box center [1158, 446] width 157 height 27
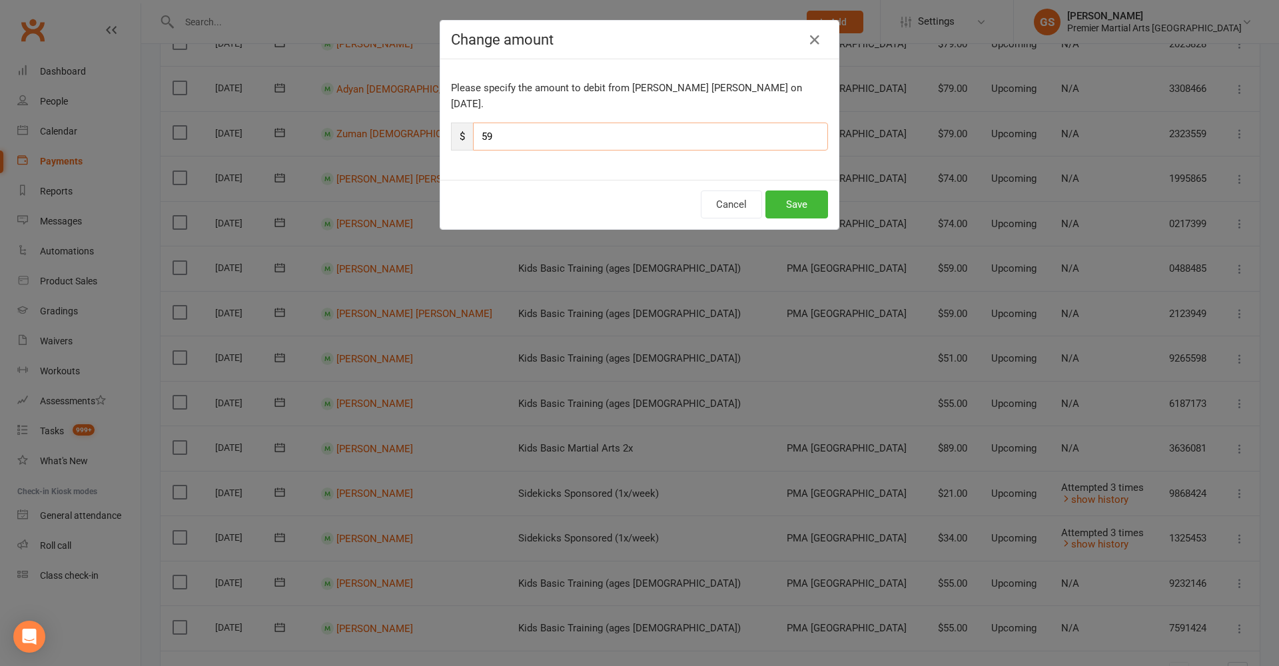
click at [502, 123] on input "59" at bounding box center [650, 137] width 355 height 28
type input "51"
click at [810, 191] on button "Save" at bounding box center [797, 205] width 63 height 28
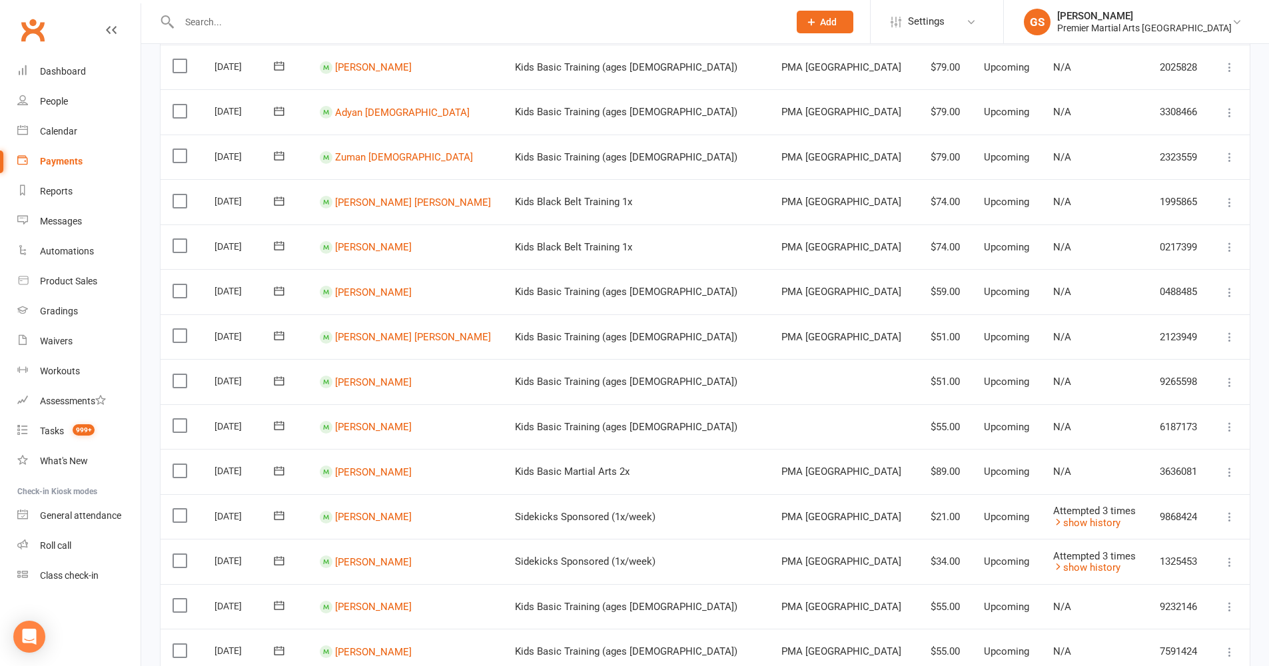
scroll to position [662, 0]
click at [1224, 289] on icon at bounding box center [1229, 295] width 13 height 13
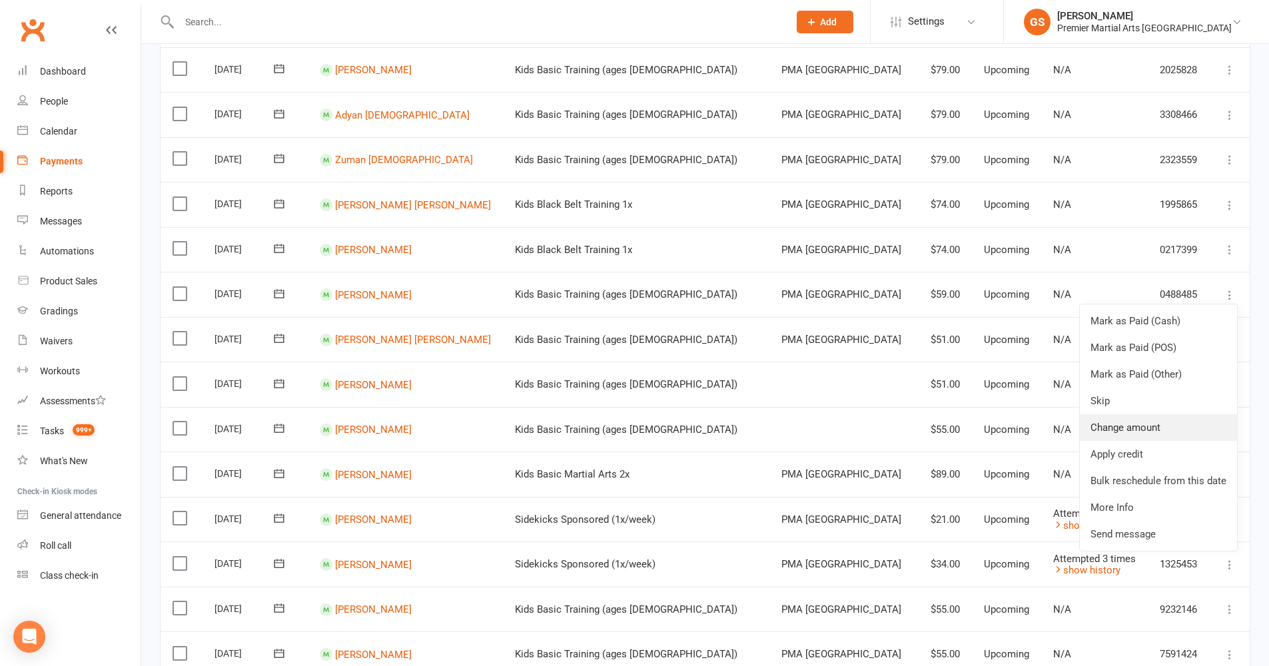
click at [1135, 414] on link "Change amount" at bounding box center [1158, 427] width 157 height 27
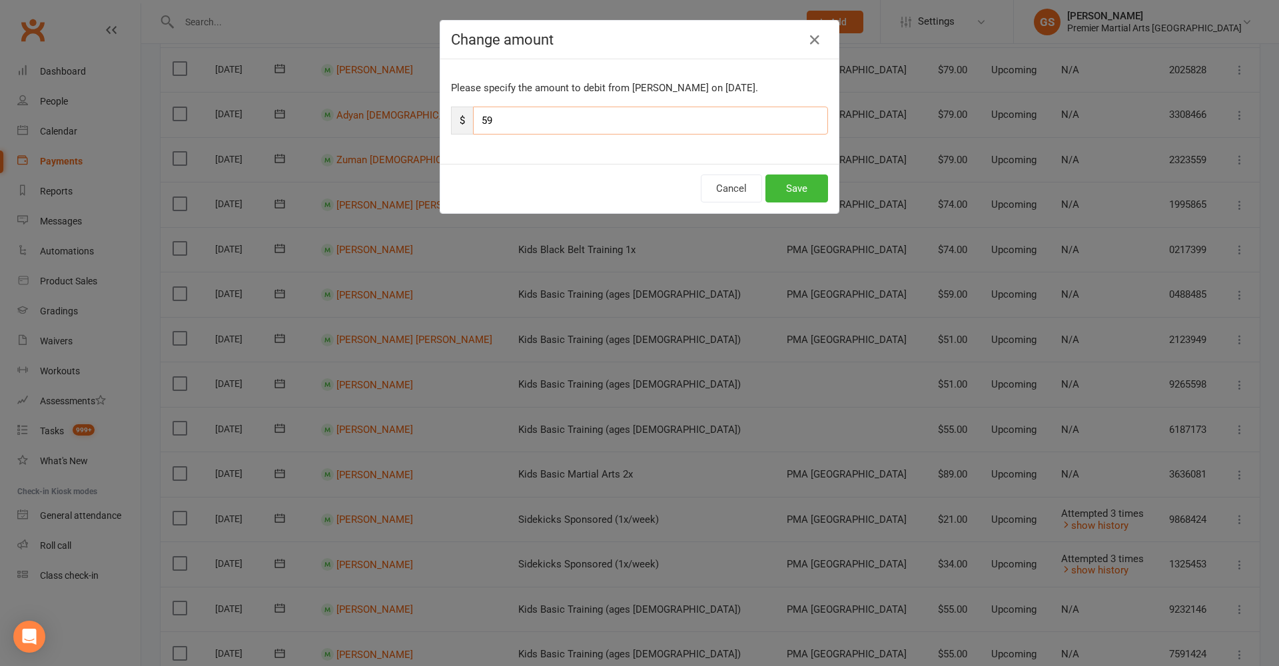
click at [527, 127] on input "59" at bounding box center [650, 121] width 355 height 28
type input "51"
click at [808, 199] on button "Save" at bounding box center [797, 189] width 63 height 28
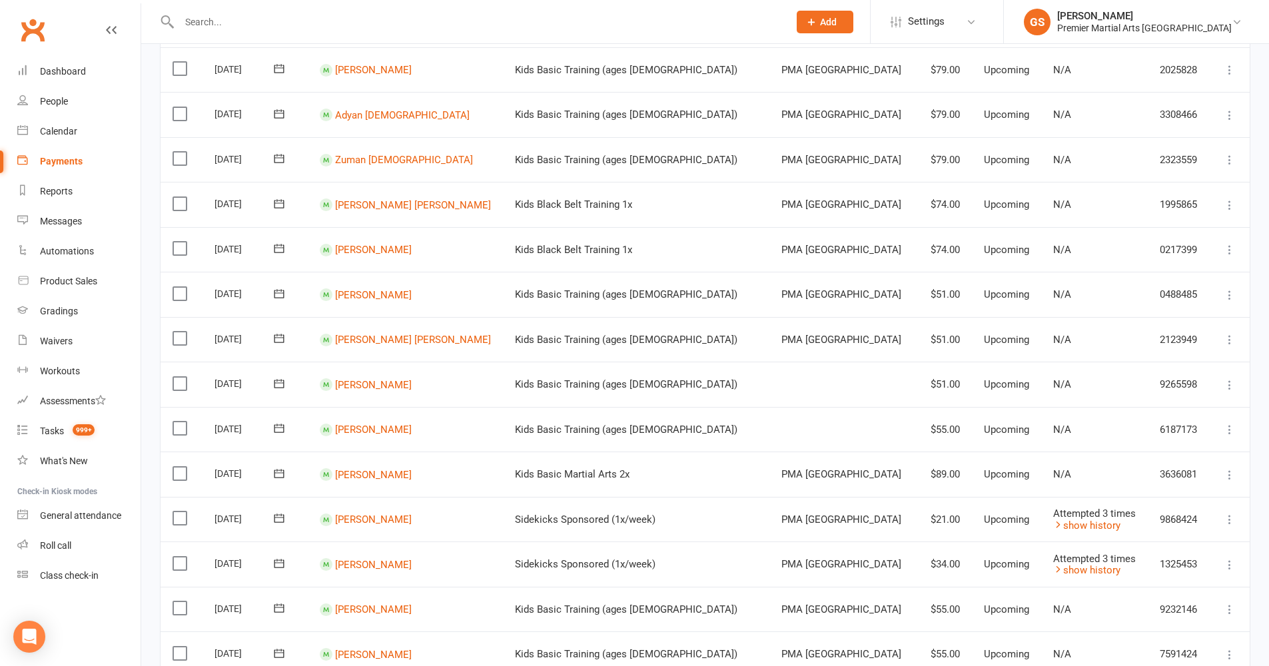
click at [1233, 243] on icon at bounding box center [1229, 249] width 13 height 13
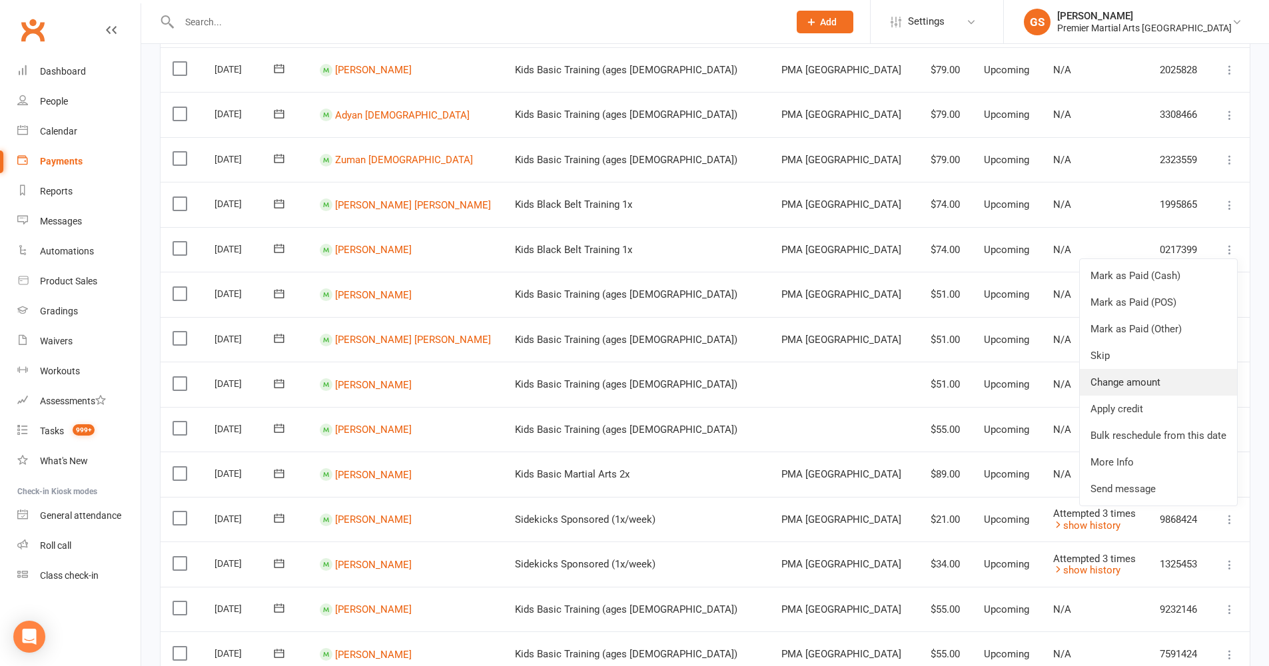
click at [1146, 369] on link "Change amount" at bounding box center [1158, 382] width 157 height 27
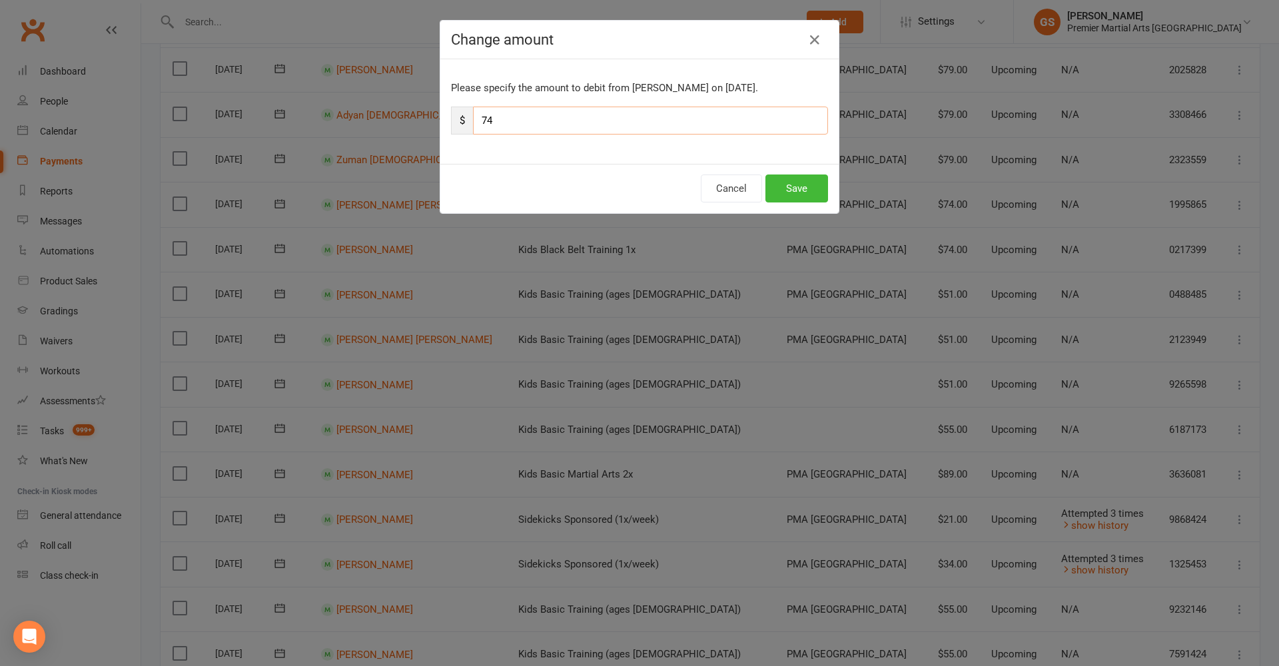
drag, startPoint x: 507, startPoint y: 122, endPoint x: 437, endPoint y: 119, distance: 70.0
click at [440, 119] on div "Please specify the amount to debit from [PERSON_NAME] on [DATE]. $ 74" at bounding box center [639, 111] width 398 height 105
type input "64"
click at [783, 185] on button "Save" at bounding box center [797, 189] width 63 height 28
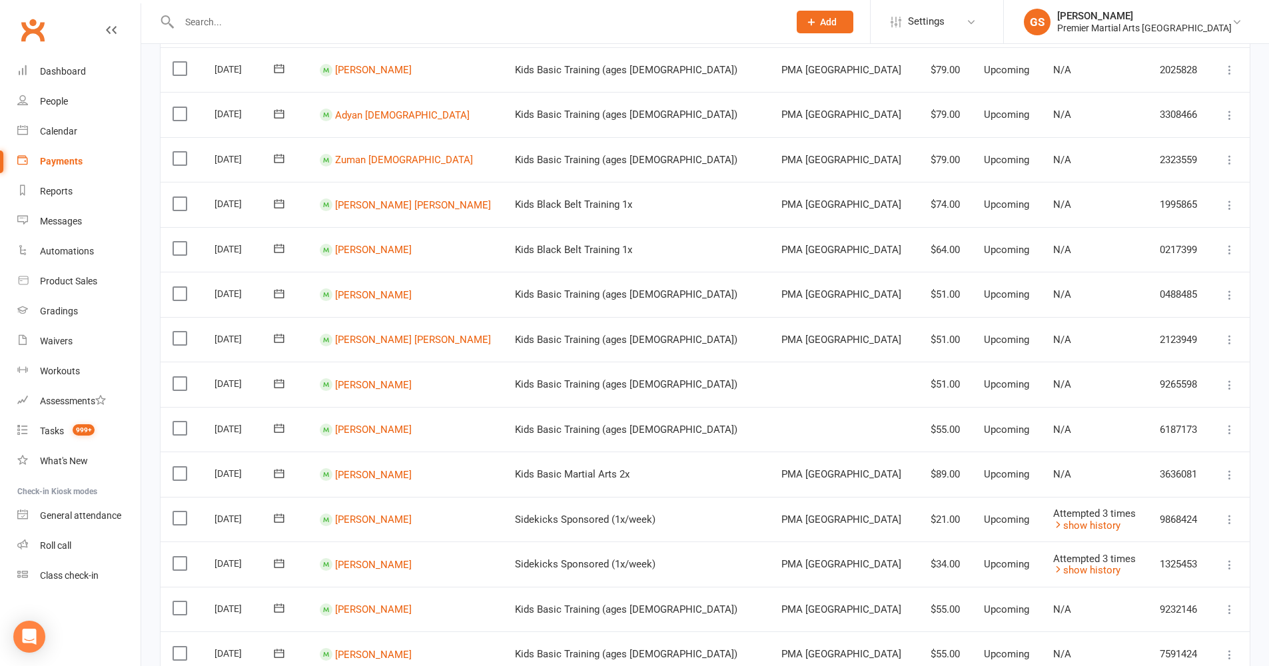
click at [1235, 199] on icon at bounding box center [1229, 205] width 13 height 13
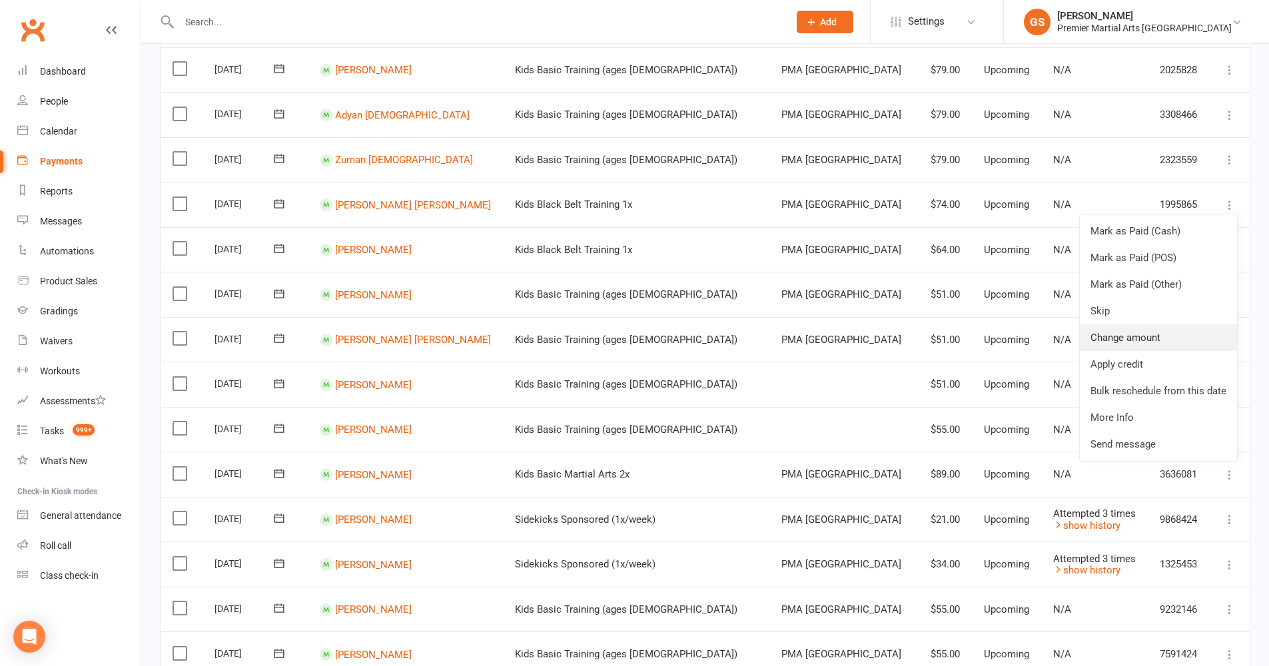
click at [1147, 325] on link "Change amount" at bounding box center [1158, 338] width 157 height 27
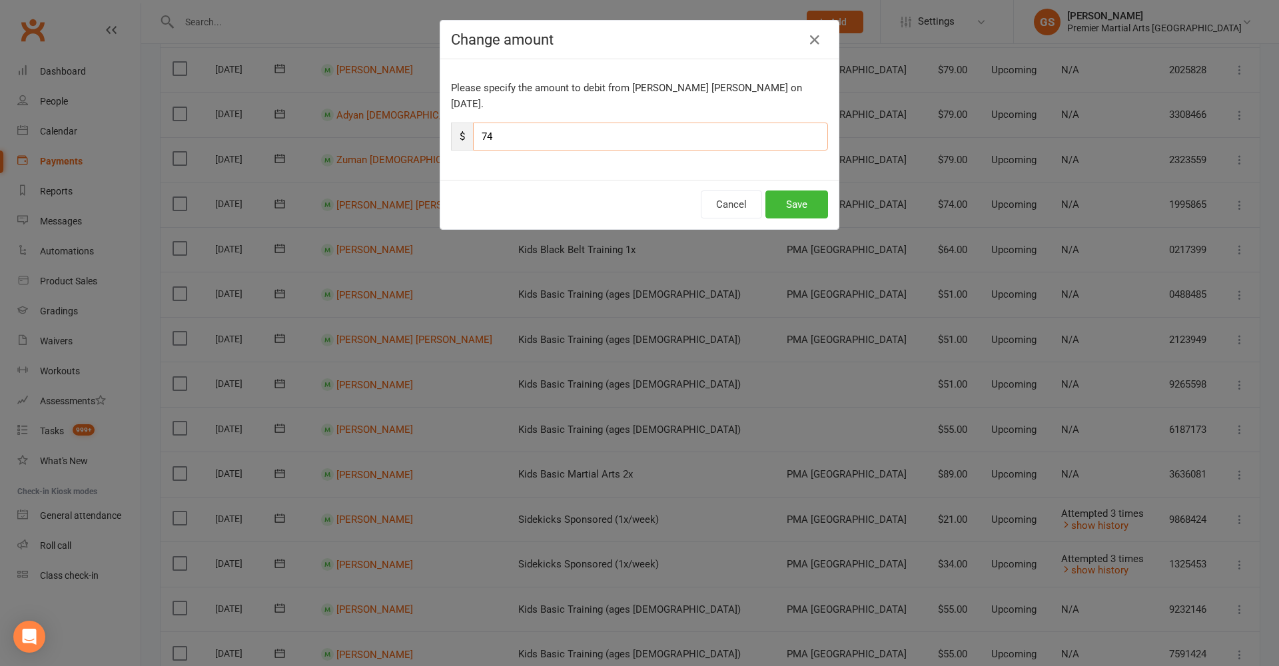
click at [505, 124] on input "74" at bounding box center [650, 137] width 355 height 28
type input "7"
type input "64"
click at [775, 191] on button "Save" at bounding box center [797, 205] width 63 height 28
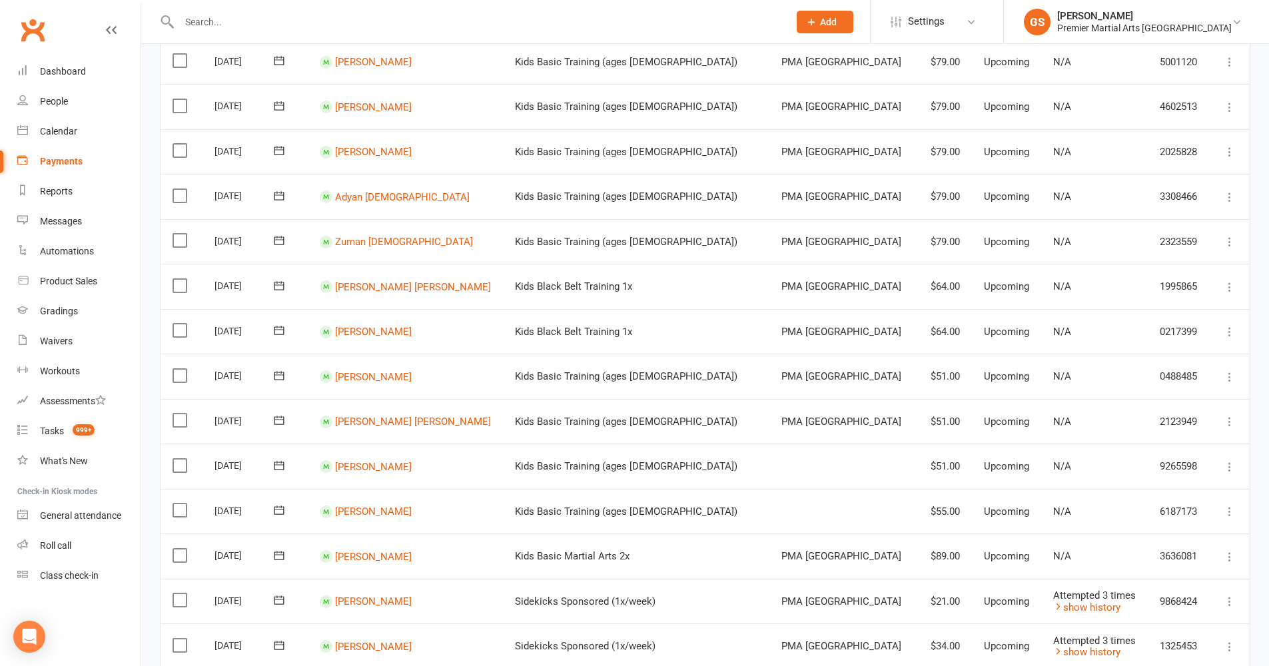
scroll to position [577, 0]
click at [1236, 238] on icon at bounding box center [1229, 244] width 13 height 13
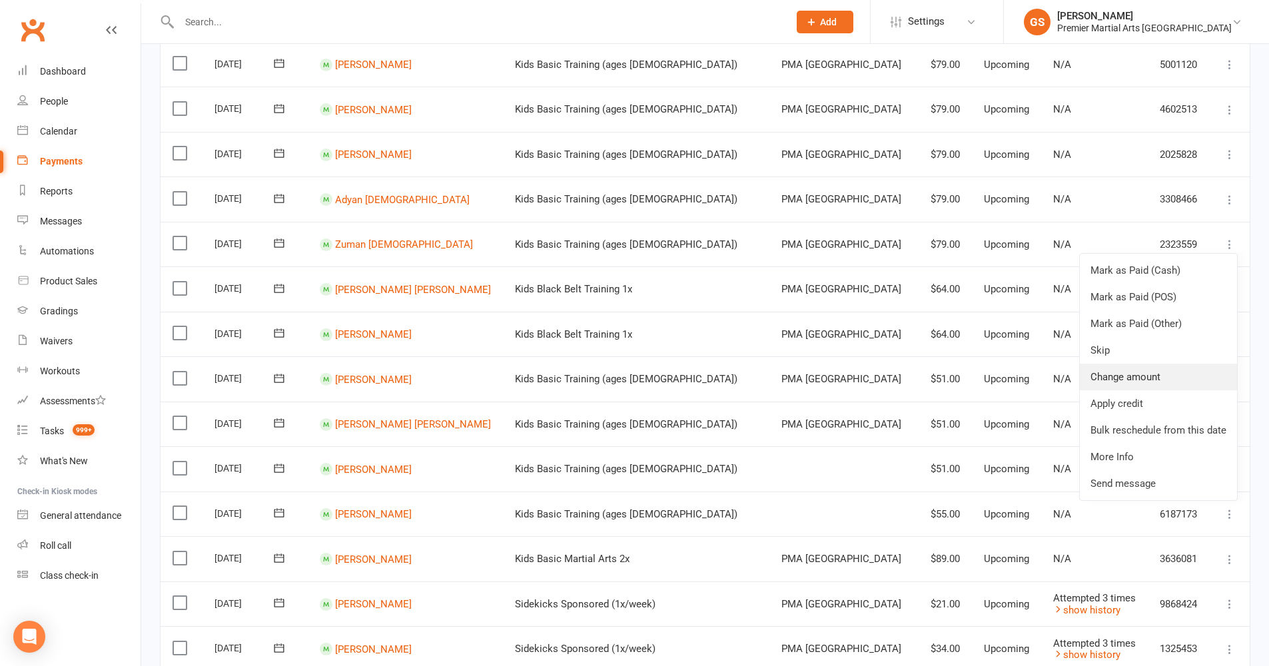
click at [1156, 364] on link "Change amount" at bounding box center [1158, 377] width 157 height 27
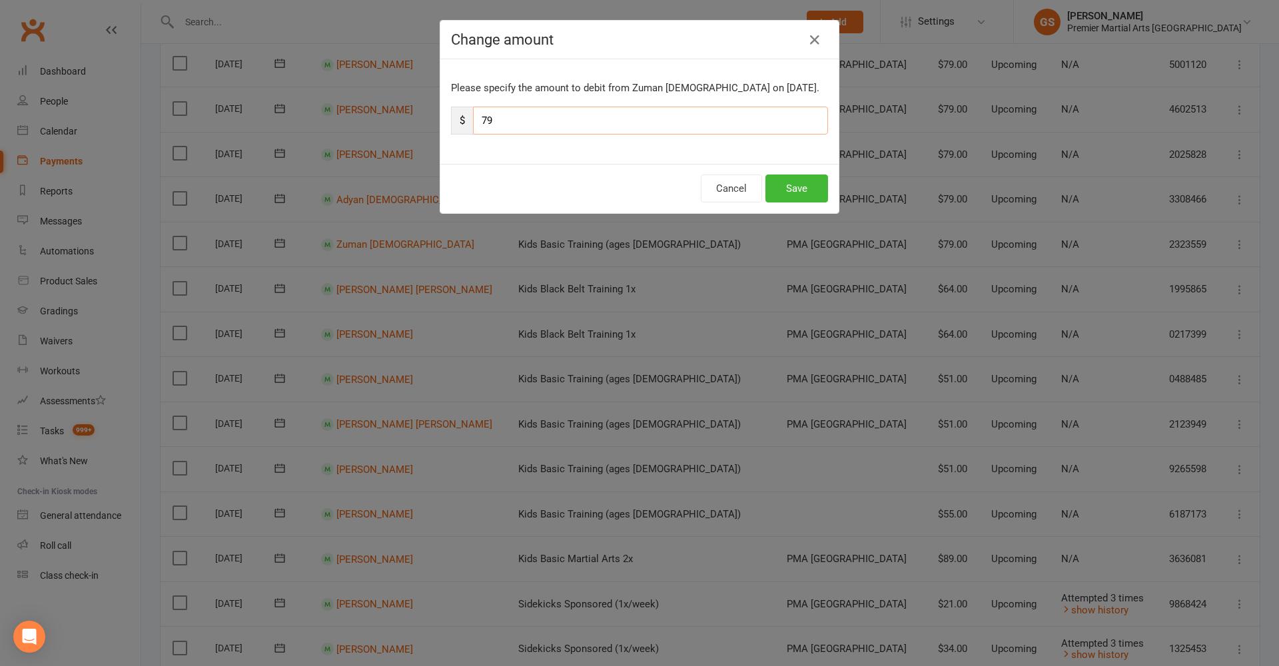
drag, startPoint x: 492, startPoint y: 119, endPoint x: 460, endPoint y: 115, distance: 32.2
click at [462, 115] on div "$ 79" at bounding box center [639, 121] width 377 height 28
type input "51"
click at [776, 189] on button "Save" at bounding box center [797, 189] width 63 height 28
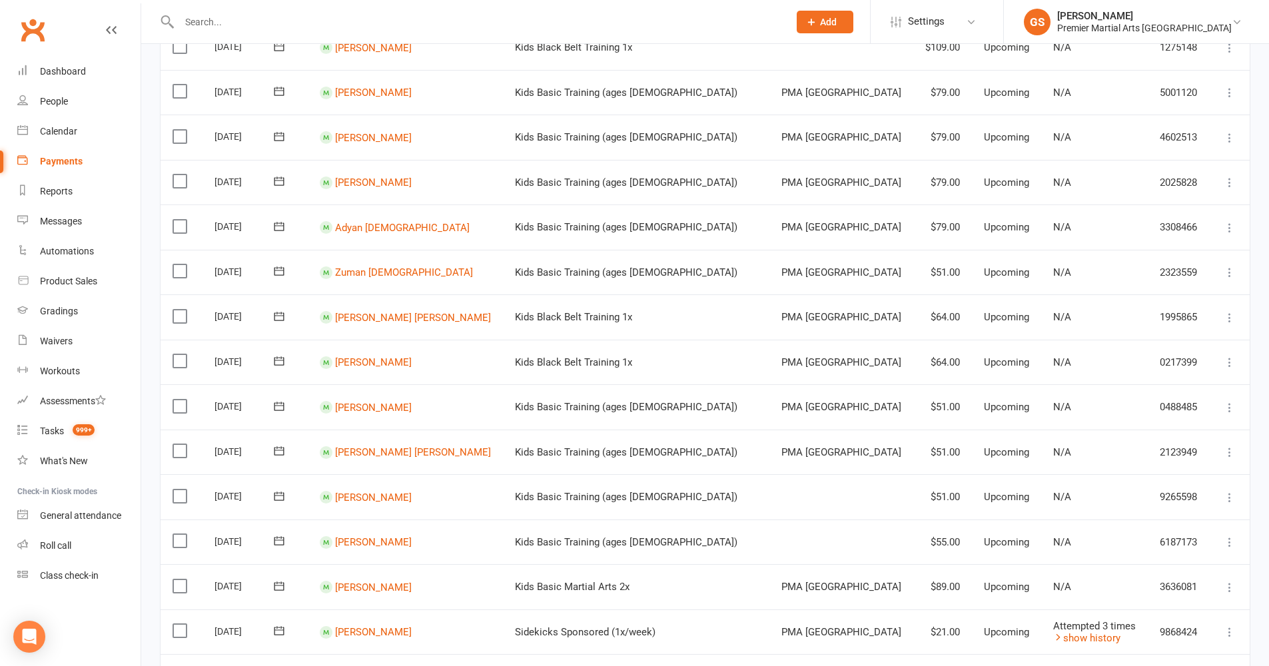
scroll to position [546, 0]
click at [1232, 224] on icon at bounding box center [1229, 230] width 13 height 13
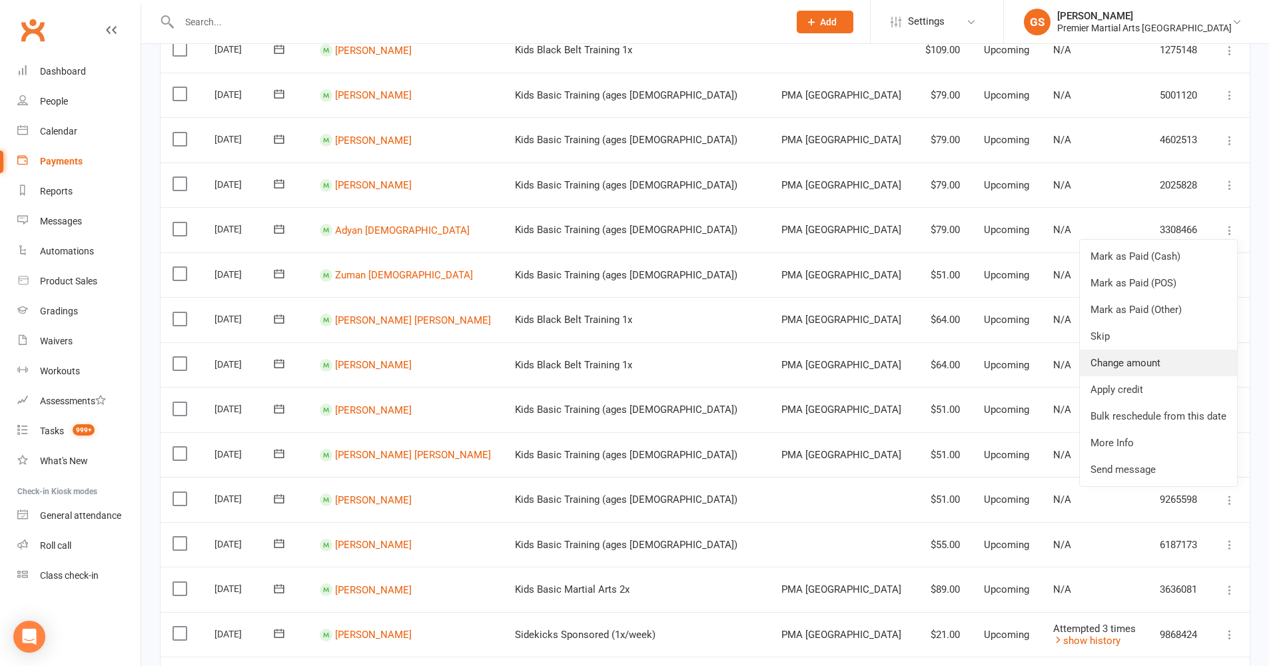
click at [1157, 350] on link "Change amount" at bounding box center [1158, 363] width 157 height 27
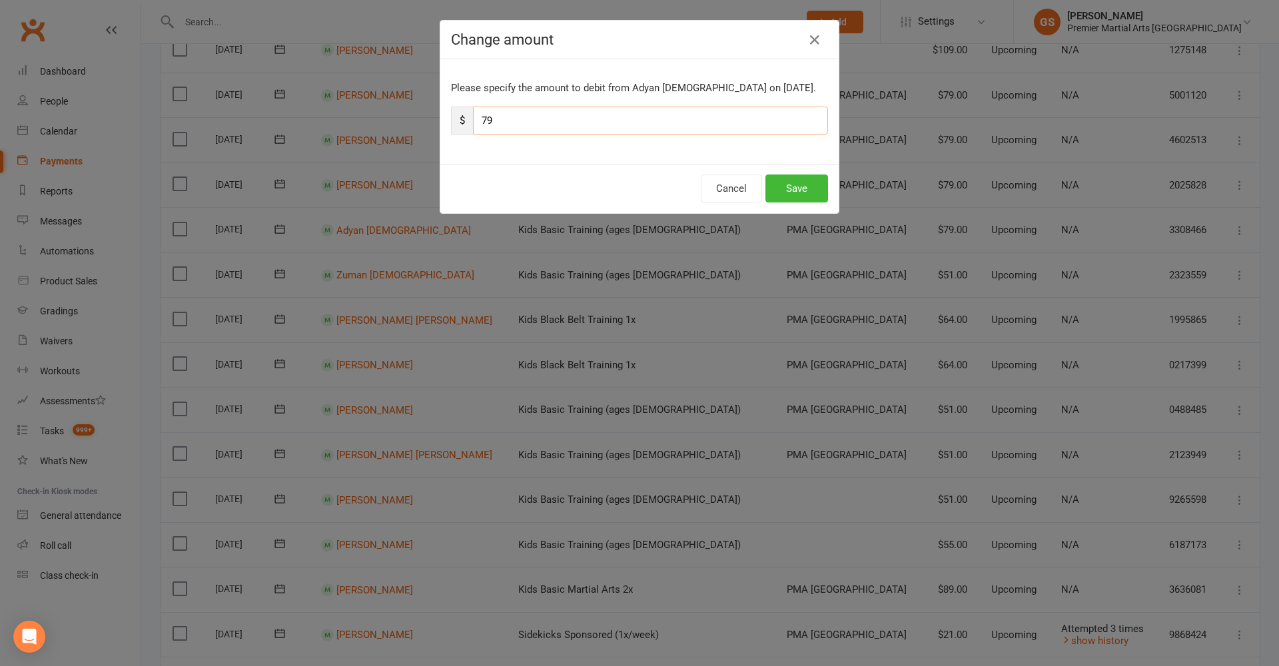
click at [492, 117] on input "79" at bounding box center [650, 121] width 355 height 28
type input "7"
type input "51"
click at [767, 189] on button "Save" at bounding box center [797, 189] width 63 height 28
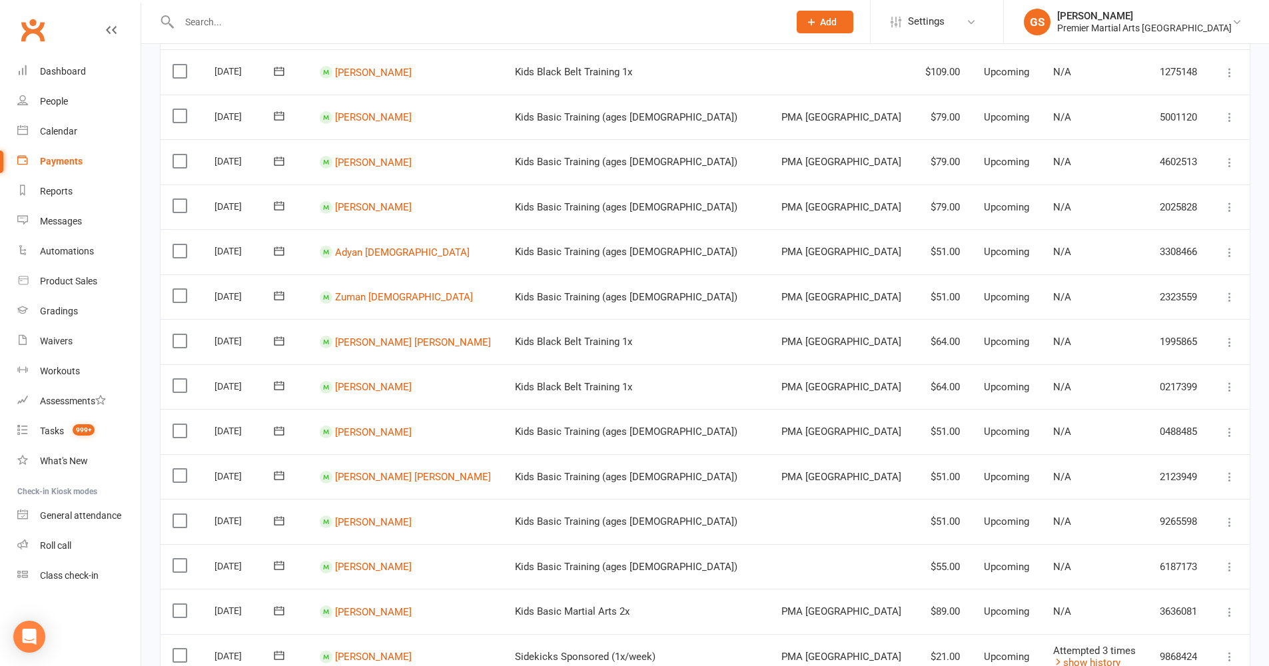
scroll to position [522, 0]
click at [1229, 203] on icon at bounding box center [1229, 209] width 13 height 13
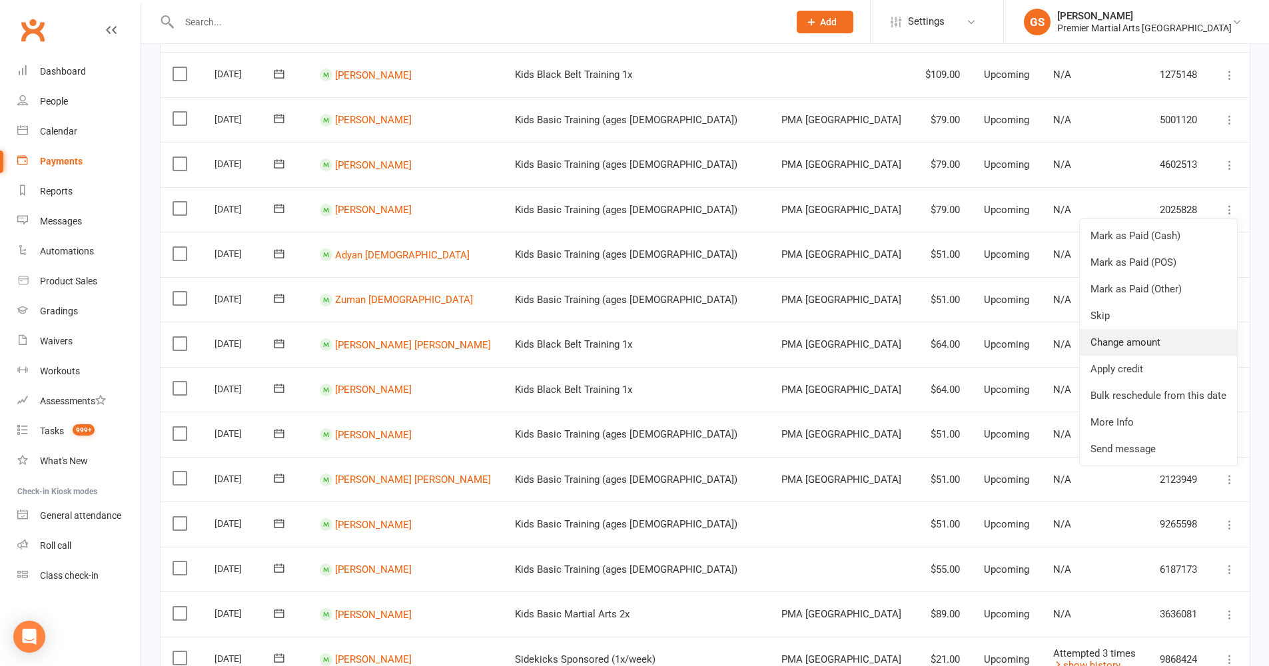
click at [1147, 329] on link "Change amount" at bounding box center [1158, 342] width 157 height 27
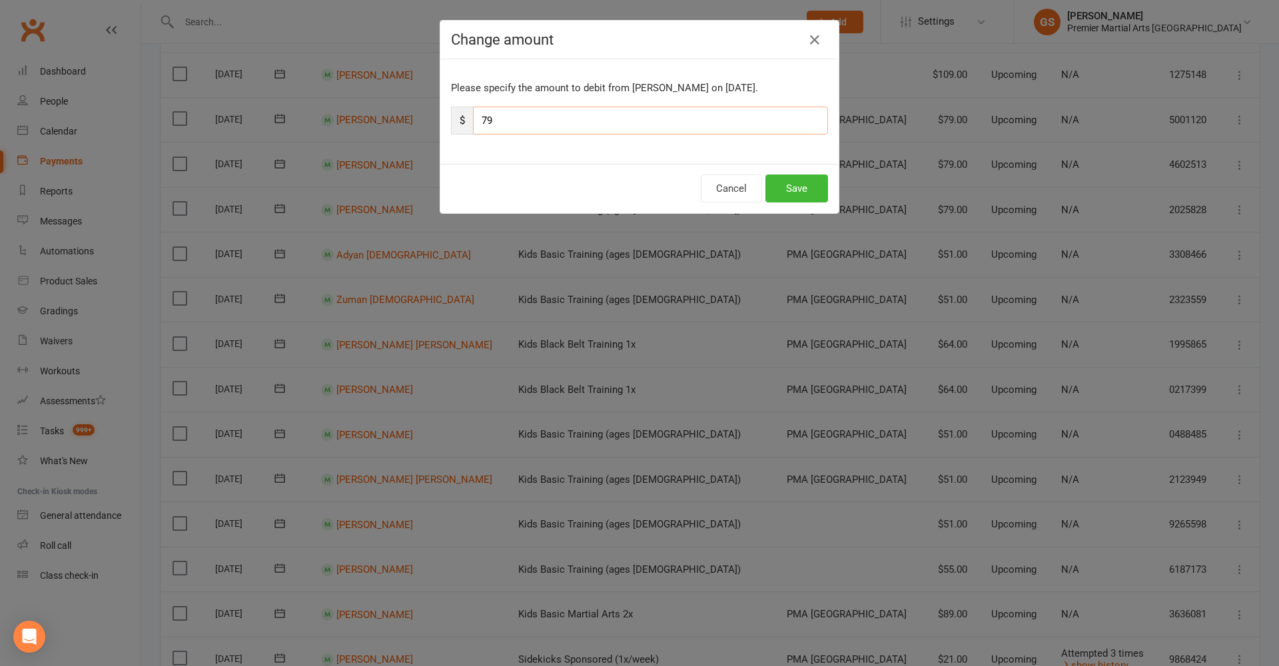
click at [648, 113] on input "79" at bounding box center [650, 121] width 355 height 28
type input "7"
type input "51"
click at [803, 190] on button "Save" at bounding box center [797, 189] width 63 height 28
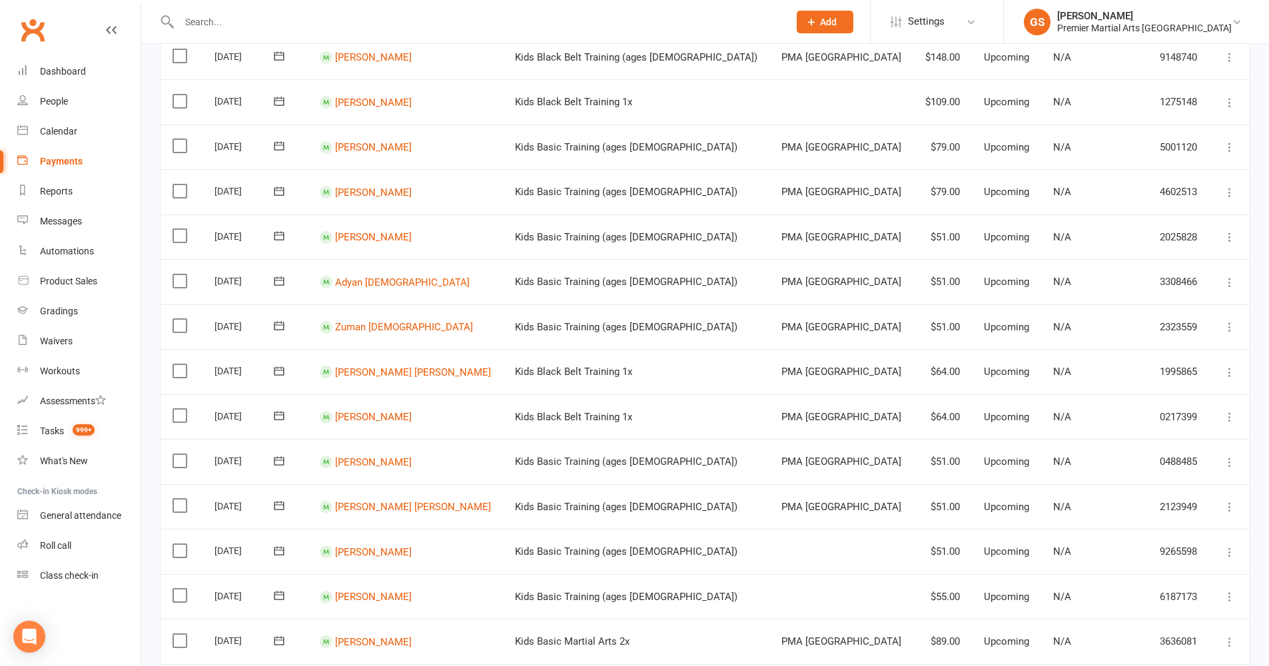
scroll to position [457, 0]
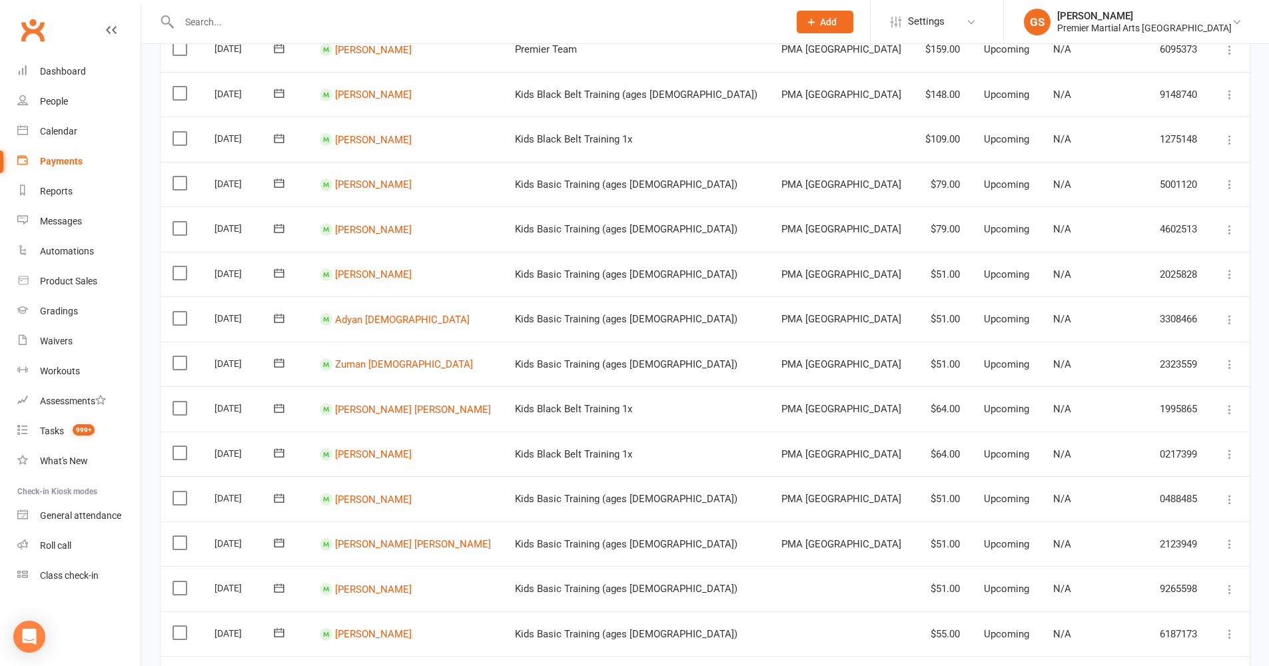
click at [1235, 223] on icon at bounding box center [1229, 229] width 13 height 13
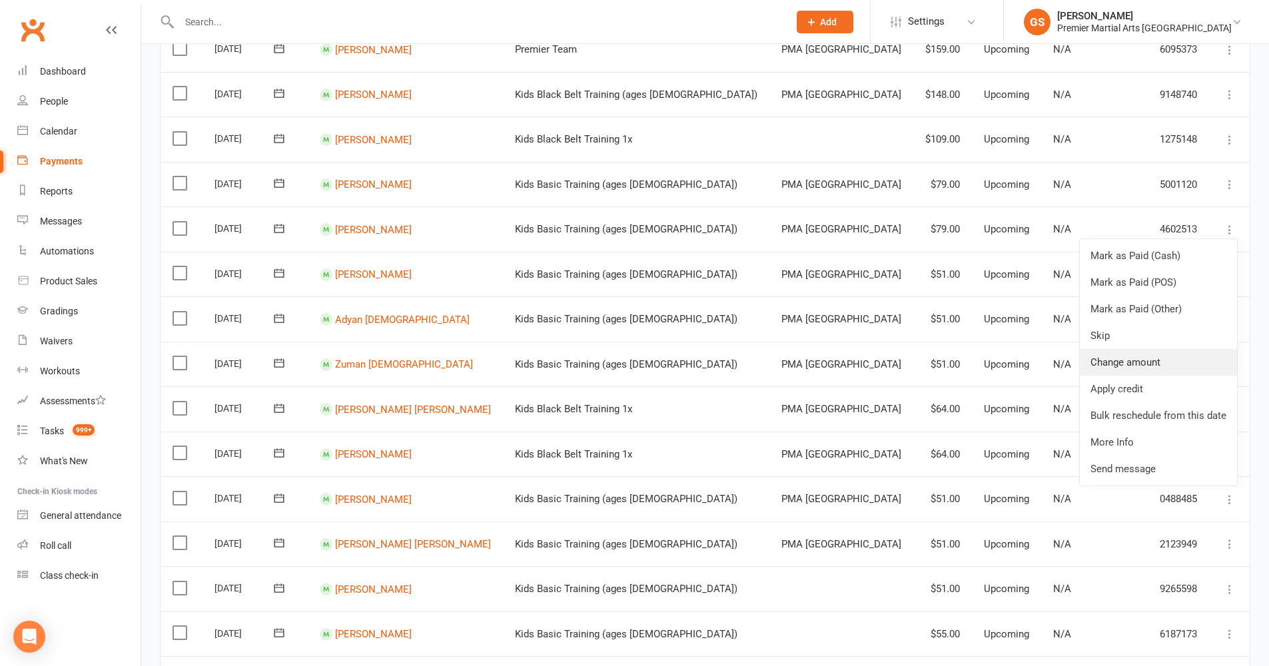
click at [1154, 349] on link "Change amount" at bounding box center [1158, 362] width 157 height 27
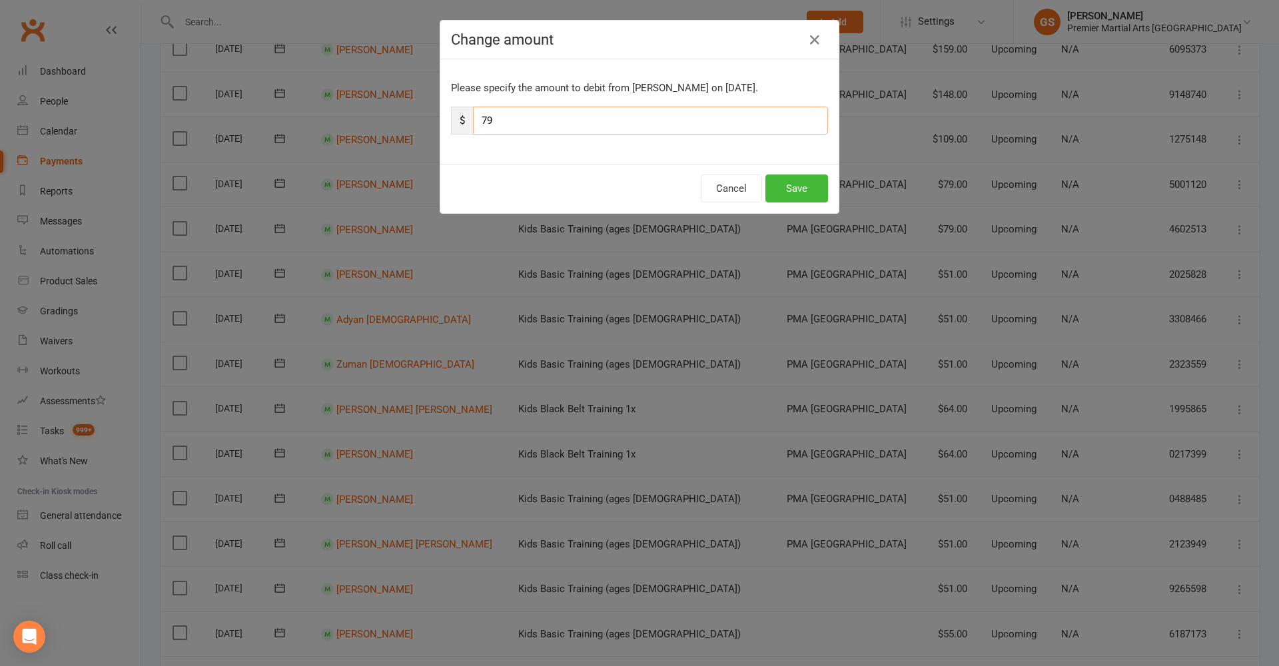
click at [686, 115] on input "79" at bounding box center [650, 121] width 355 height 28
type input "7"
type input "51"
click at [788, 190] on button "Save" at bounding box center [797, 189] width 63 height 28
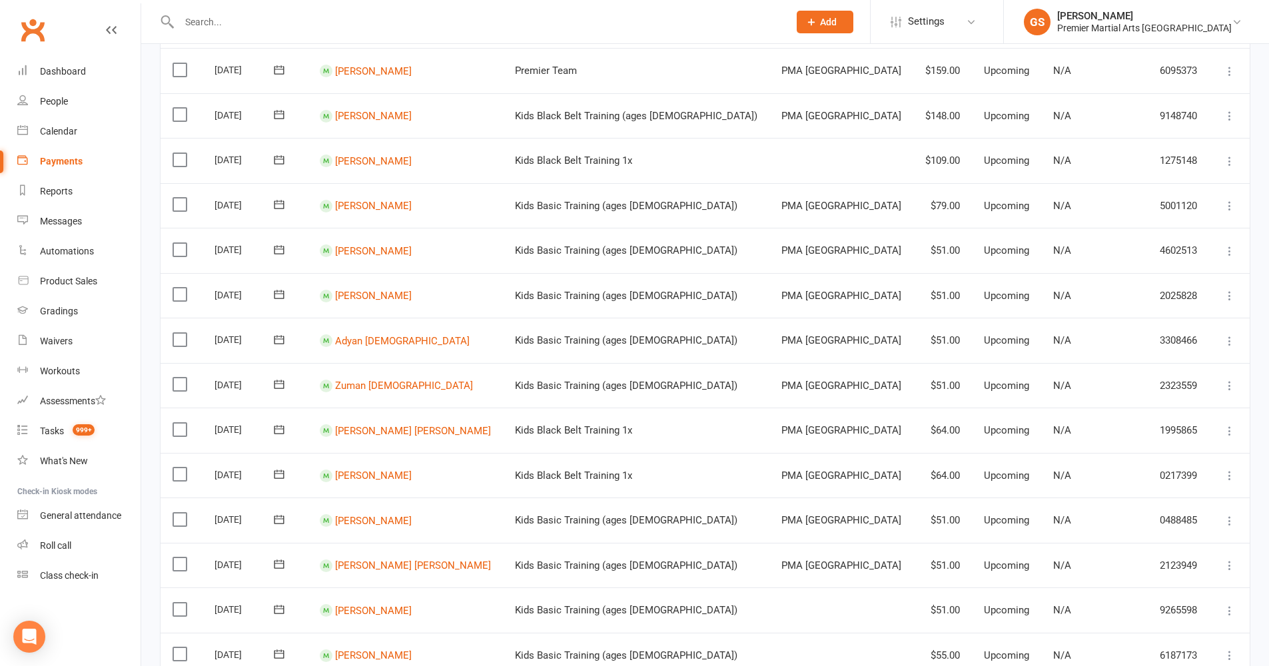
scroll to position [433, 0]
click at [1233, 202] on icon at bounding box center [1229, 208] width 13 height 13
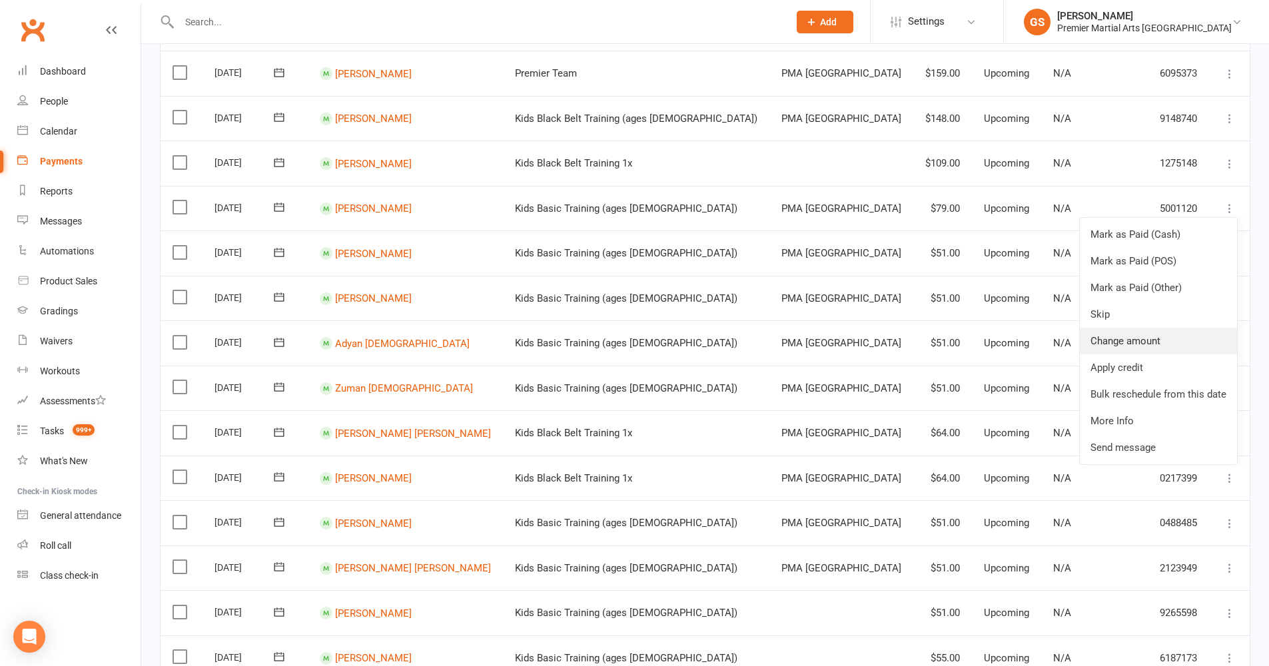
click at [1169, 328] on link "Change amount" at bounding box center [1158, 341] width 157 height 27
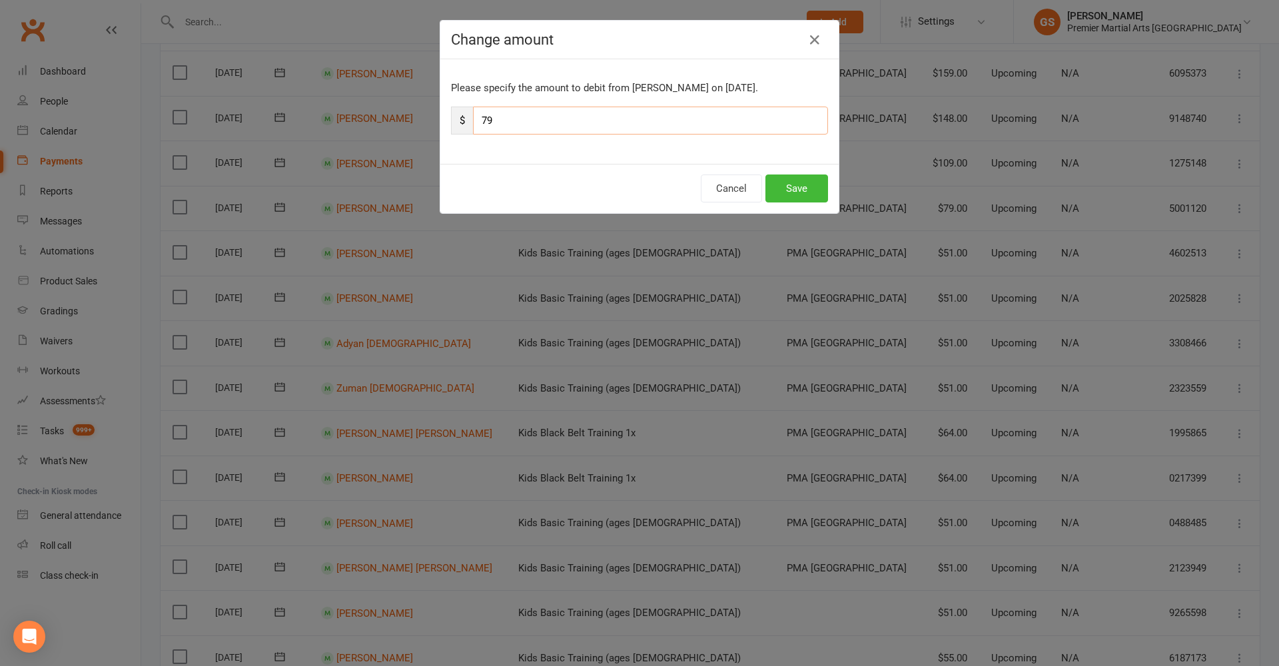
click at [520, 119] on input "79" at bounding box center [650, 121] width 355 height 28
type input "7"
type input "47"
click at [778, 183] on button "Save" at bounding box center [797, 189] width 63 height 28
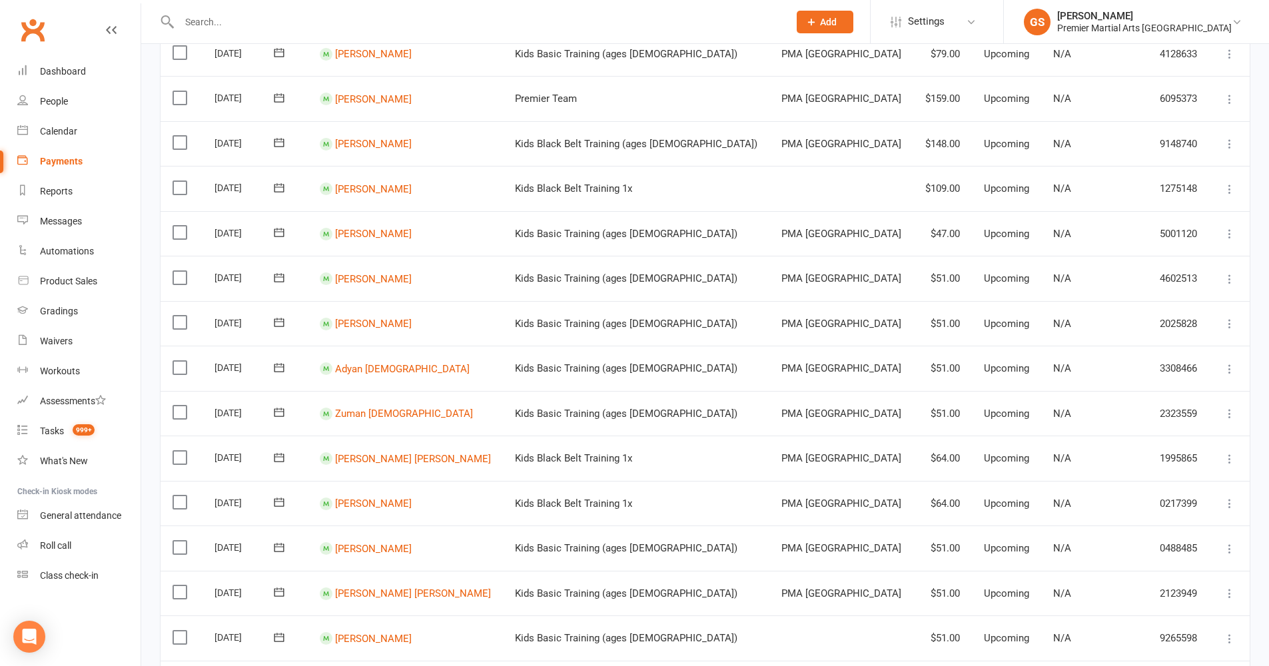
scroll to position [353, 0]
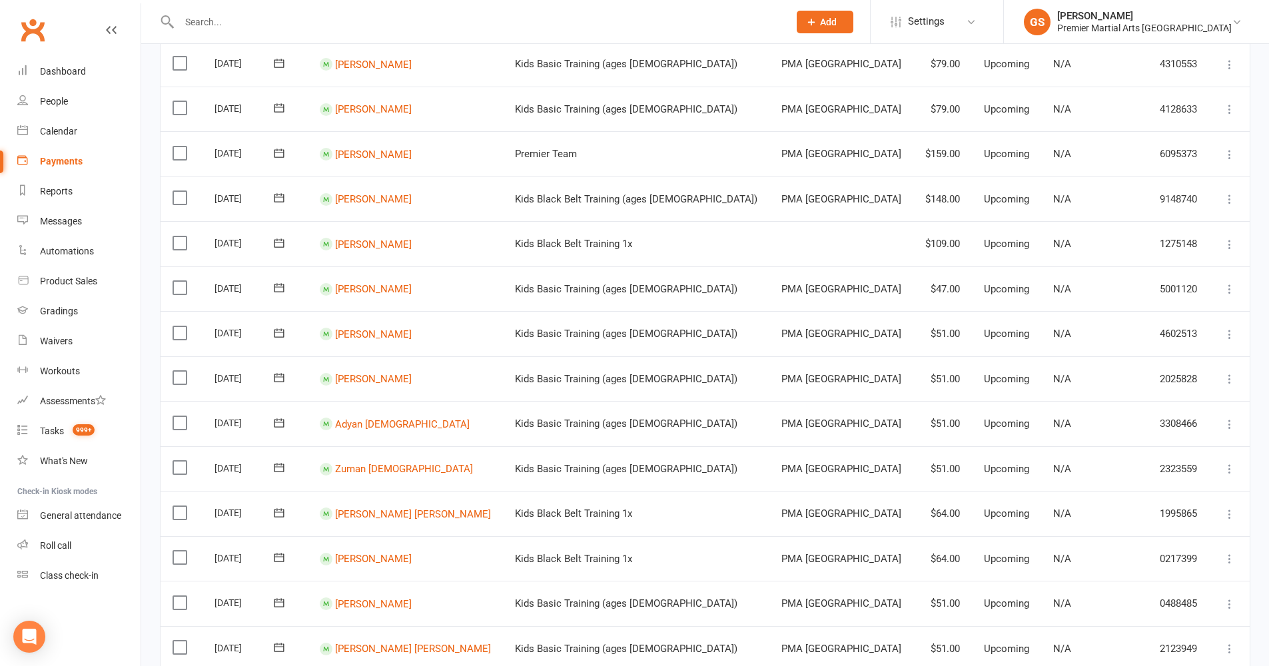
click at [1232, 238] on icon at bounding box center [1229, 244] width 13 height 13
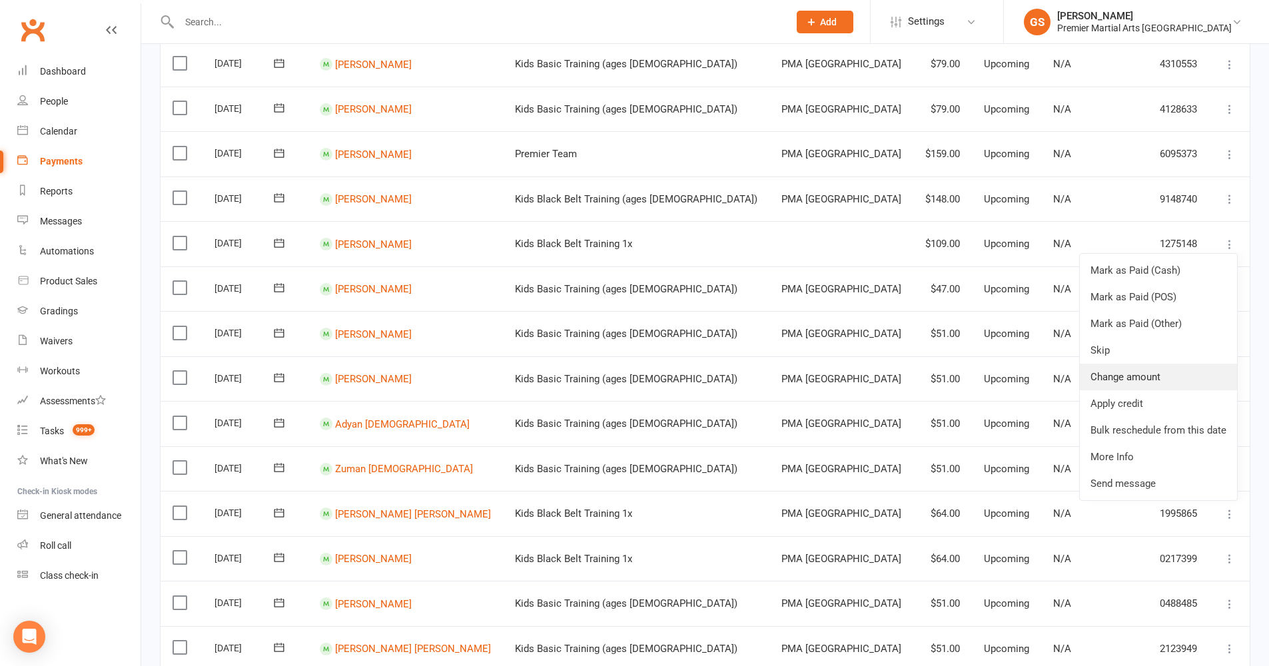
click at [1133, 364] on link "Change amount" at bounding box center [1158, 377] width 157 height 27
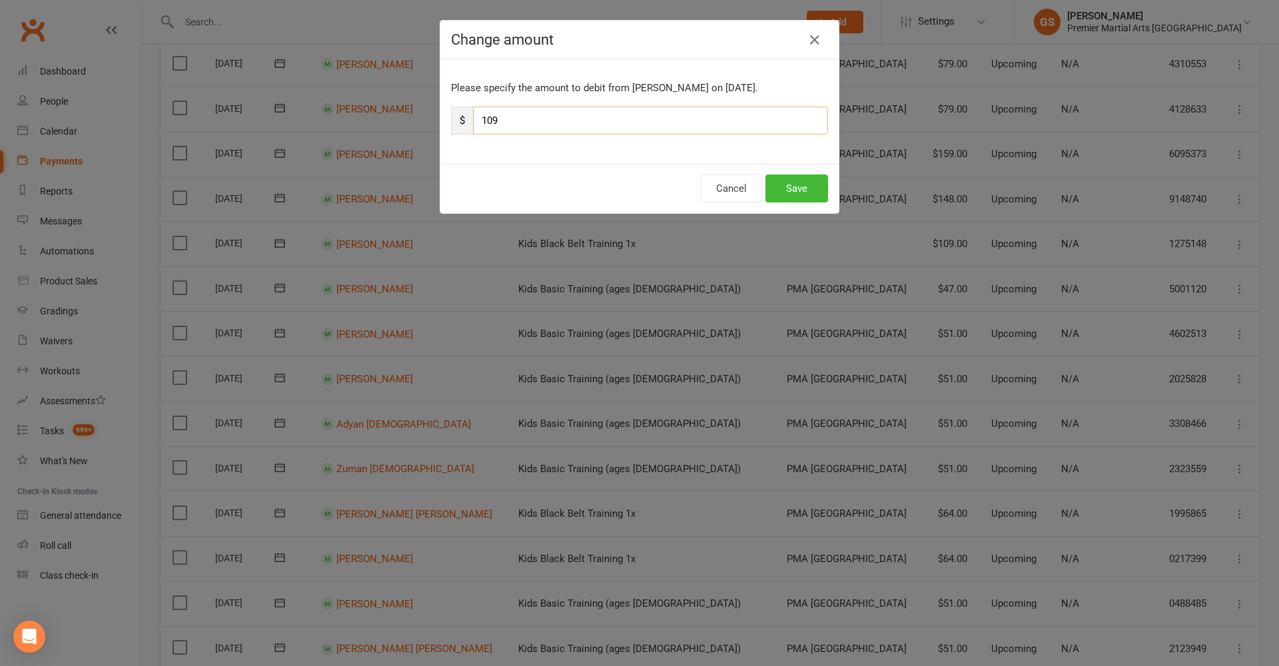
click at [529, 122] on input "109" at bounding box center [650, 121] width 355 height 28
type input "1"
type input "65"
click at [784, 186] on button "Save" at bounding box center [797, 189] width 63 height 28
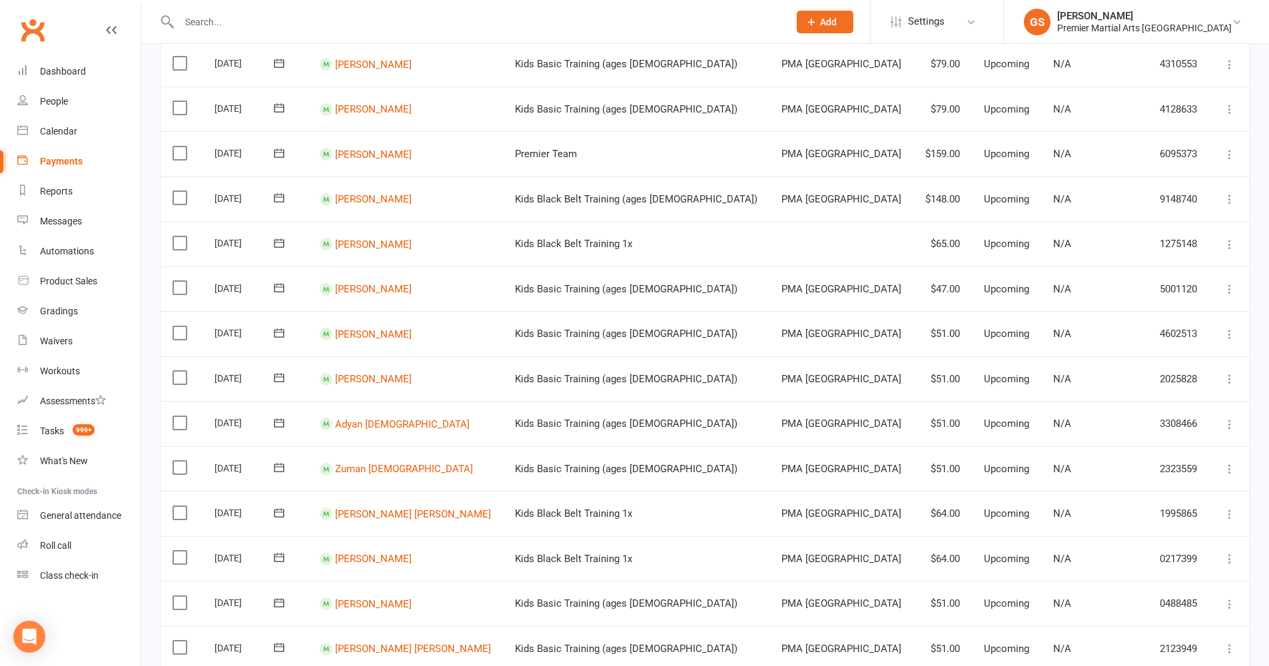
click at [1235, 193] on icon at bounding box center [1229, 199] width 13 height 13
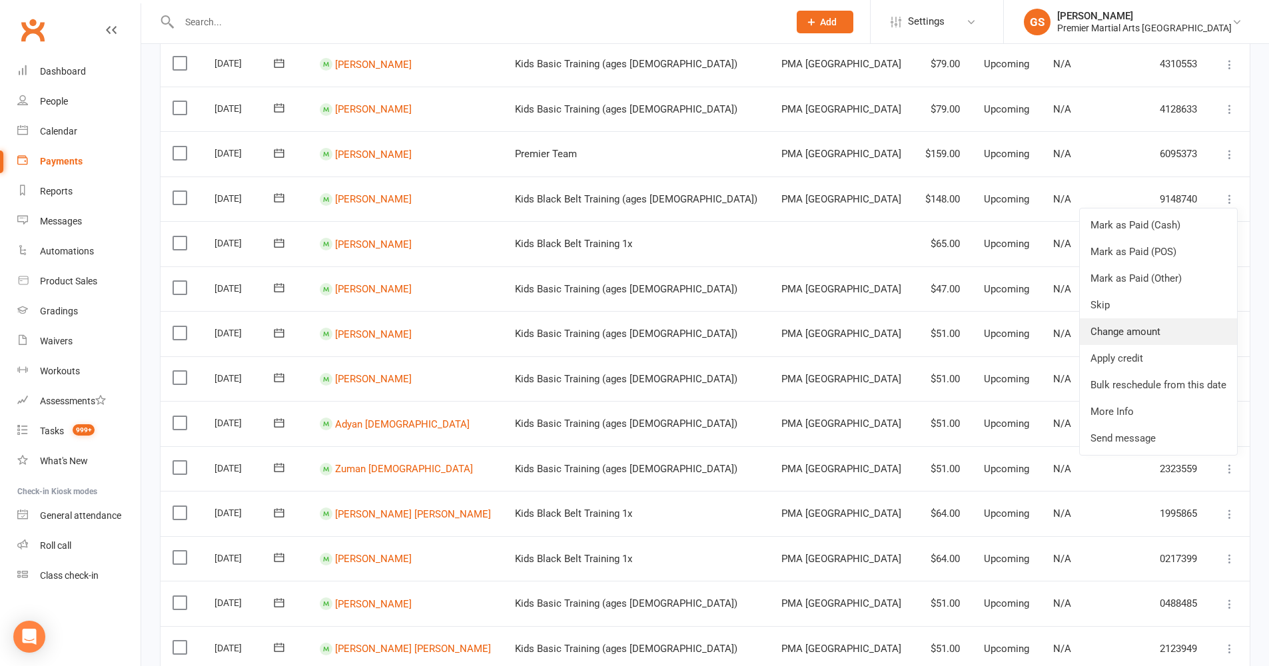
click at [1161, 319] on link "Change amount" at bounding box center [1158, 332] width 157 height 27
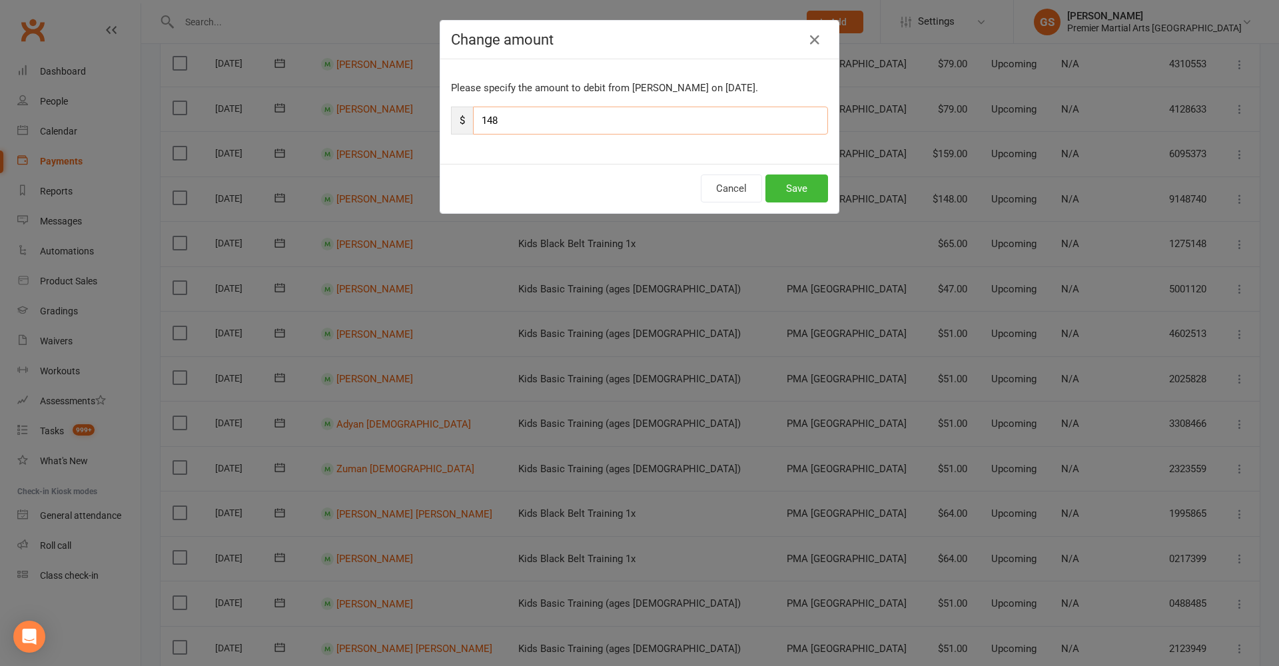
click at [537, 116] on input "148" at bounding box center [650, 121] width 355 height 28
type input "1"
type input "89"
click at [795, 186] on button "Save" at bounding box center [797, 189] width 63 height 28
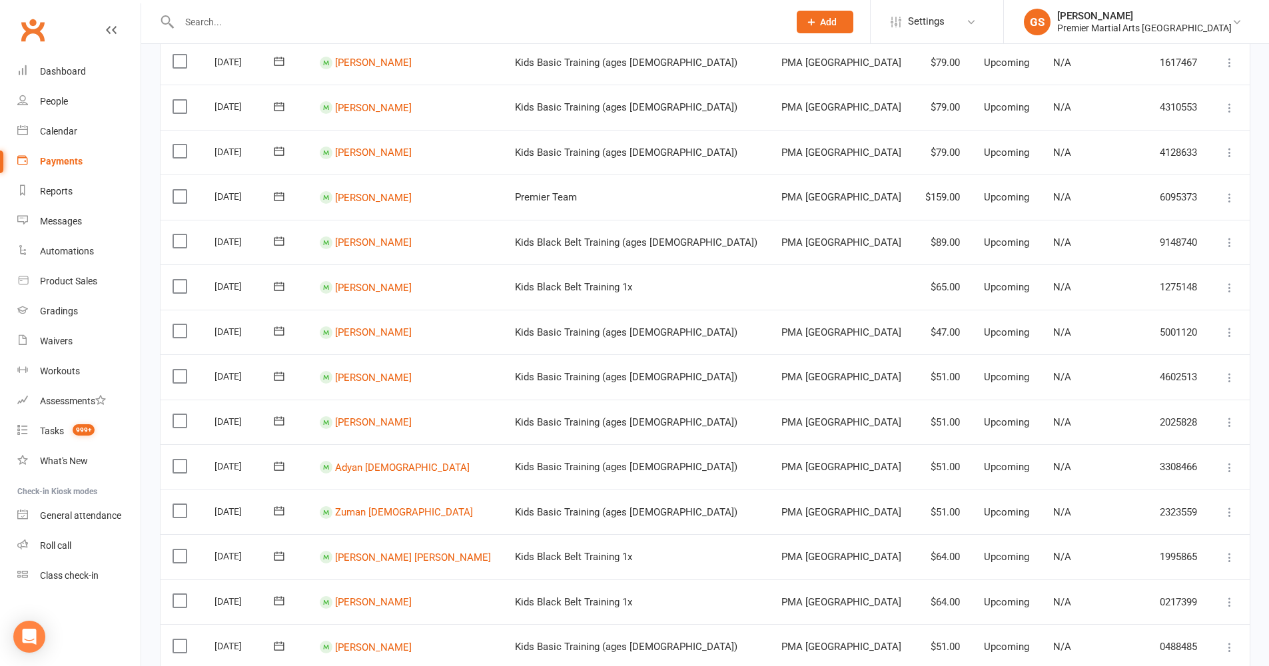
scroll to position [286, 0]
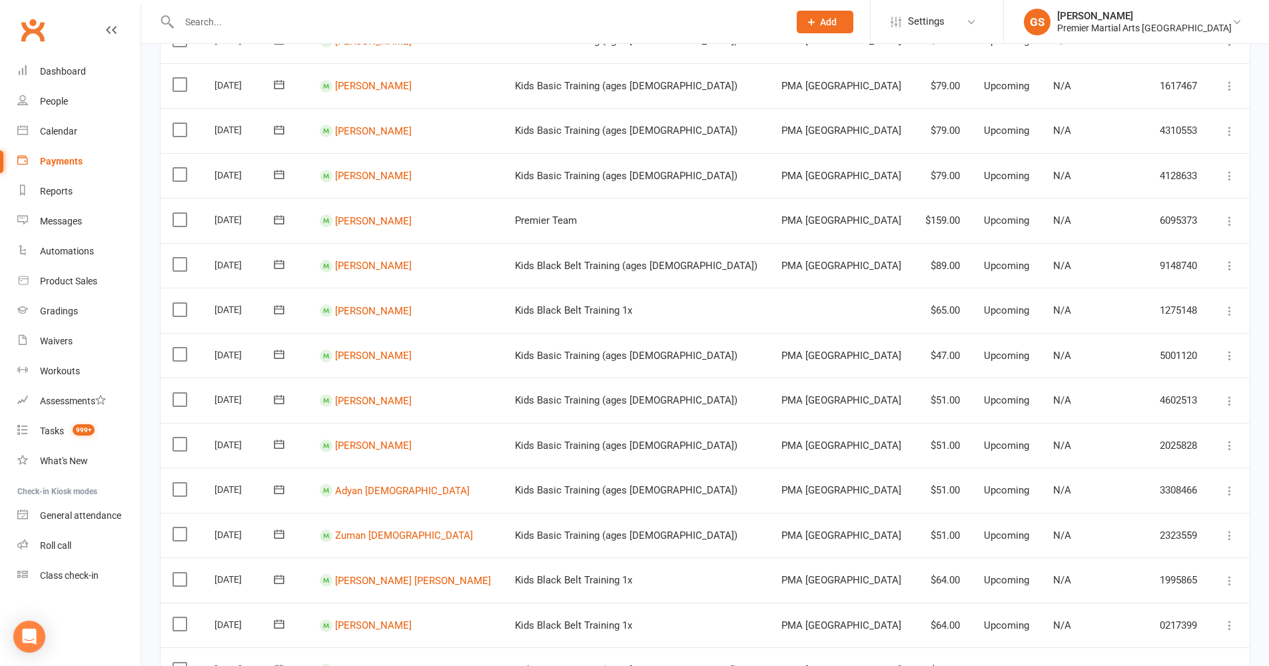
click at [1237, 198] on td "Mark as Paid (Cash) Mark as Paid (POS) Mark as Paid (Other) Skip Change amount …" at bounding box center [1230, 220] width 40 height 45
click at [1233, 215] on icon at bounding box center [1229, 221] width 13 height 13
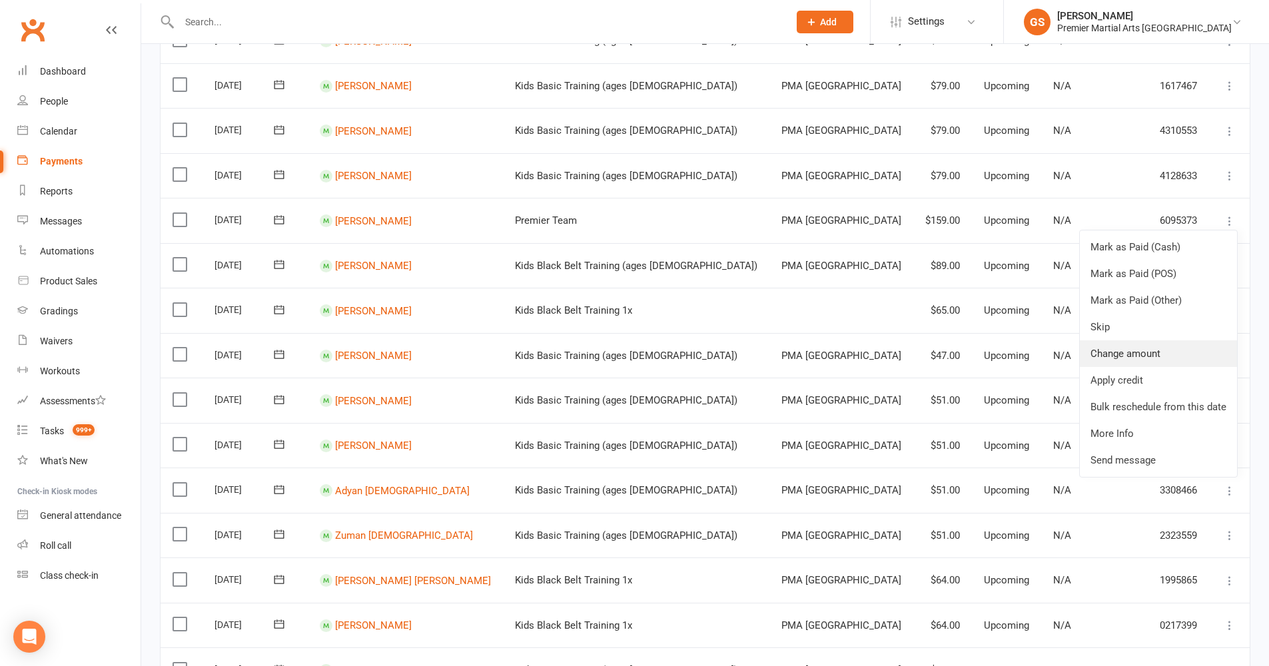
click at [1134, 341] on link "Change amount" at bounding box center [1158, 354] width 157 height 27
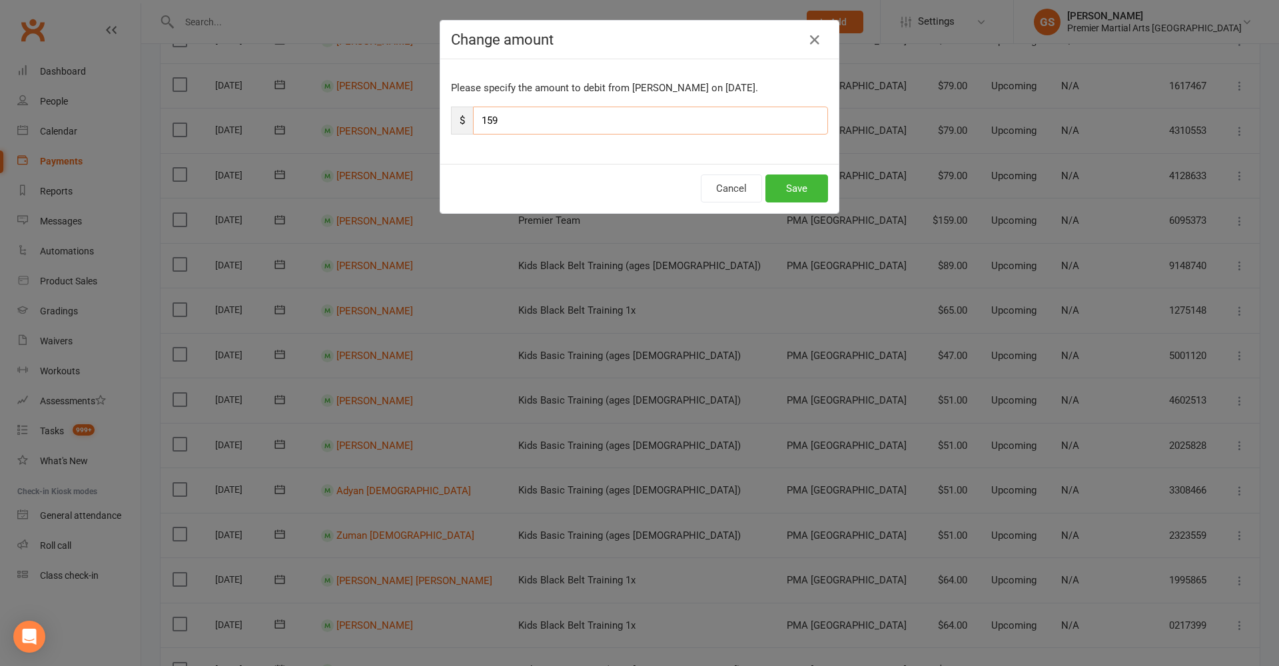
click at [505, 121] on input "159" at bounding box center [650, 121] width 355 height 28
type input "1"
type input "95"
click at [783, 175] on button "Save" at bounding box center [797, 189] width 63 height 28
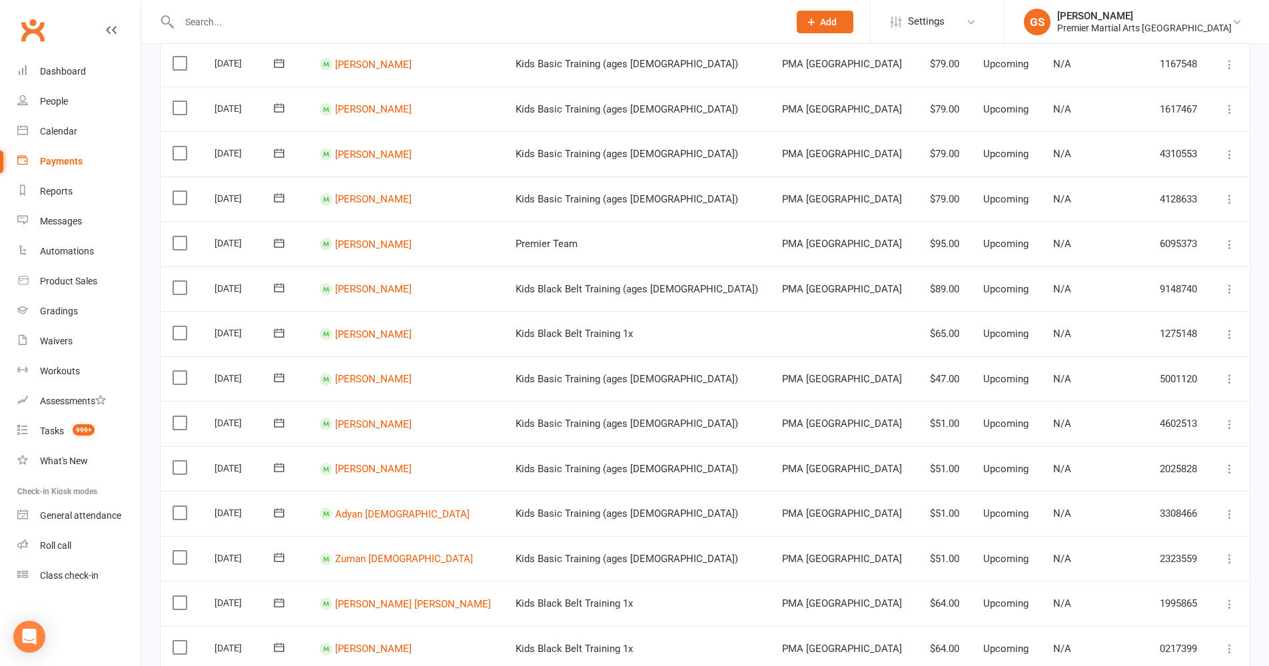
scroll to position [237, 0]
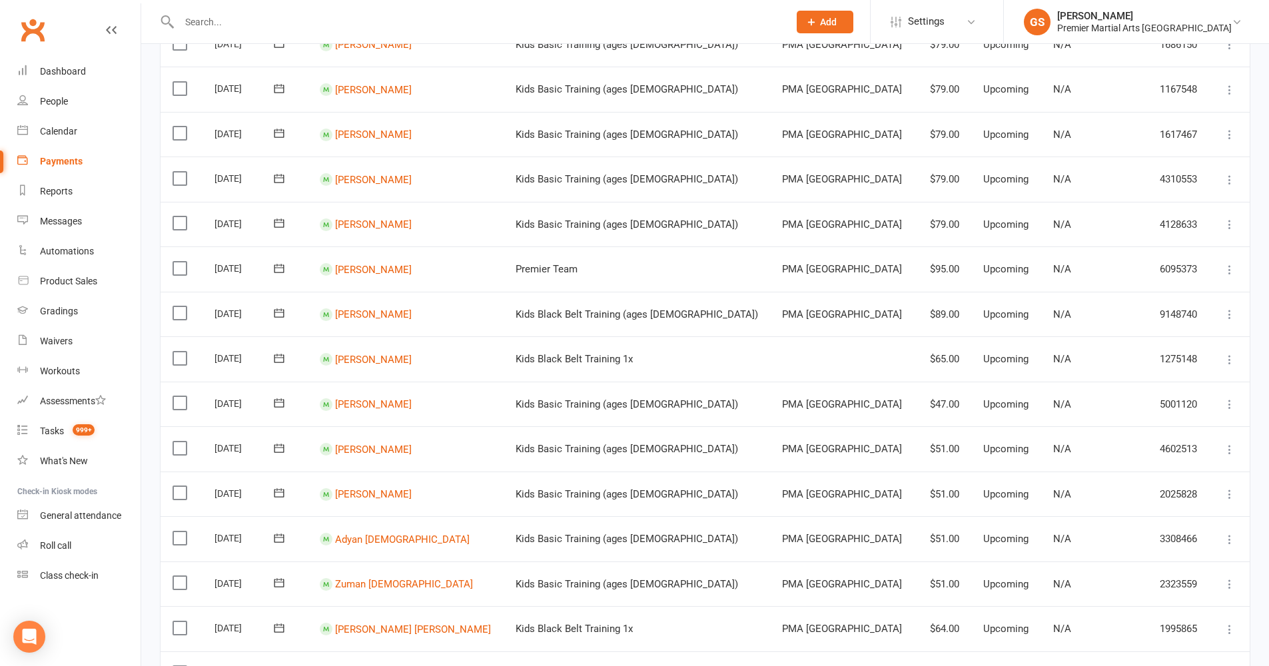
click at [1234, 218] on icon at bounding box center [1229, 224] width 13 height 13
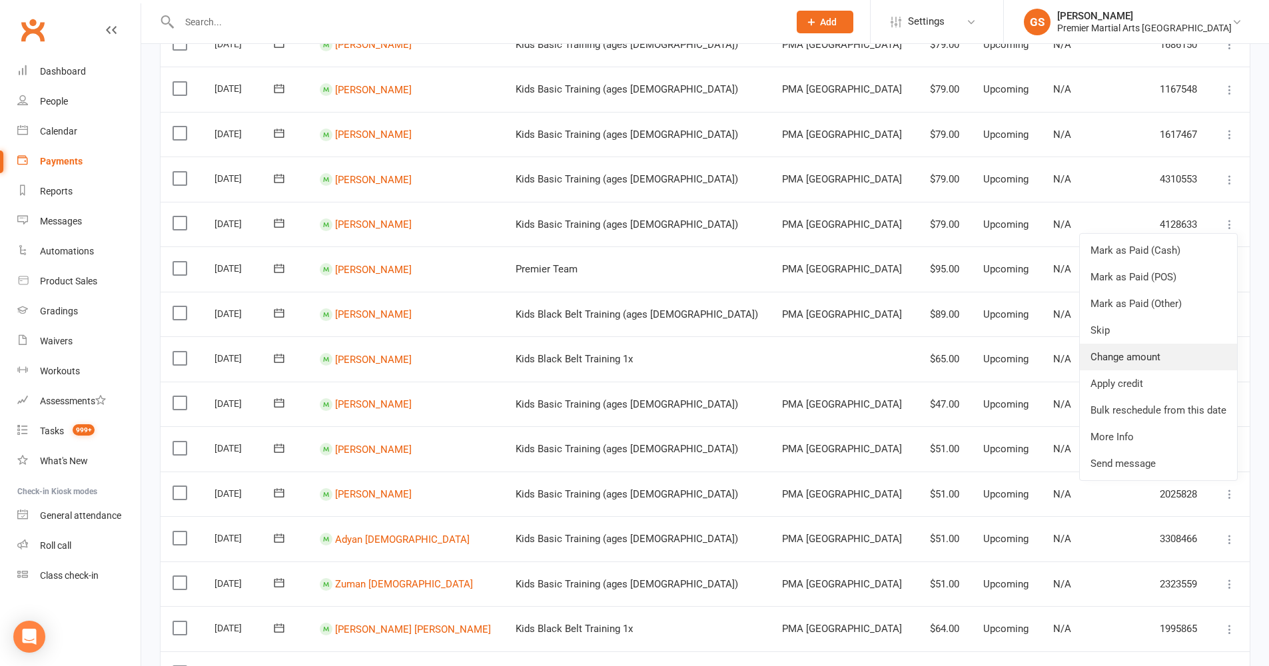
click at [1169, 344] on link "Change amount" at bounding box center [1158, 357] width 157 height 27
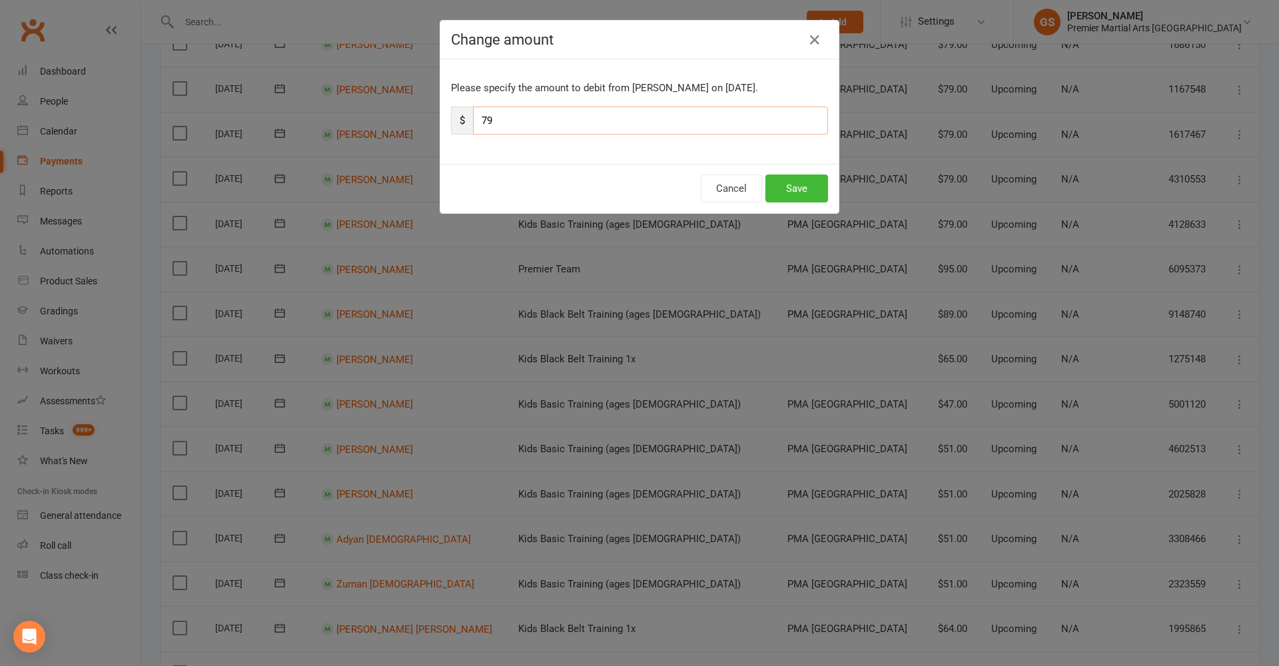
click at [506, 113] on input "79" at bounding box center [650, 121] width 355 height 28
type input "7"
type input "43"
click at [770, 189] on button "Save" at bounding box center [797, 189] width 63 height 28
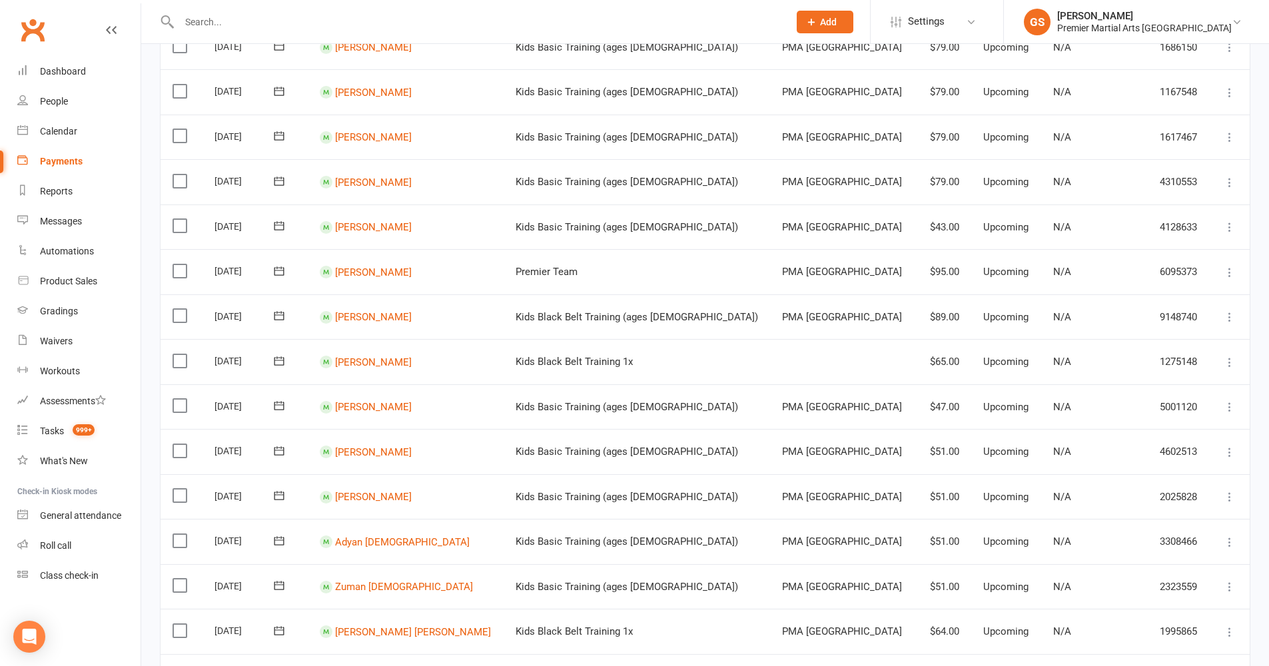
scroll to position [232, 0]
click at [1225, 179] on icon at bounding box center [1229, 185] width 13 height 13
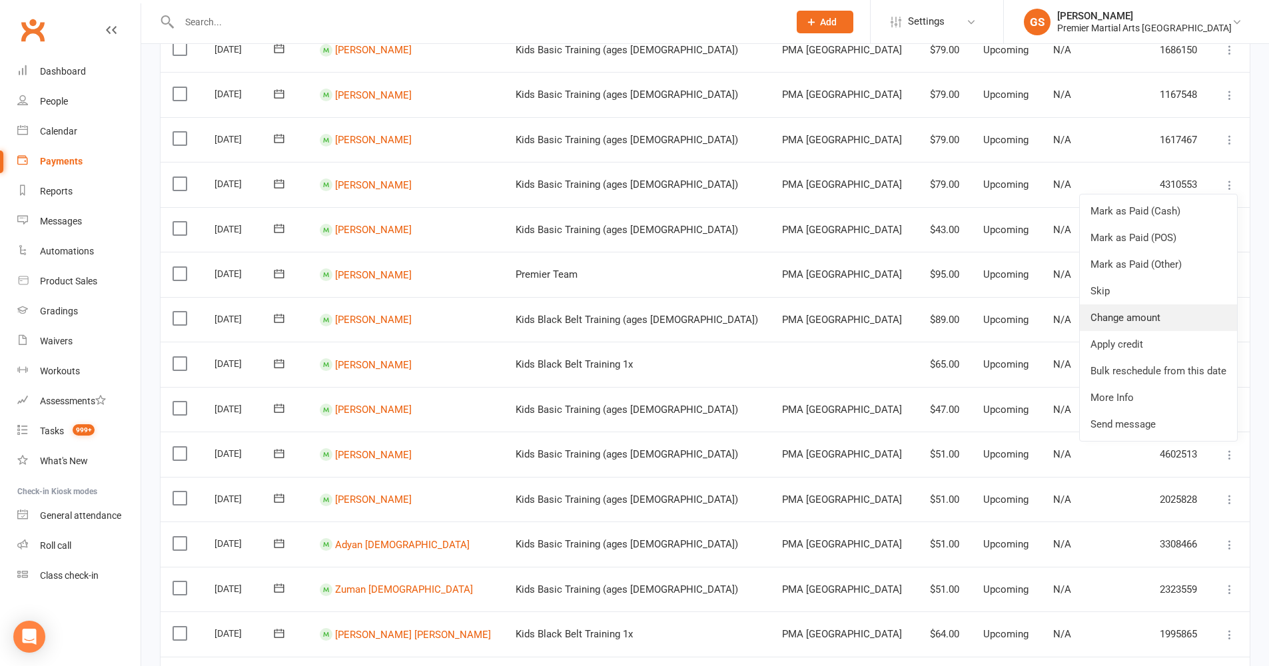
click at [1159, 305] on link "Change amount" at bounding box center [1158, 318] width 157 height 27
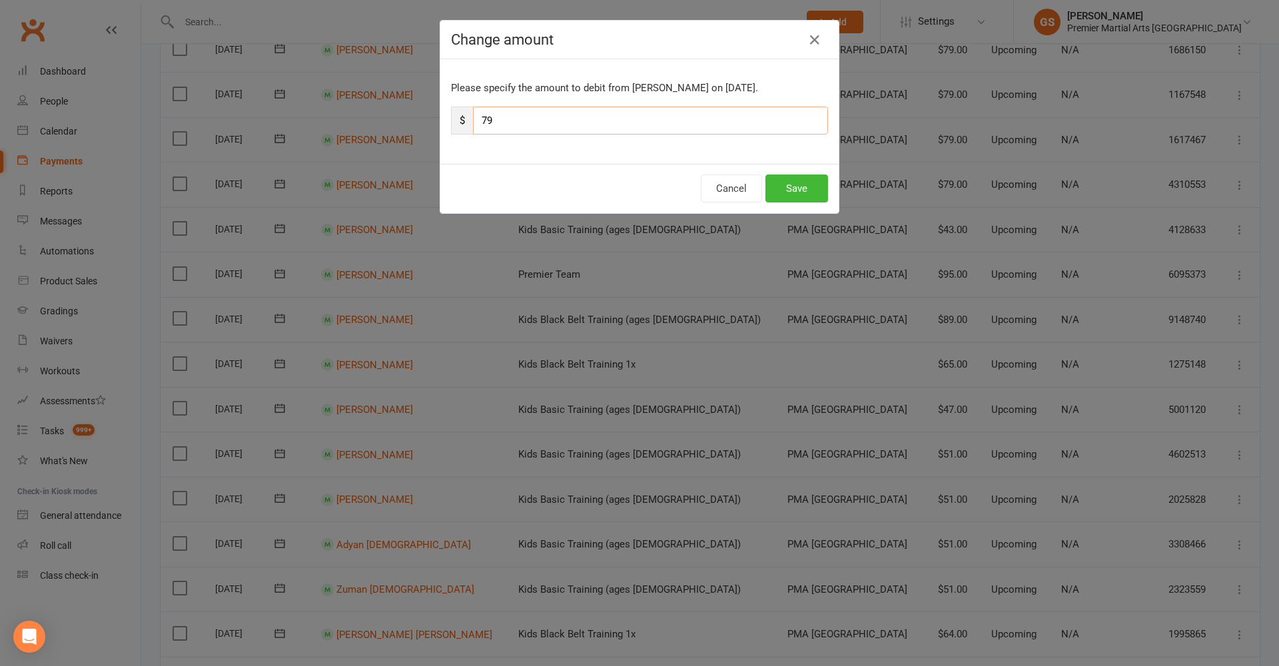
click at [499, 122] on input "79" at bounding box center [650, 121] width 355 height 28
type input "7"
type input "43"
click at [790, 187] on button "Save" at bounding box center [797, 189] width 63 height 28
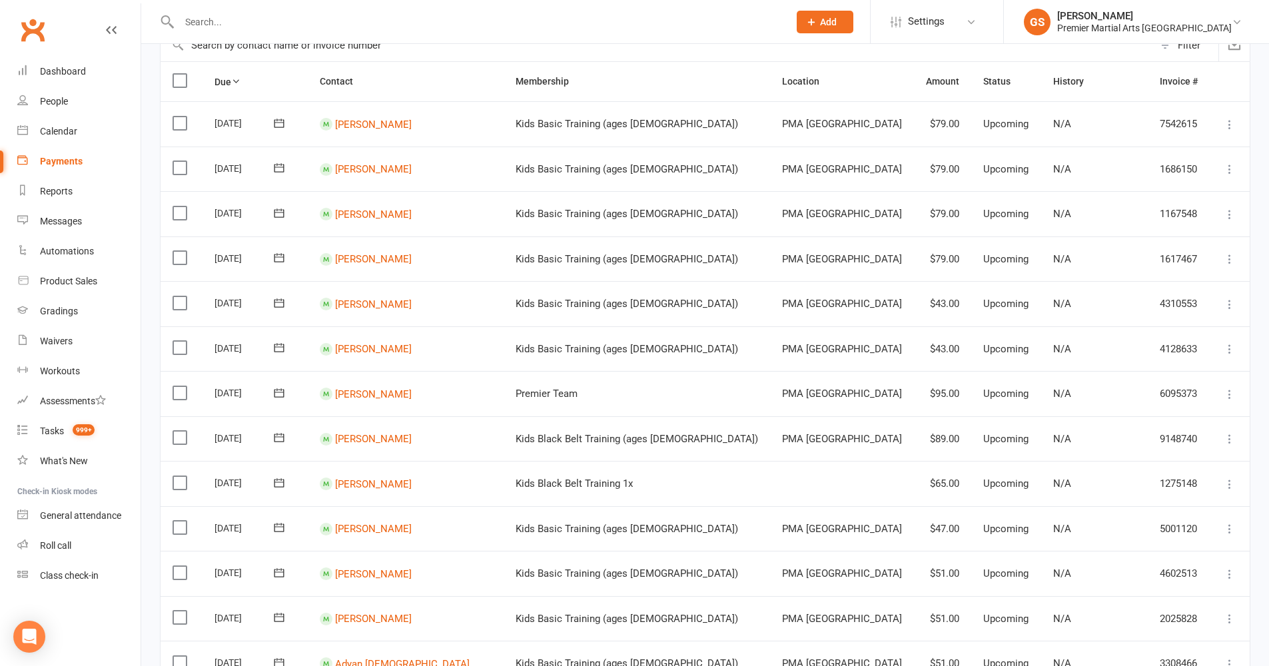
scroll to position [110, 0]
click at [1229, 255] on icon at bounding box center [1229, 261] width 13 height 13
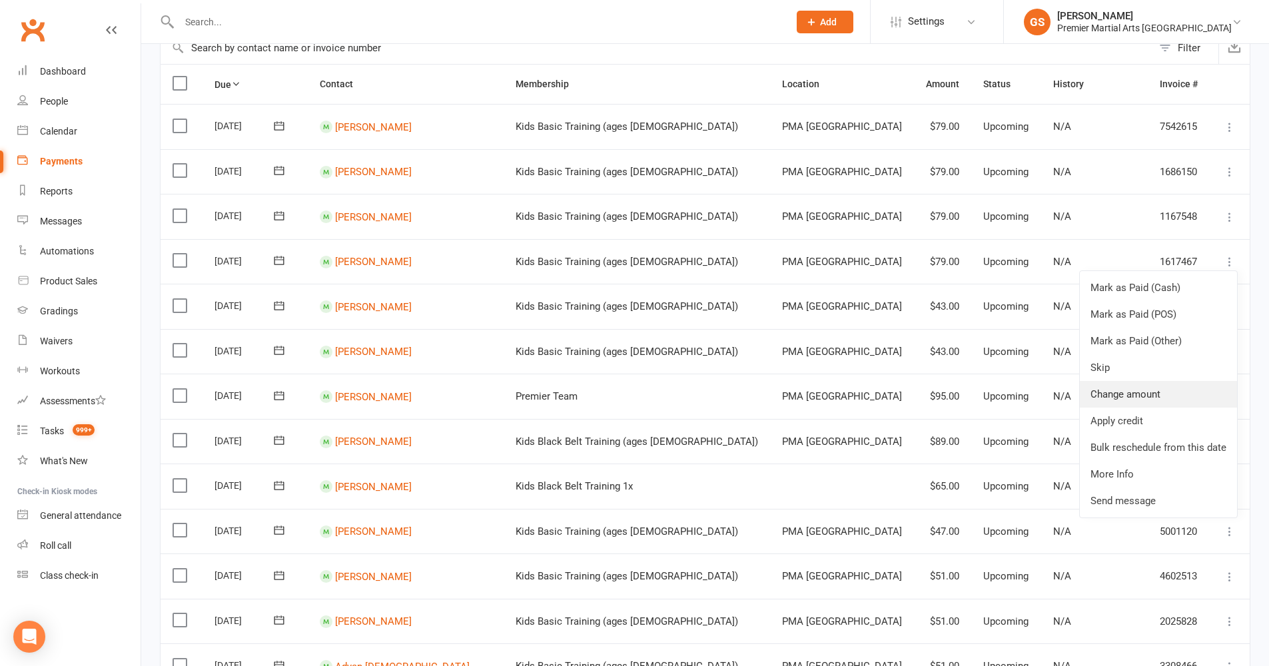
click at [1155, 387] on link "Change amount" at bounding box center [1158, 394] width 157 height 27
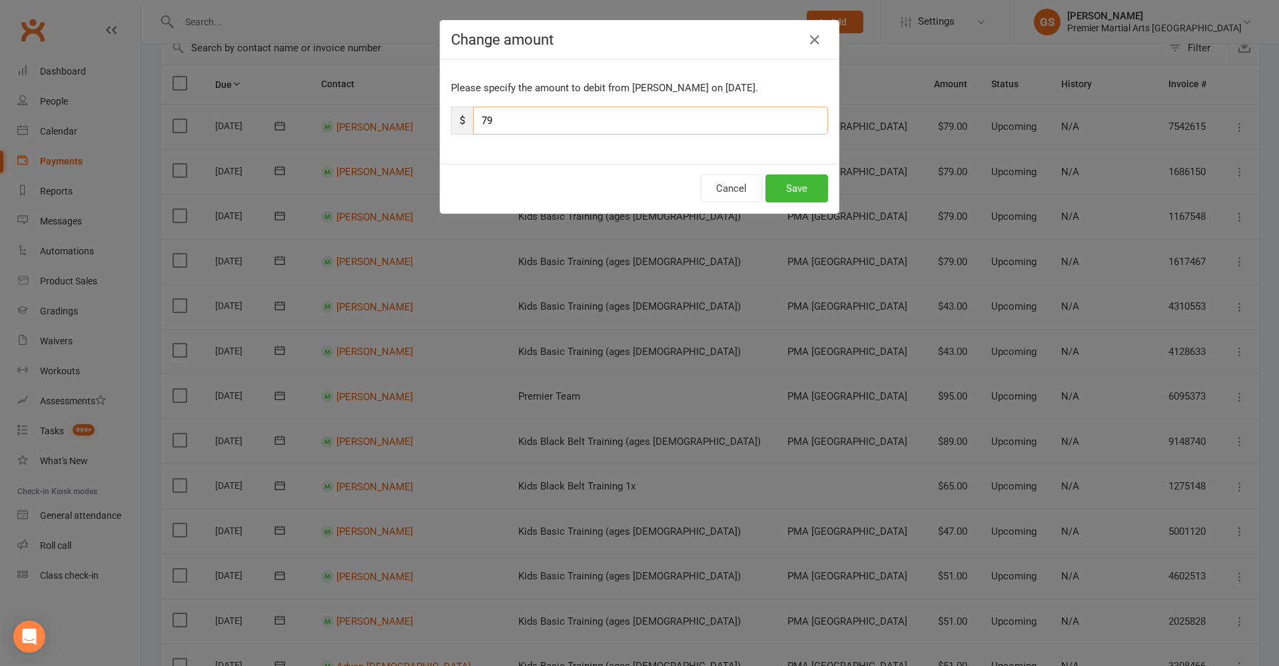
click at [490, 118] on input "79" at bounding box center [650, 121] width 355 height 28
type input "7"
type input "43"
click at [780, 189] on button "Save" at bounding box center [797, 189] width 63 height 28
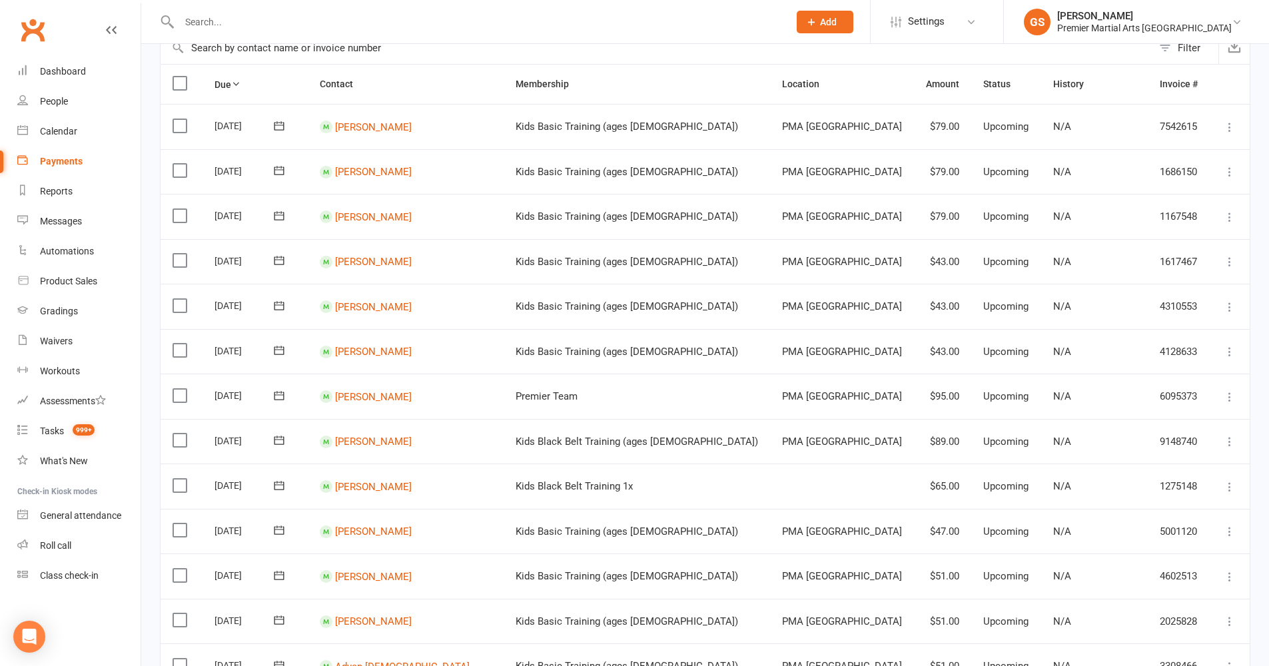
click at [1232, 211] on icon at bounding box center [1229, 217] width 13 height 13
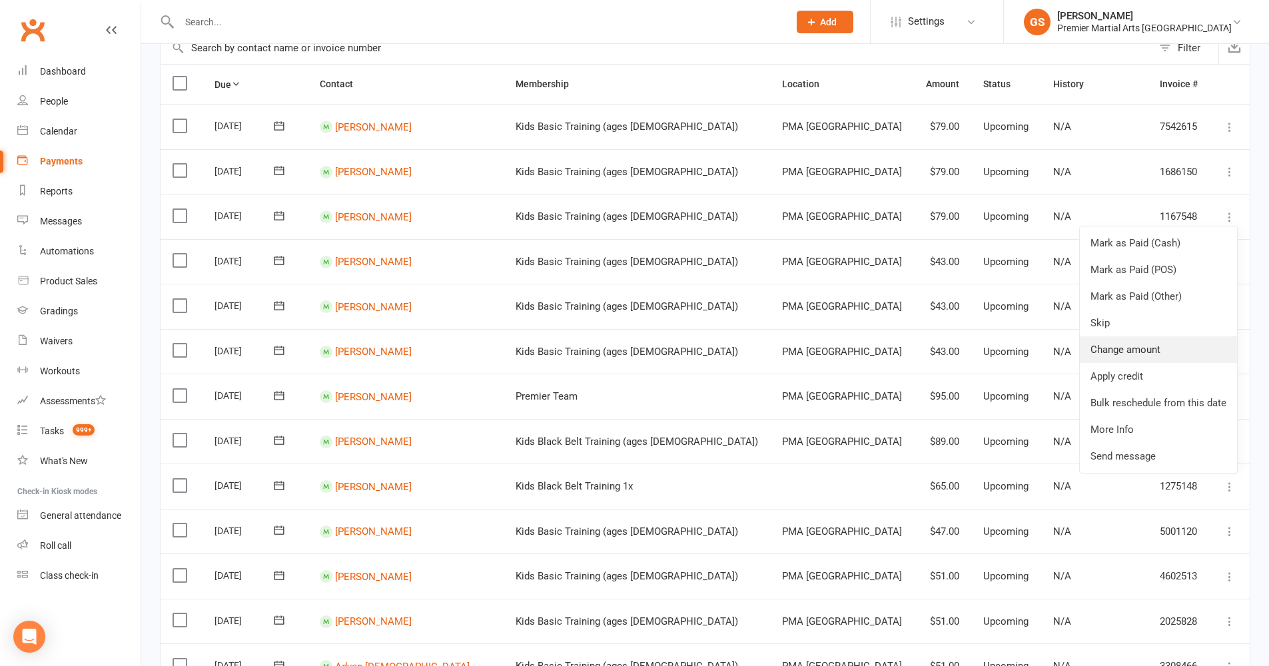
click at [1142, 341] on link "Change amount" at bounding box center [1158, 350] width 157 height 27
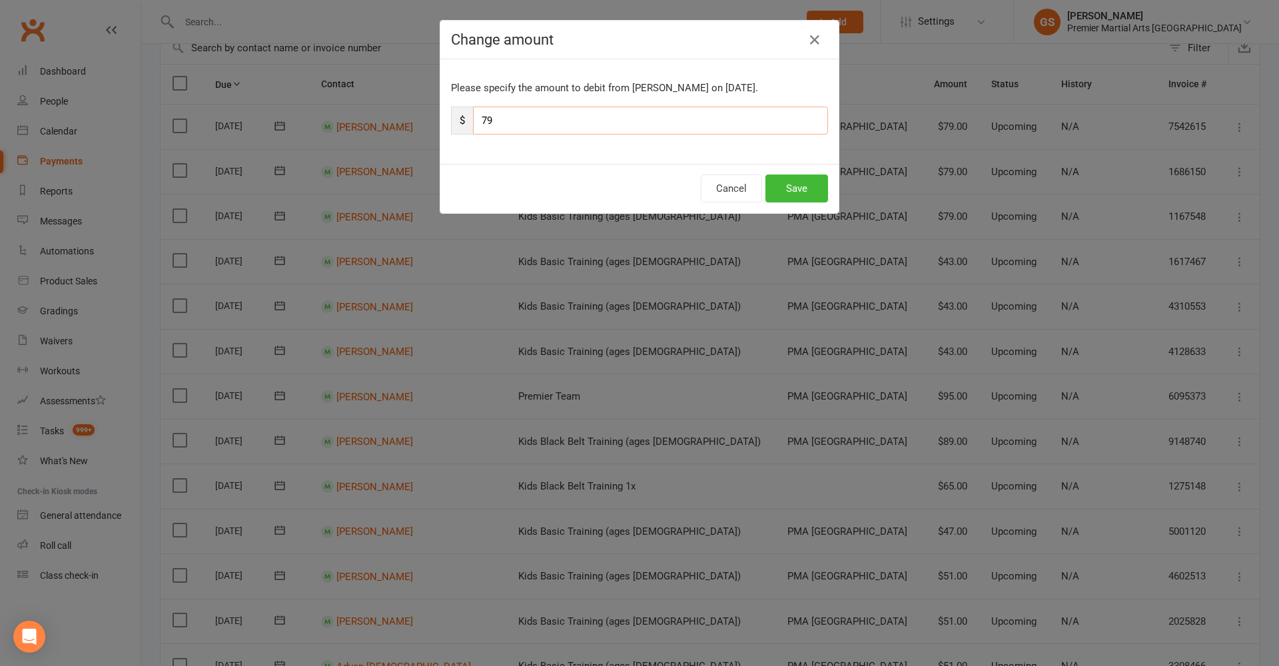
click at [544, 119] on input "79" at bounding box center [650, 121] width 355 height 28
type input "7"
type input "43"
click at [798, 176] on button "Save" at bounding box center [797, 189] width 63 height 28
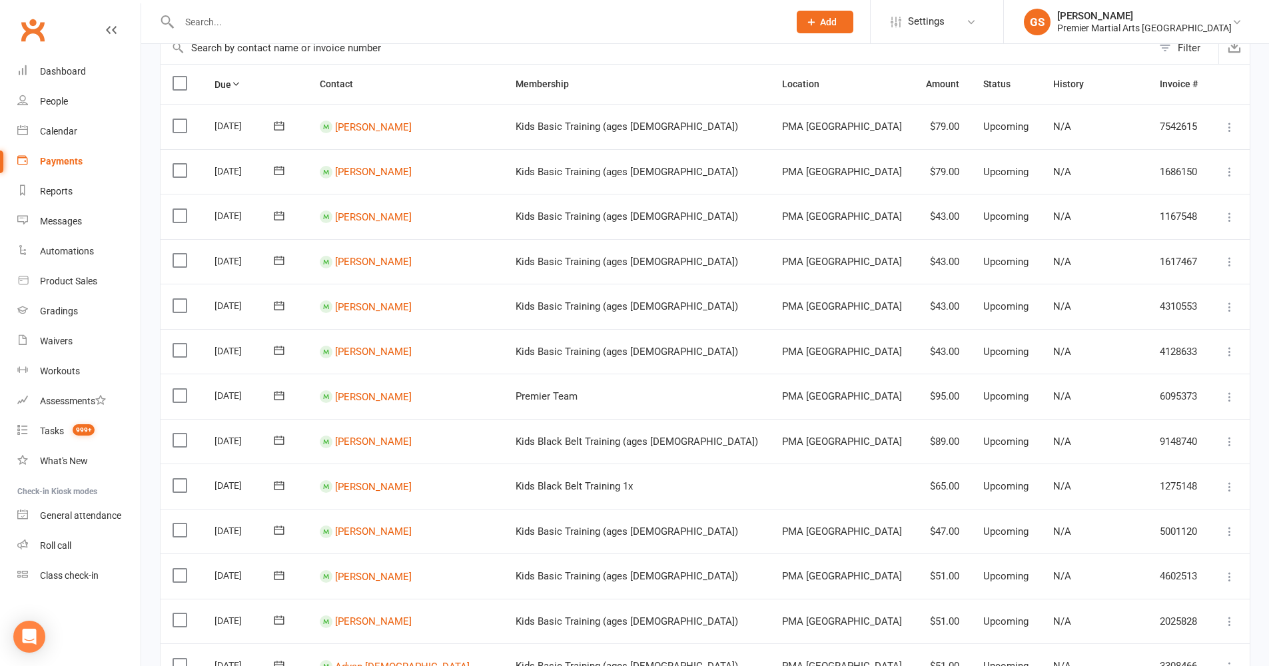
click at [1226, 165] on icon at bounding box center [1229, 171] width 13 height 13
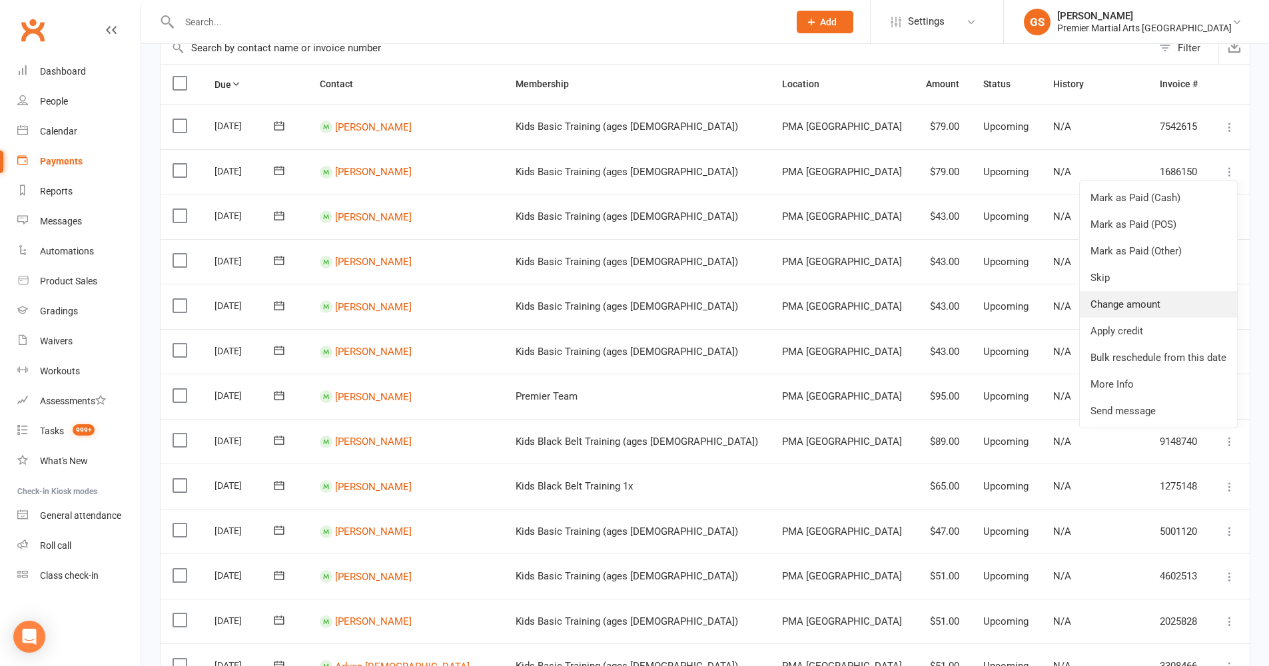
click at [1132, 291] on link "Change amount" at bounding box center [1158, 304] width 157 height 27
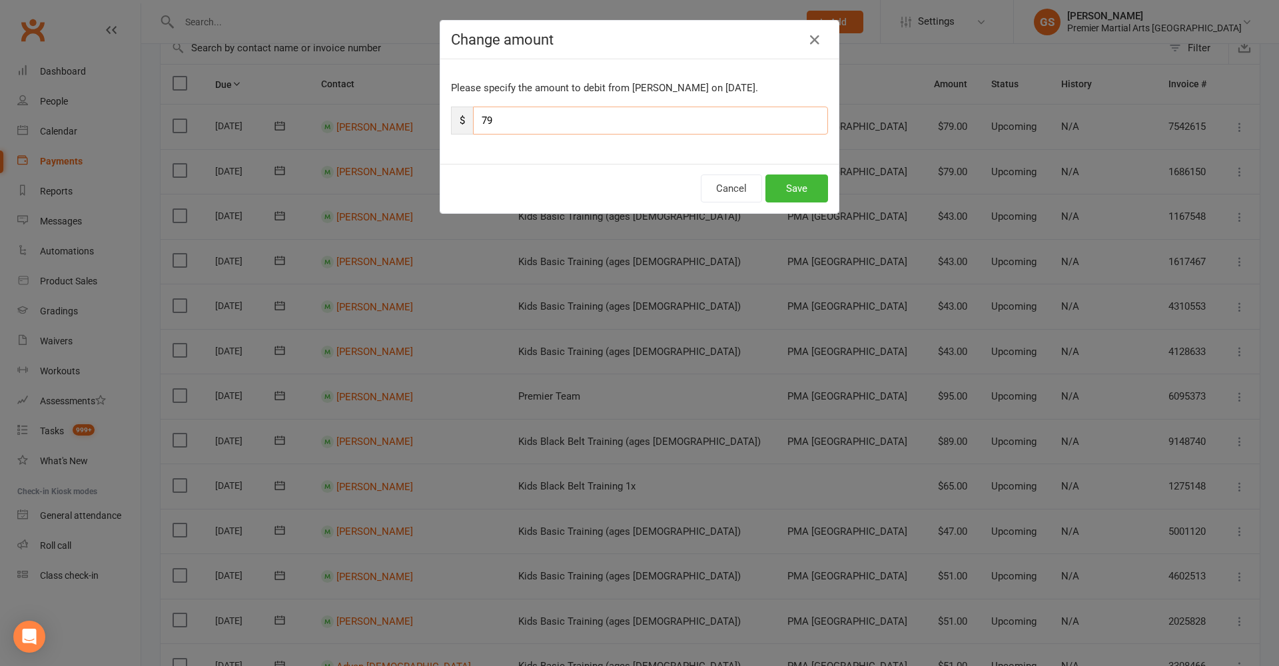
drag, startPoint x: 524, startPoint y: 119, endPoint x: 506, endPoint y: 115, distance: 17.8
click at [524, 119] on input "79" at bounding box center [650, 121] width 355 height 28
type input "7"
type input "40"
click at [772, 187] on button "Save" at bounding box center [797, 189] width 63 height 28
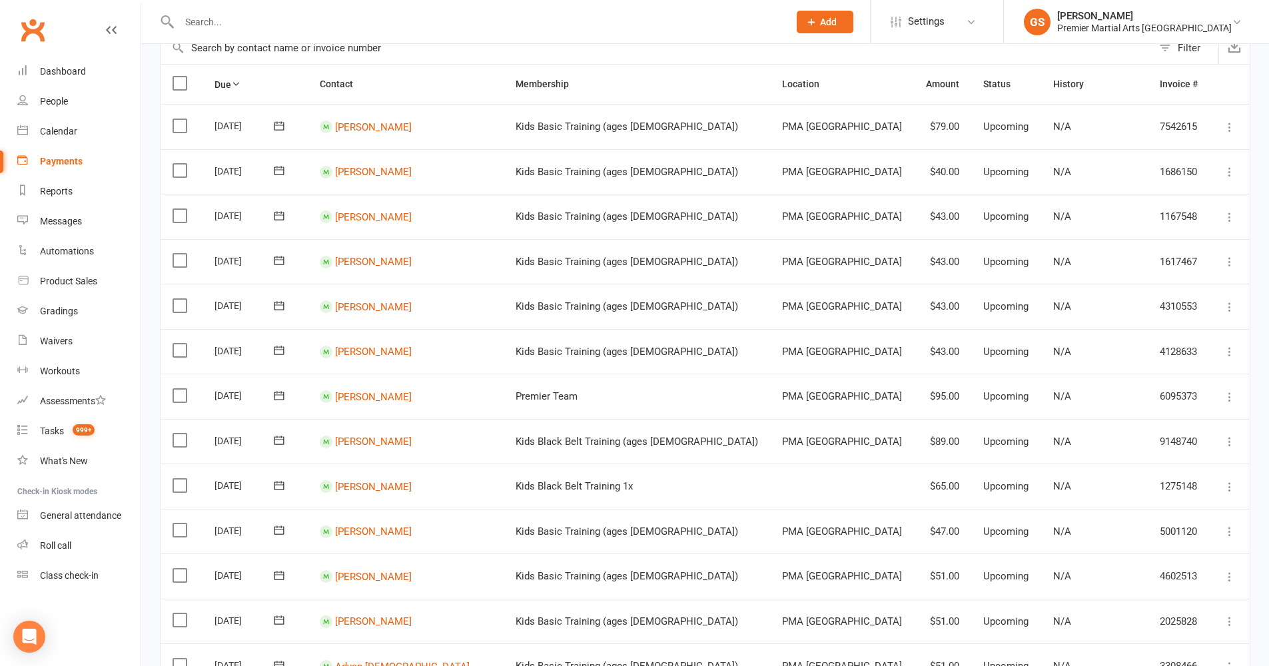
click at [1232, 131] on icon at bounding box center [1229, 127] width 13 height 13
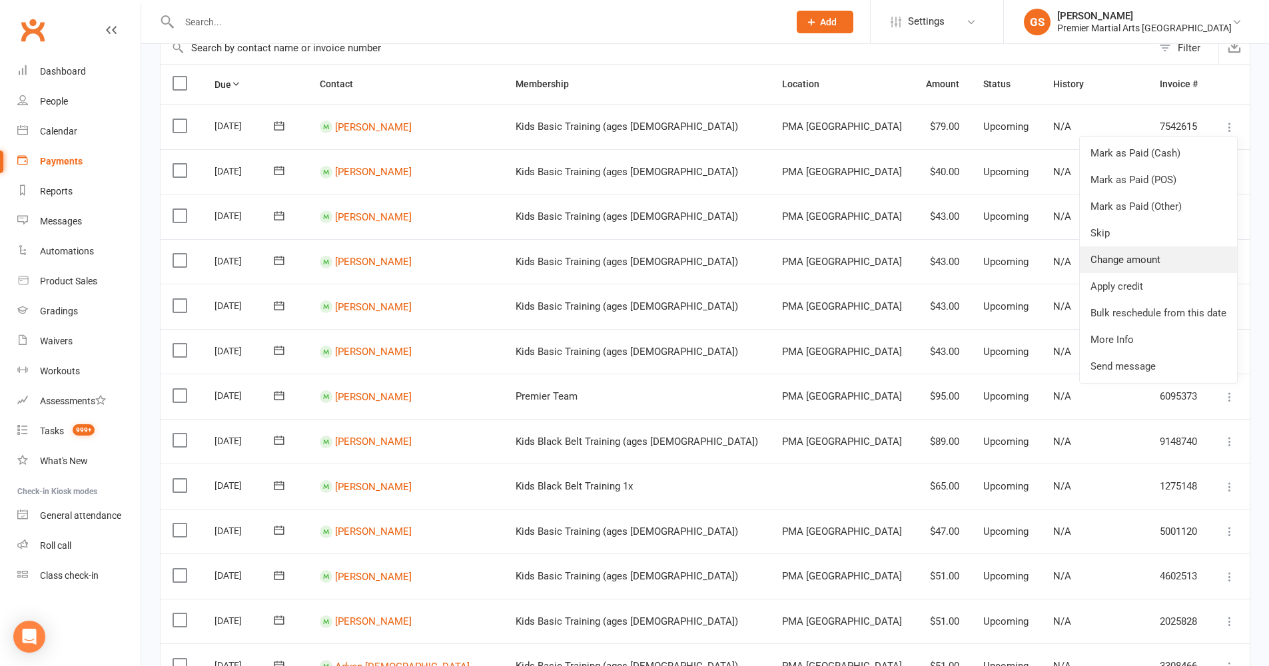
click at [1140, 256] on link "Change amount" at bounding box center [1158, 260] width 157 height 27
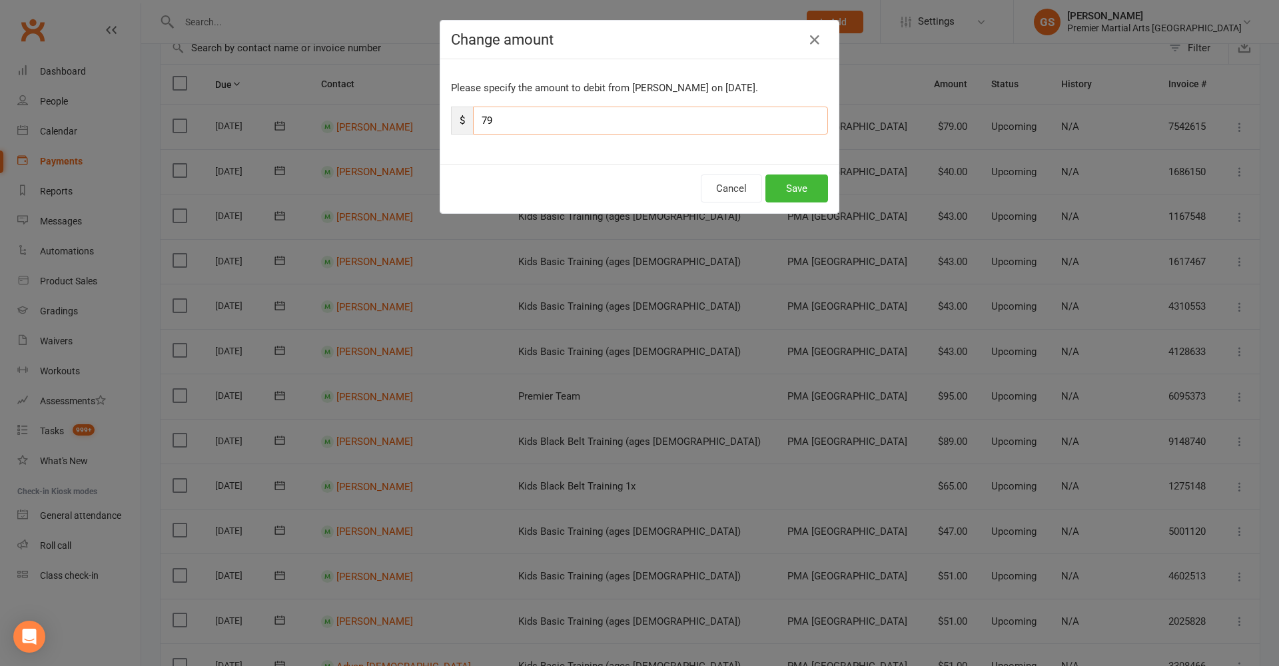
click at [498, 117] on input "79" at bounding box center [650, 121] width 355 height 28
type input "7"
type input "40"
click at [774, 192] on button "Save" at bounding box center [797, 189] width 63 height 28
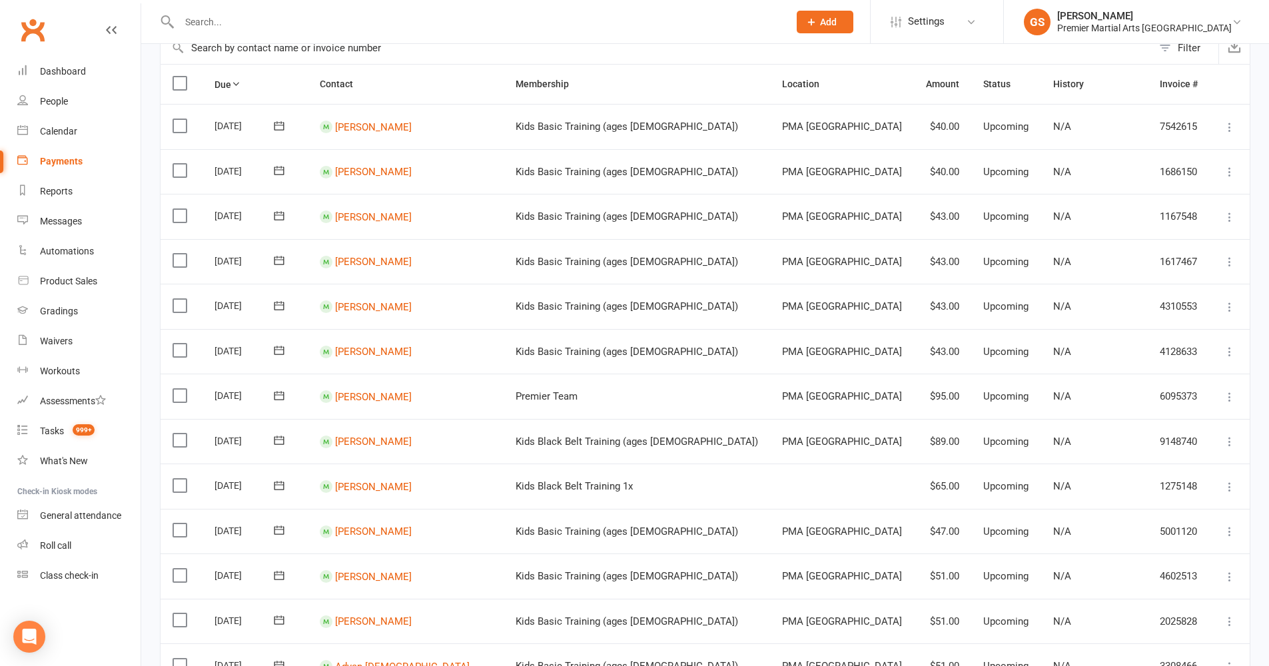
scroll to position [0, 0]
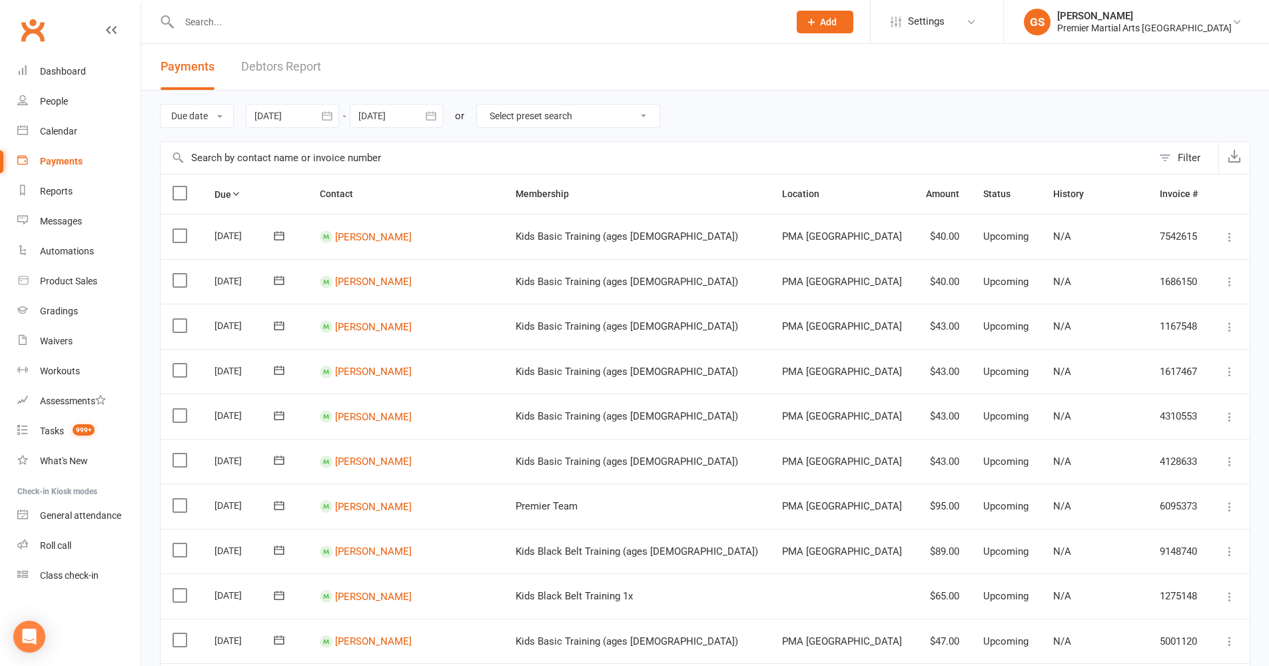
click at [432, 123] on button "button" at bounding box center [431, 116] width 24 height 24
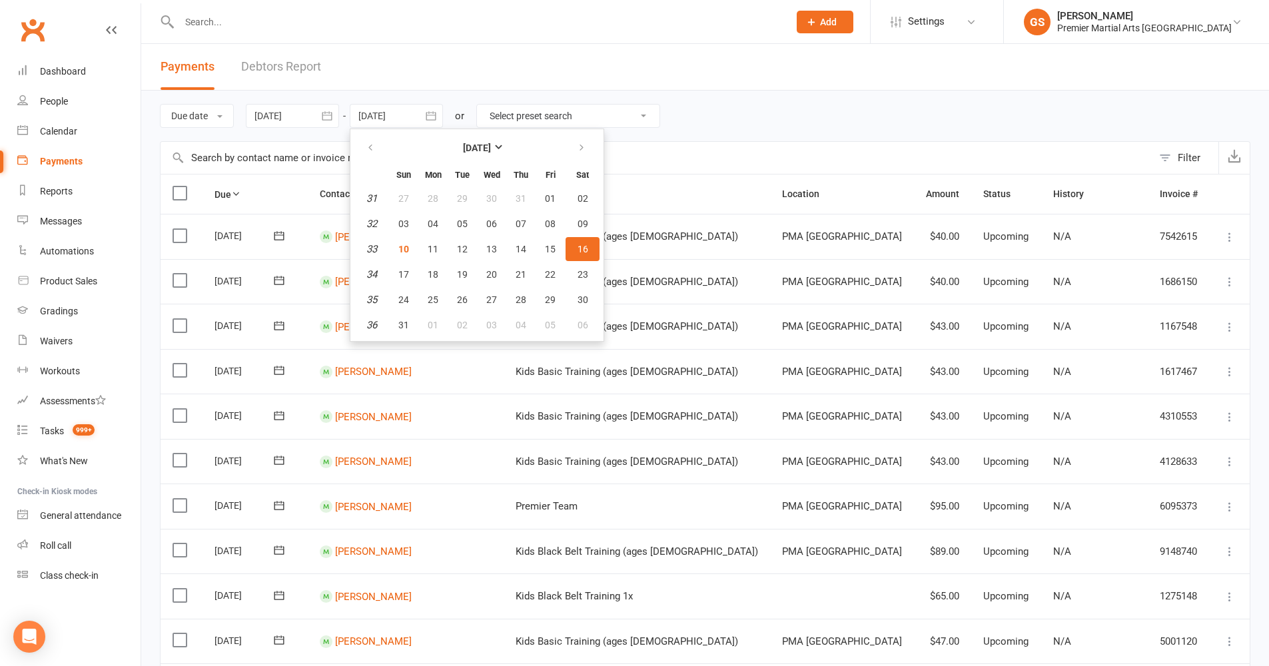
click at [760, 108] on div "Due date Due date Date paid Date failed [DATE] [DATE] Sun Mon Tue Wed Thu Fri S…" at bounding box center [705, 116] width 1091 height 51
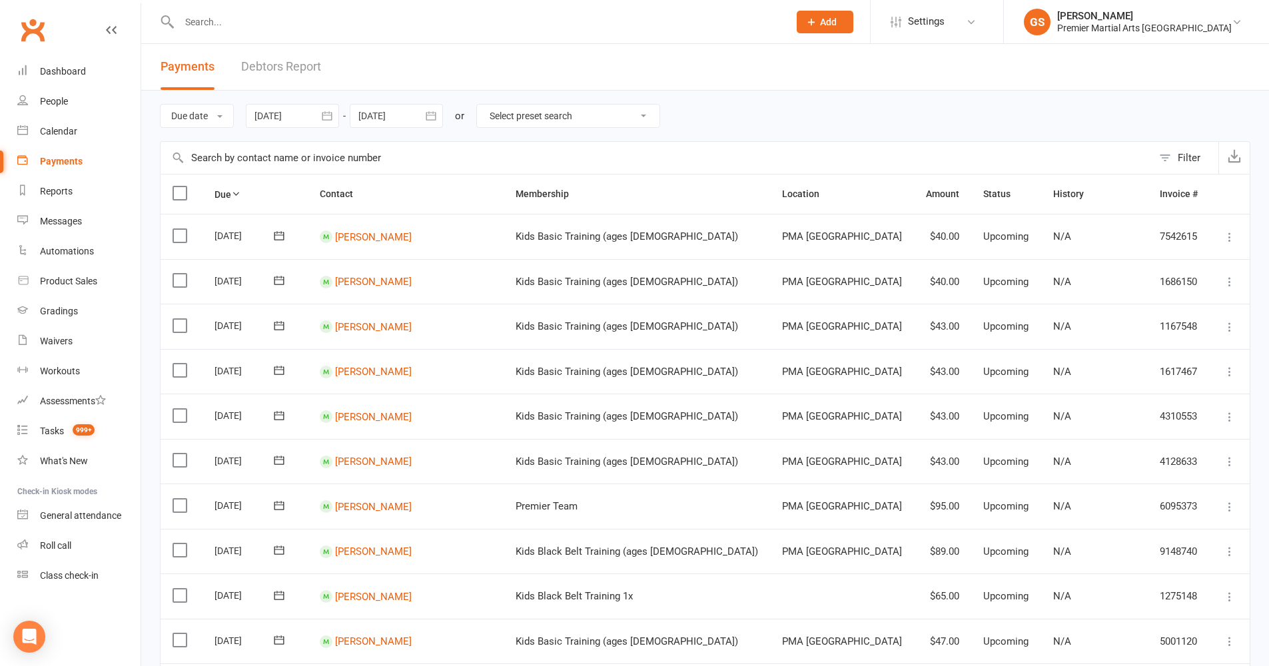
click at [718, 112] on div "Due date Due date Date paid Date failed [DATE] [DATE] Sun Mon Tue Wed Thu Fri S…" at bounding box center [705, 116] width 1091 height 51
click at [66, 98] on div "People" at bounding box center [54, 101] width 28 height 11
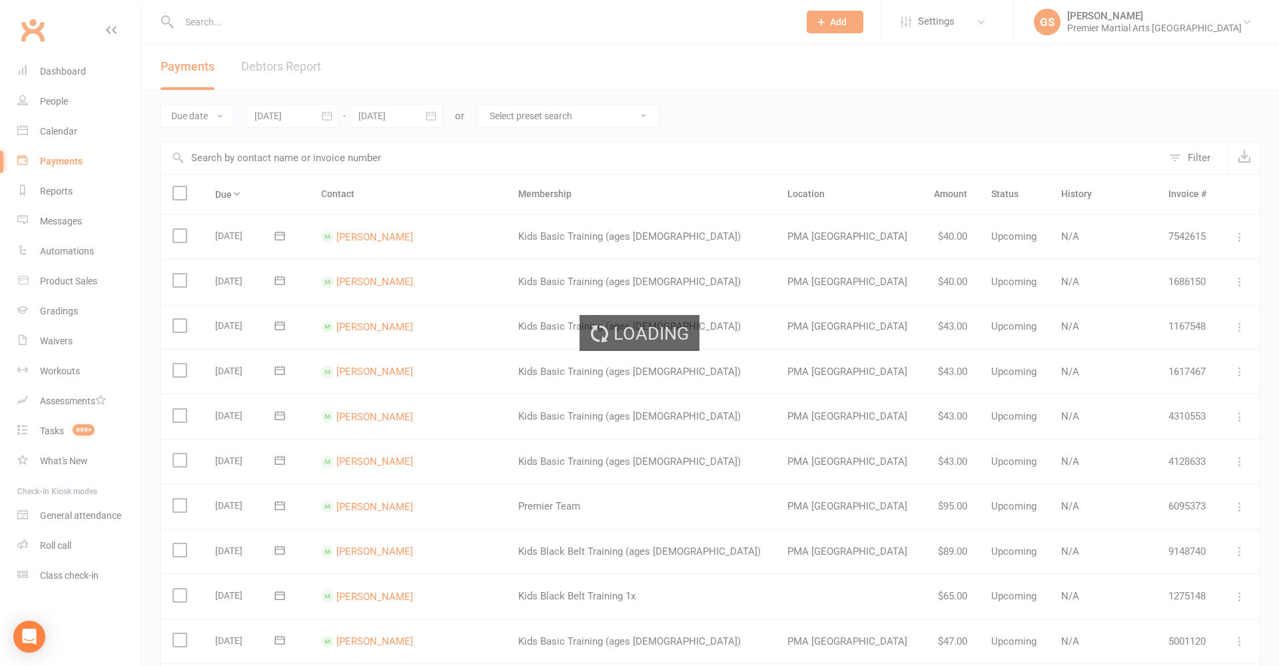
select select "100"
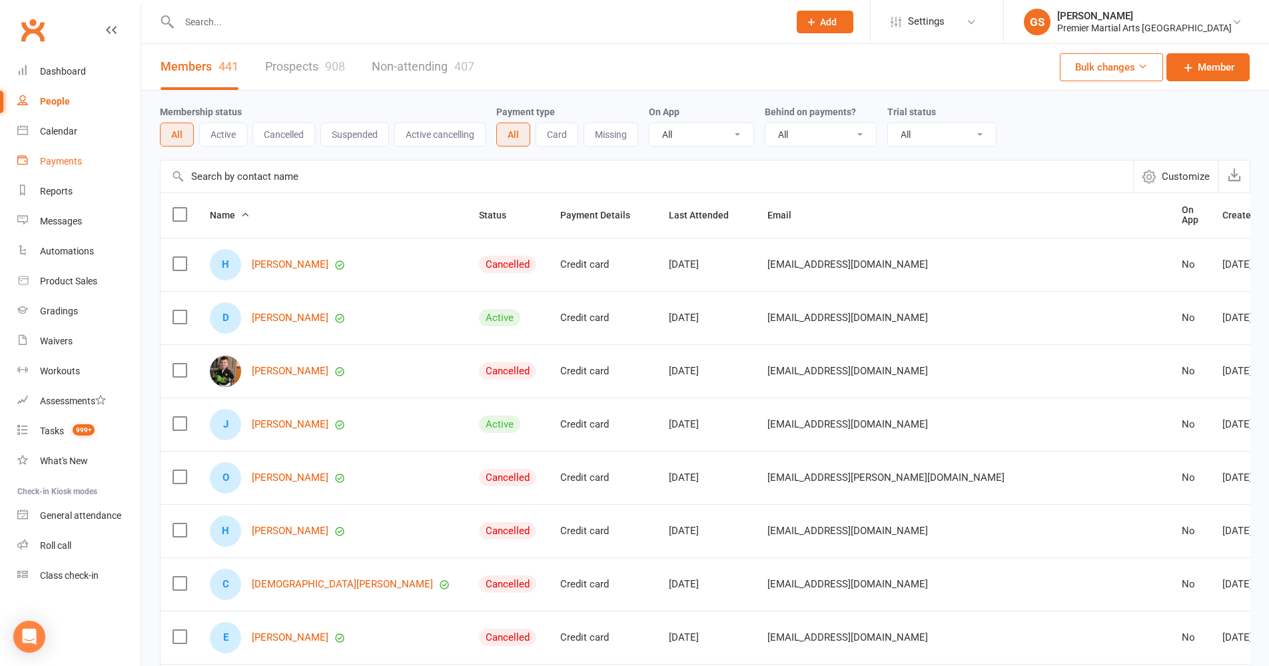
click at [62, 167] on link "Payments" at bounding box center [78, 162] width 123 height 30
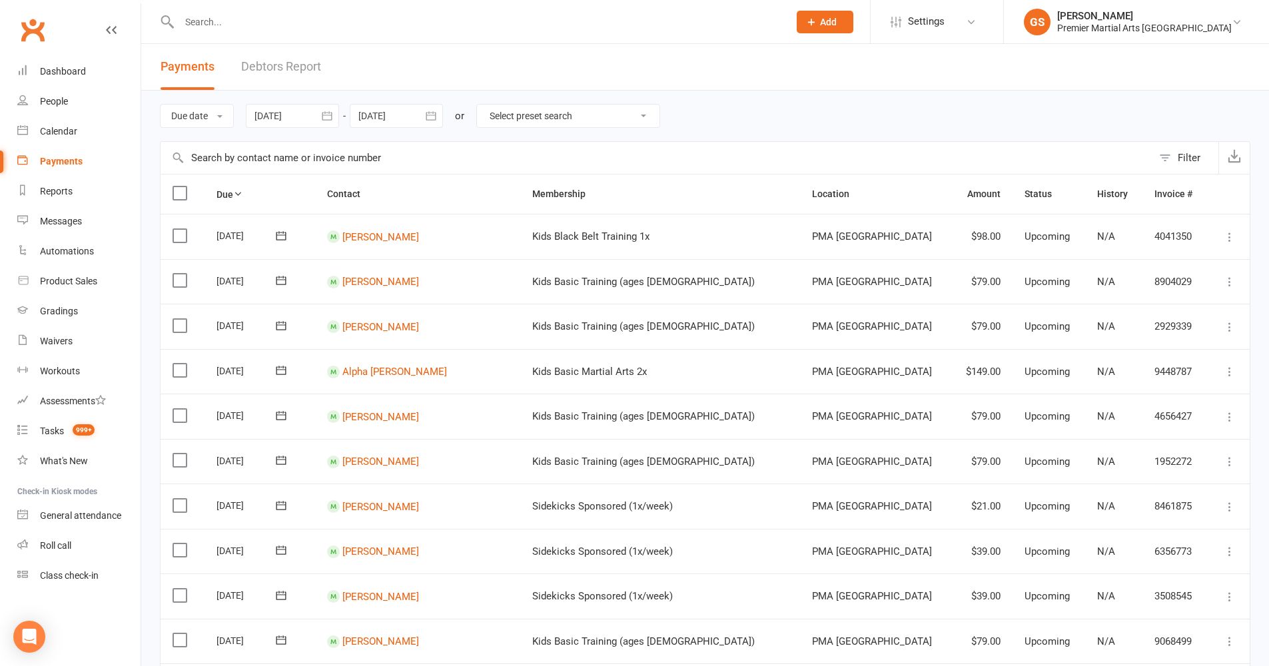
click at [308, 123] on div at bounding box center [292, 116] width 93 height 24
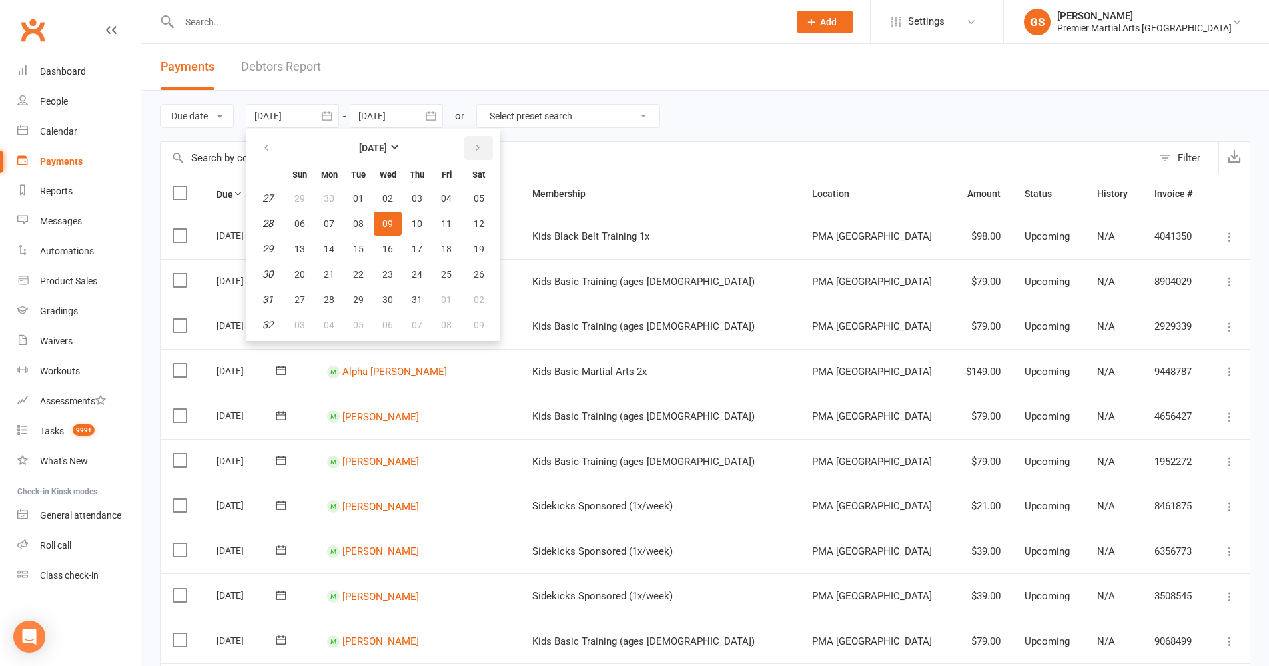
click at [480, 145] on icon "button" at bounding box center [477, 148] width 9 height 11
click at [334, 270] on span "18" at bounding box center [329, 274] width 11 height 11
type input "[DATE]"
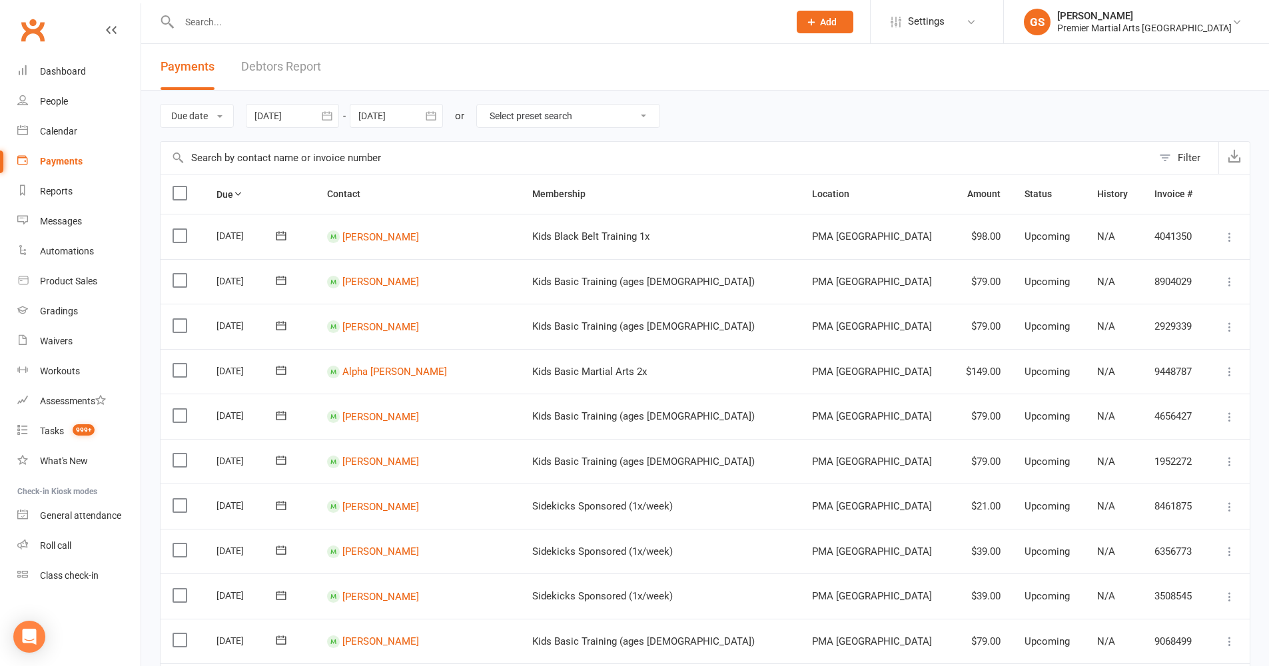
click at [422, 112] on button "button" at bounding box center [431, 116] width 24 height 24
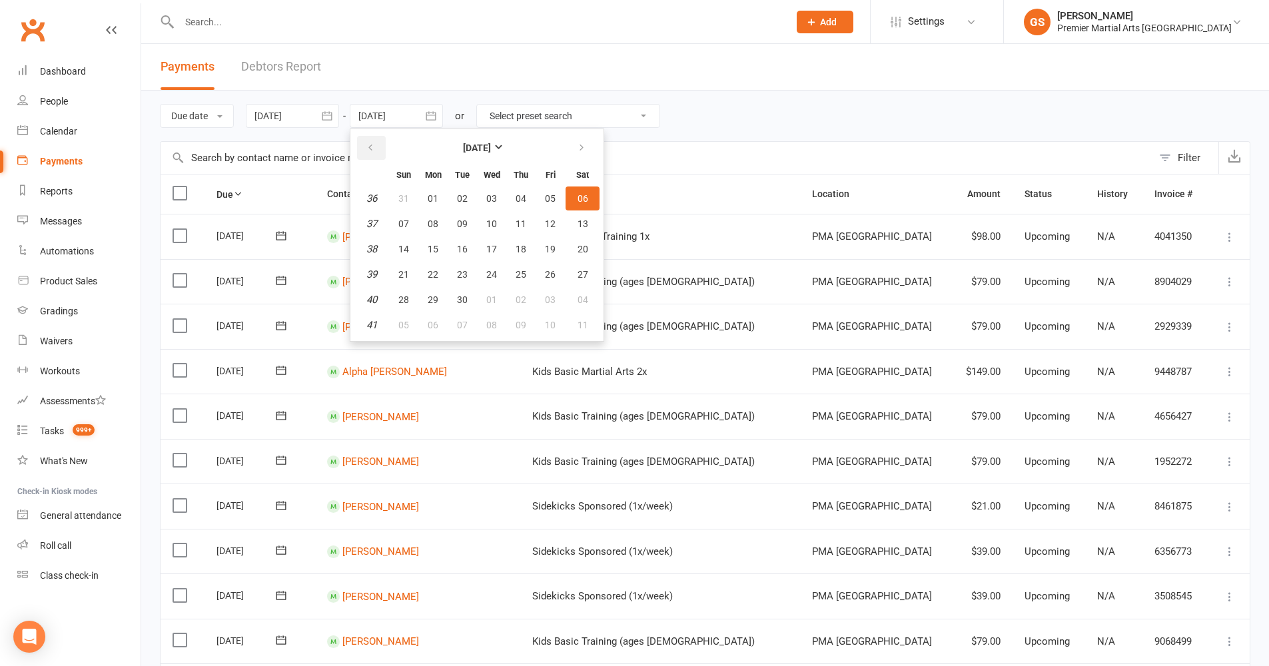
click at [375, 148] on icon "button" at bounding box center [370, 148] width 9 height 11
click at [588, 299] on span "30" at bounding box center [583, 300] width 11 height 11
type input "[DATE]"
